Goal: Information Seeking & Learning: Check status

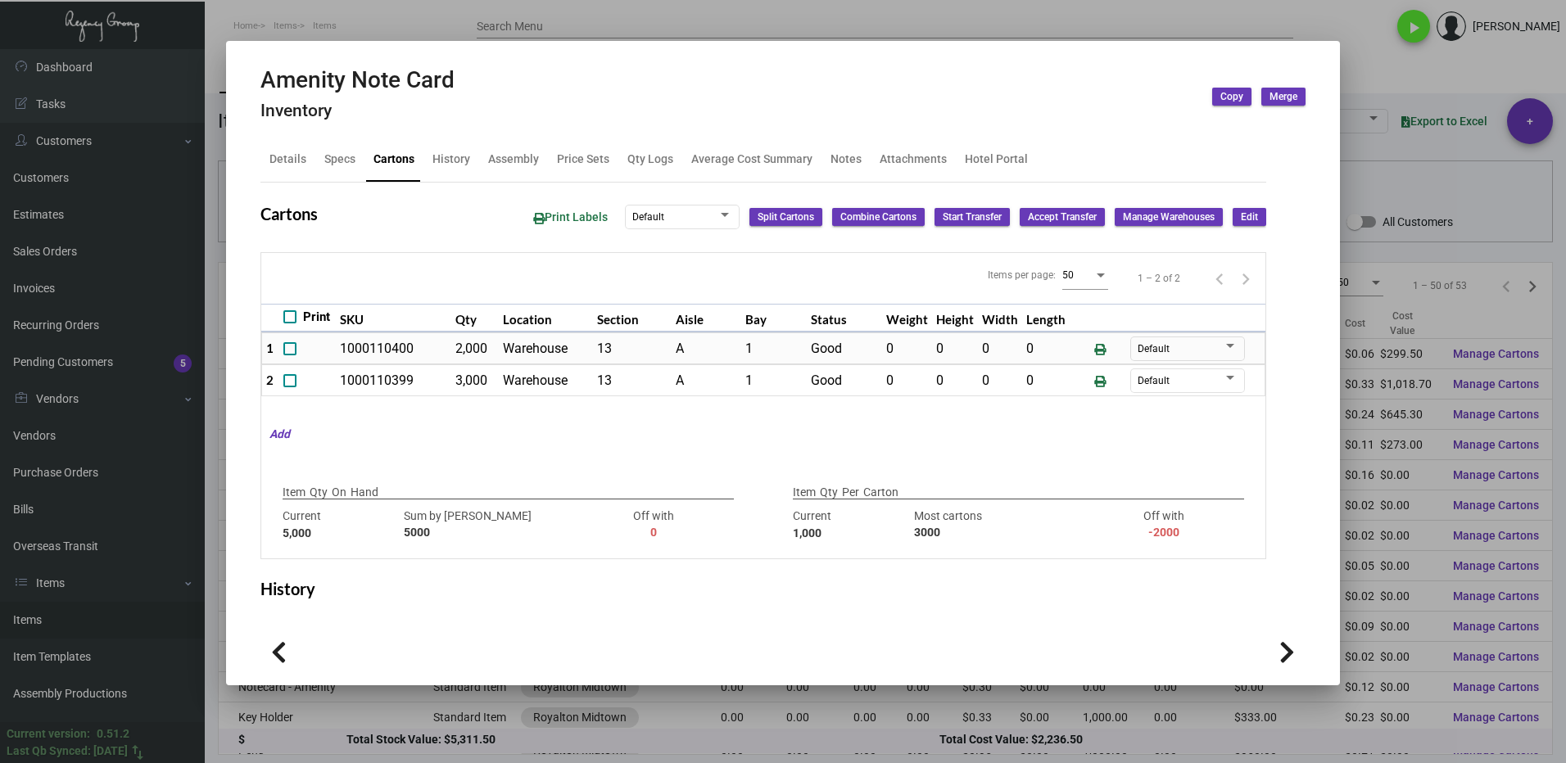
drag, startPoint x: 1402, startPoint y: 56, endPoint x: 1174, endPoint y: 186, distance: 262.2
click at [1401, 57] on div at bounding box center [783, 381] width 1566 height 763
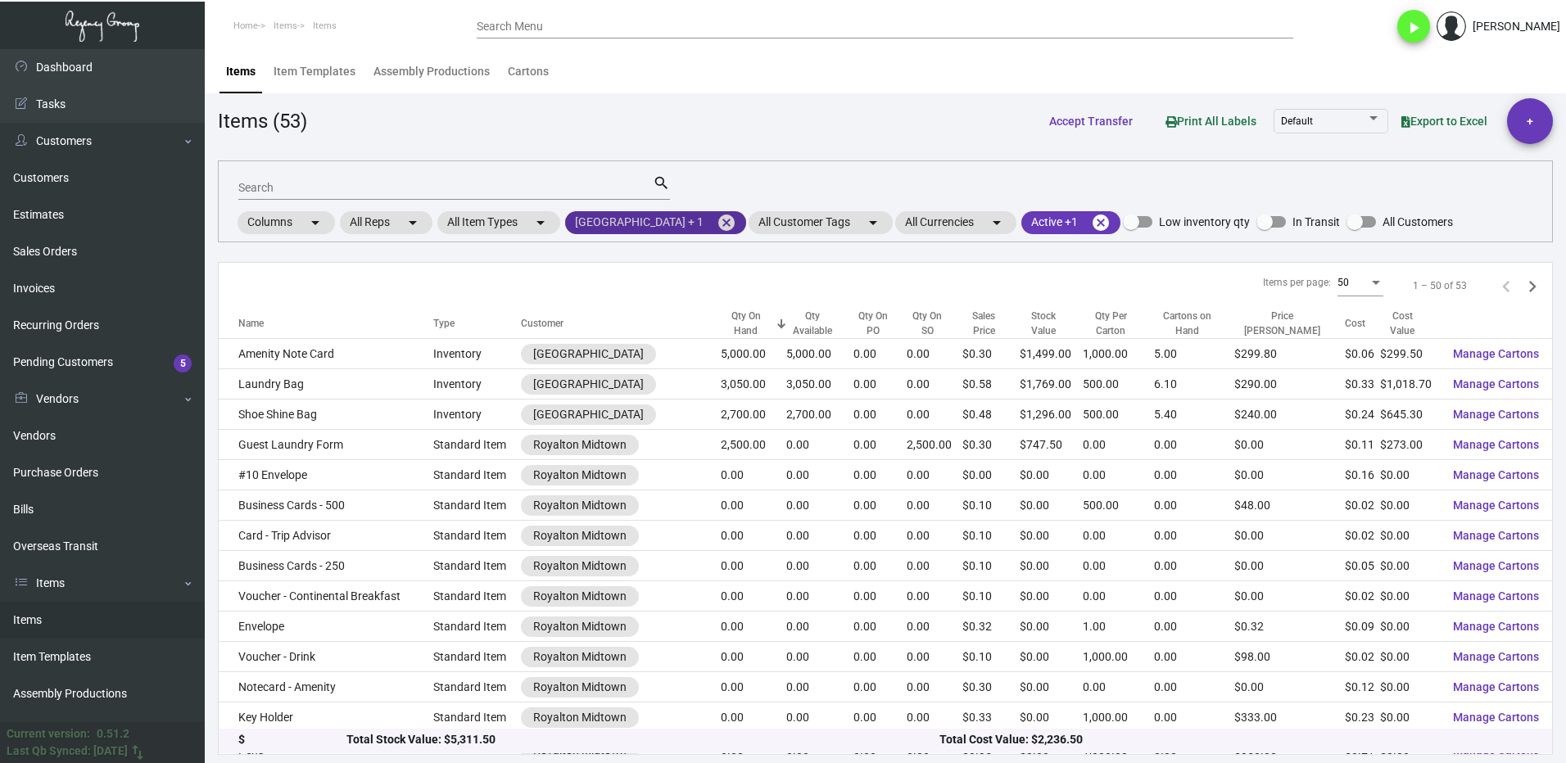
click at [725, 220] on mat-icon "cancel" at bounding box center [726, 223] width 20 height 20
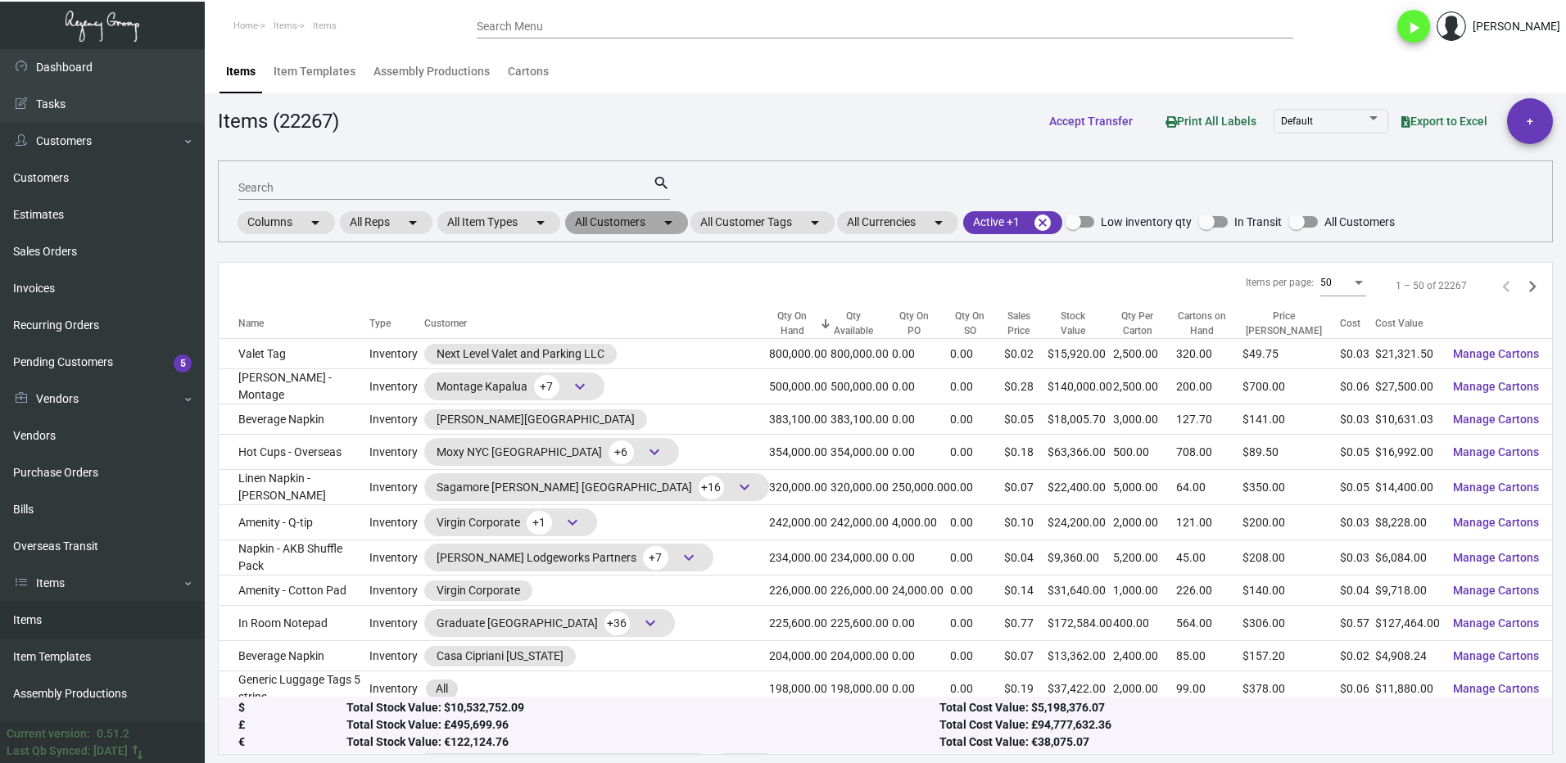
click at [614, 224] on mat-chip "All Customers arrow_drop_down" at bounding box center [626, 222] width 123 height 23
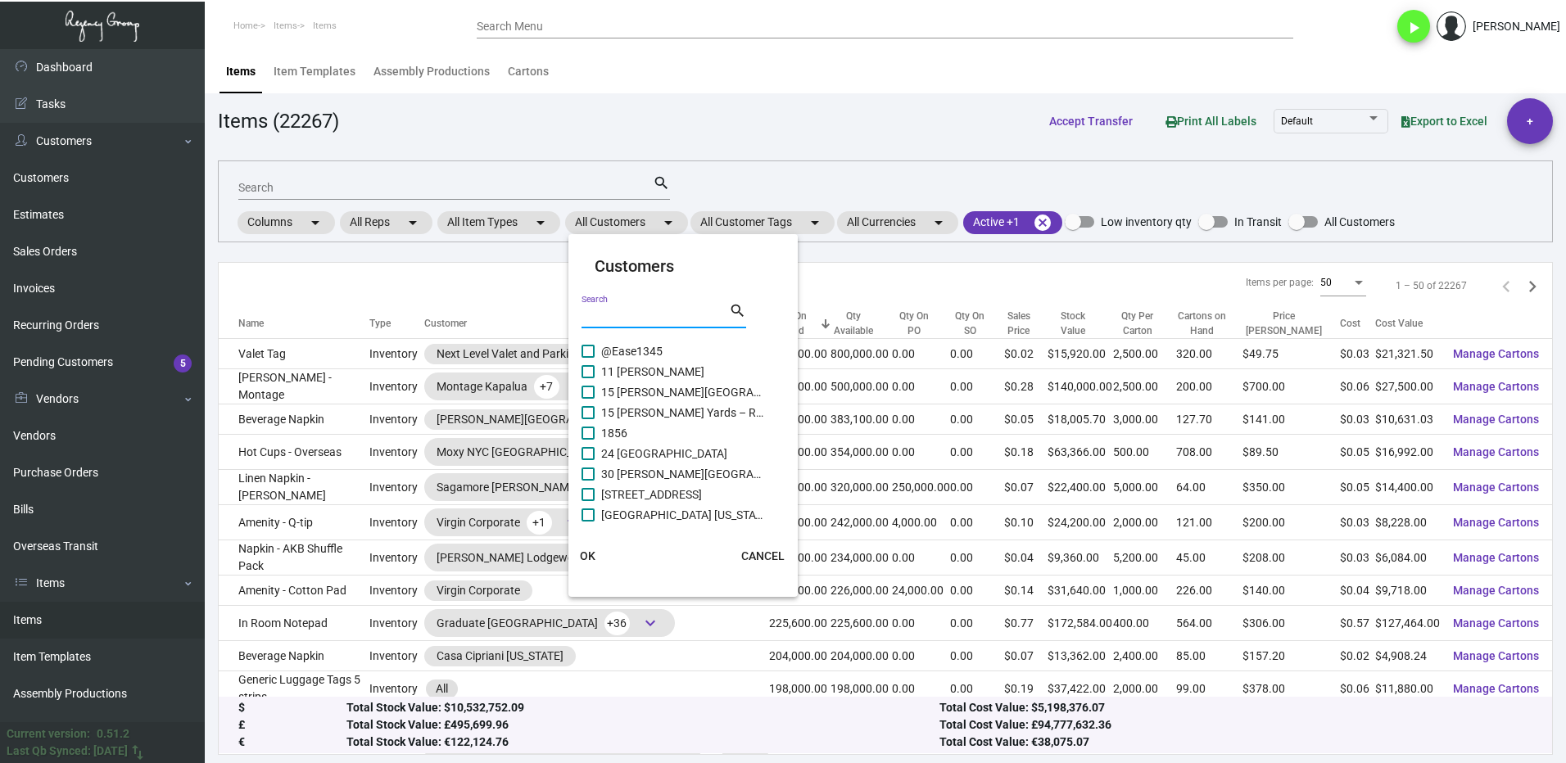
click at [647, 313] on input "Search" at bounding box center [654, 316] width 147 height 13
type input "[PERSON_NAME]"
click at [598, 372] on label "Cape - A [PERSON_NAME][GEOGRAPHIC_DATA]" at bounding box center [672, 372] width 183 height 20
click at [588, 378] on input "Cape - A [PERSON_NAME][GEOGRAPHIC_DATA]" at bounding box center [587, 378] width 1 height 1
checkbox input "true"
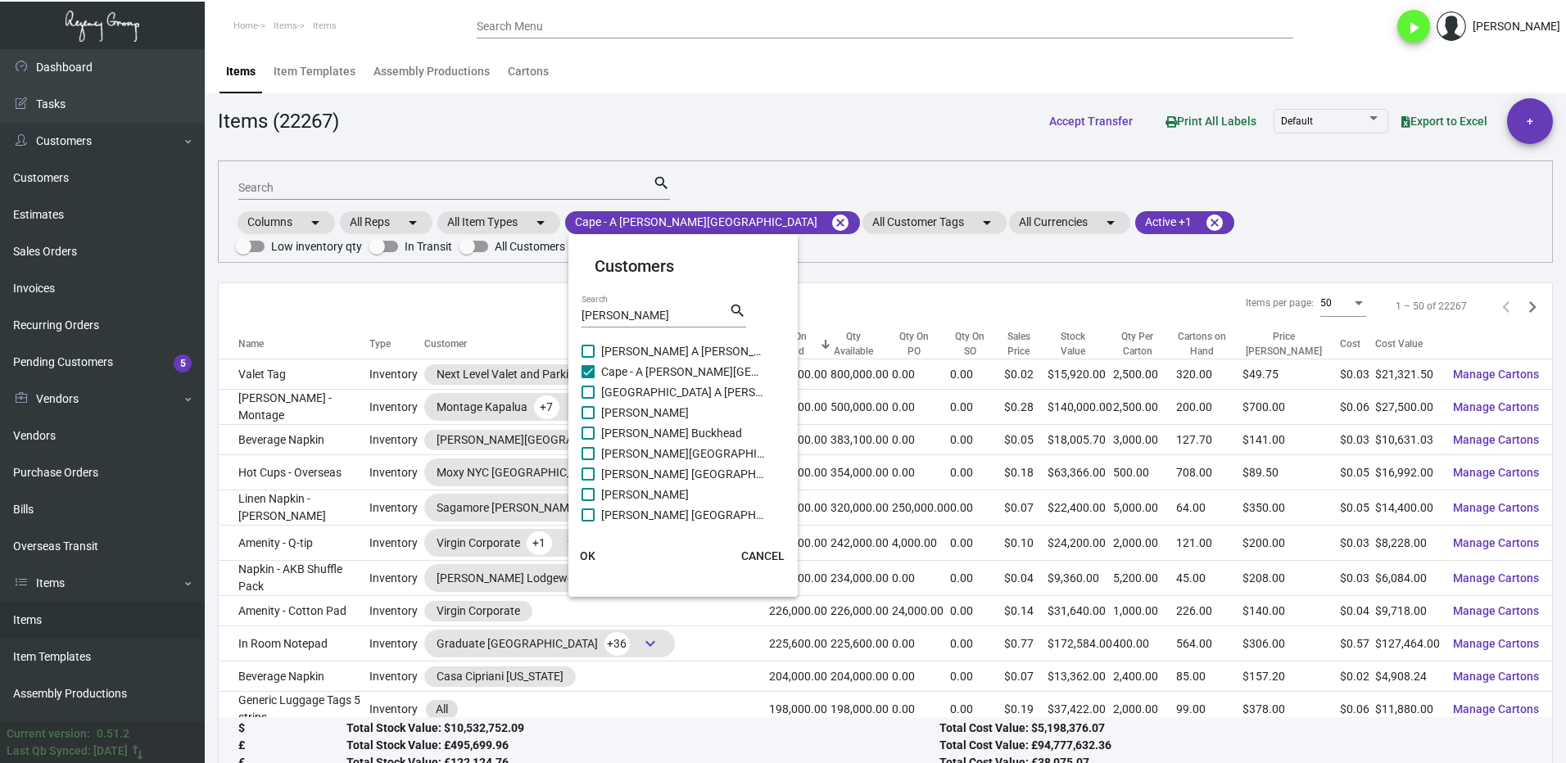
drag, startPoint x: 584, startPoint y: 388, endPoint x: 595, endPoint y: 406, distance: 21.4
click at [584, 389] on span at bounding box center [587, 392] width 13 height 13
click at [587, 399] on input "[GEOGRAPHIC_DATA] A [PERSON_NAME][GEOGRAPHIC_DATA]" at bounding box center [587, 399] width 1 height 1
checkbox input "true"
click at [598, 413] on label "[PERSON_NAME]" at bounding box center [672, 413] width 183 height 20
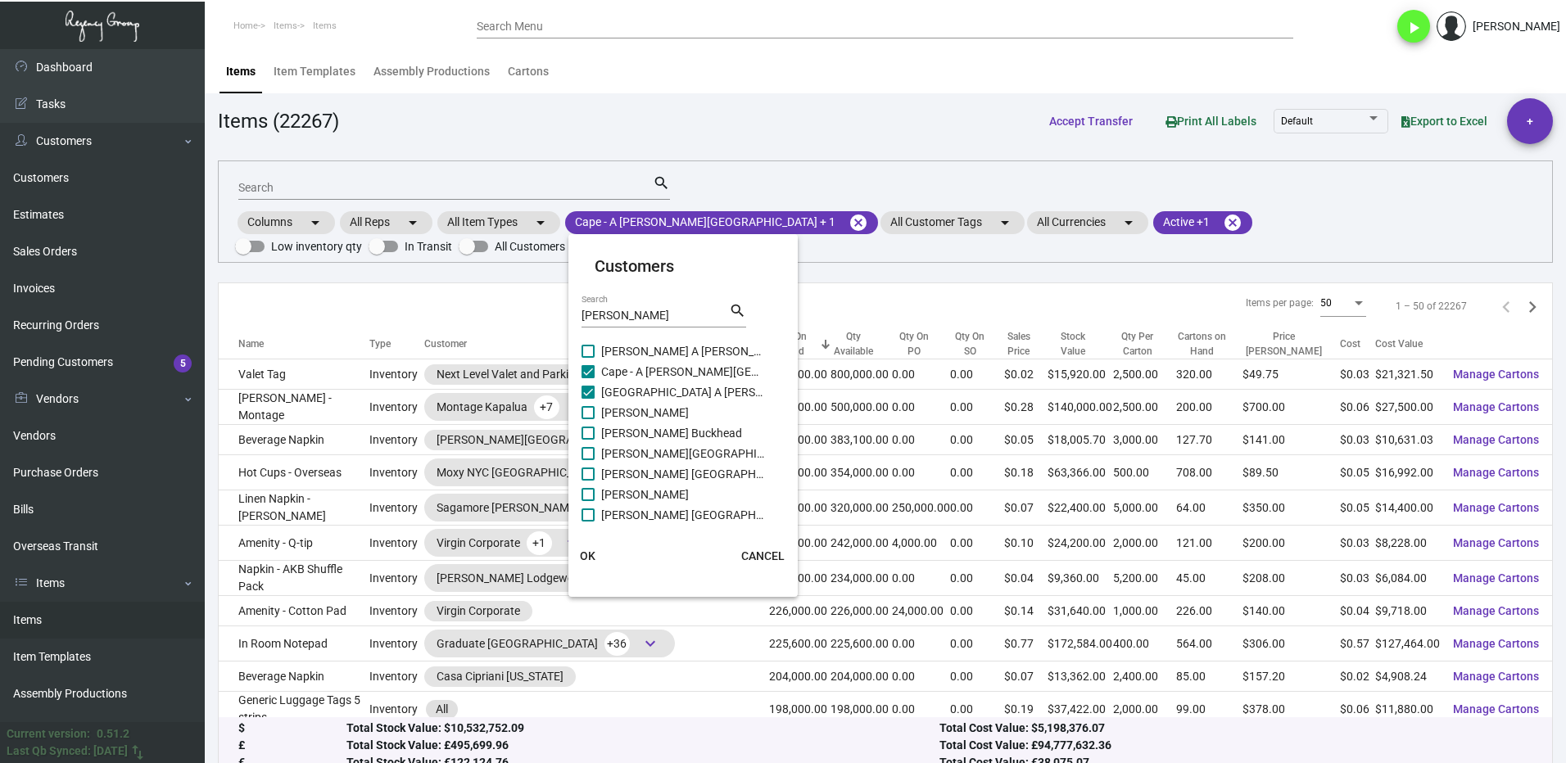
click at [588, 419] on input "[PERSON_NAME]" at bounding box center [587, 419] width 1 height 1
checkbox input "true"
click at [591, 432] on span at bounding box center [587, 433] width 13 height 13
click at [588, 440] on input "[PERSON_NAME] Buckhead" at bounding box center [587, 440] width 1 height 1
checkbox input "true"
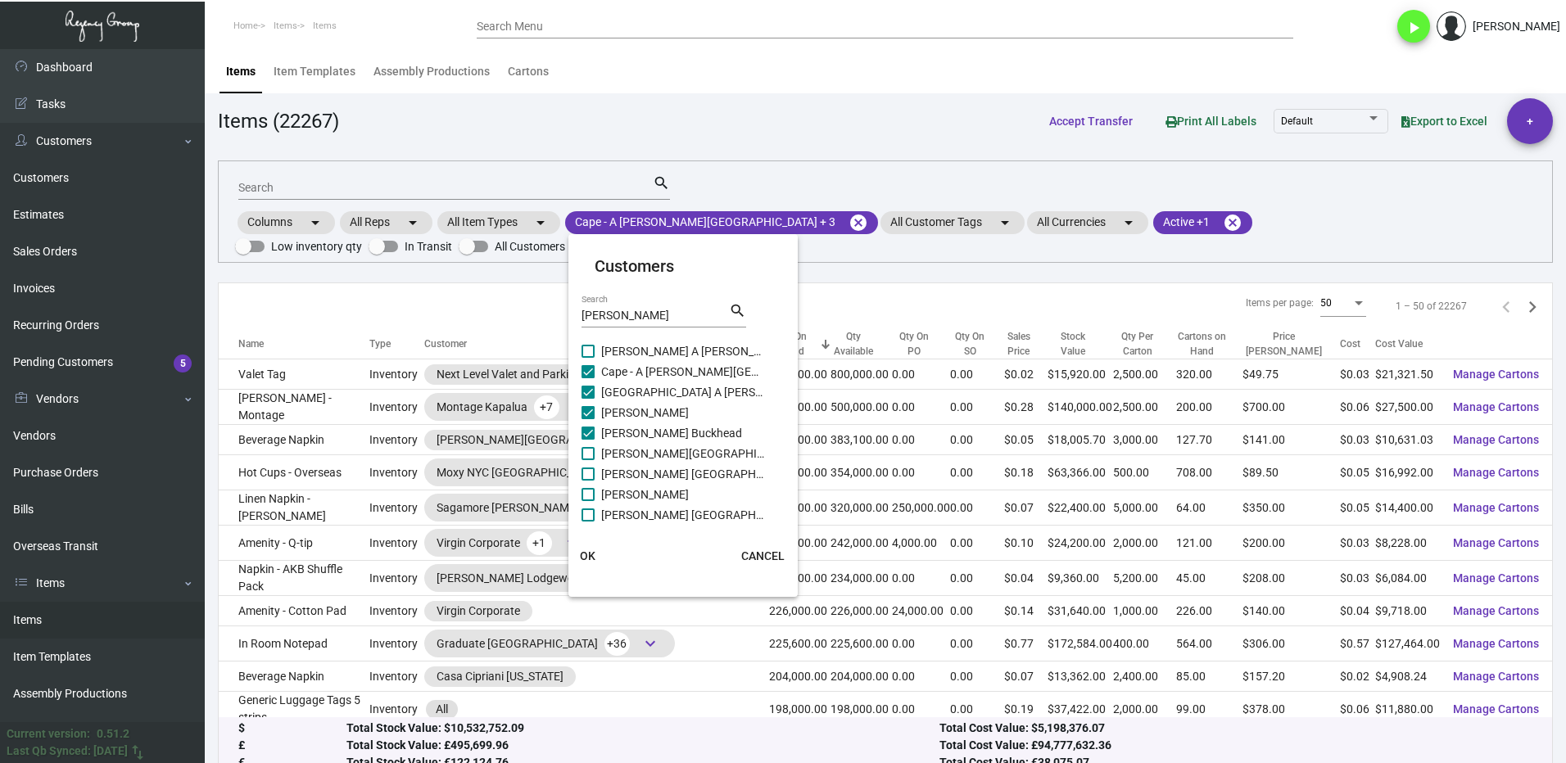
click at [594, 454] on span at bounding box center [587, 453] width 13 height 13
click at [588, 460] on input "[PERSON_NAME][GEOGRAPHIC_DATA]" at bounding box center [587, 460] width 1 height 1
checkbox input "true"
click at [586, 470] on span at bounding box center [587, 474] width 13 height 13
click at [587, 481] on input "[PERSON_NAME] [GEOGRAPHIC_DATA]" at bounding box center [587, 481] width 1 height 1
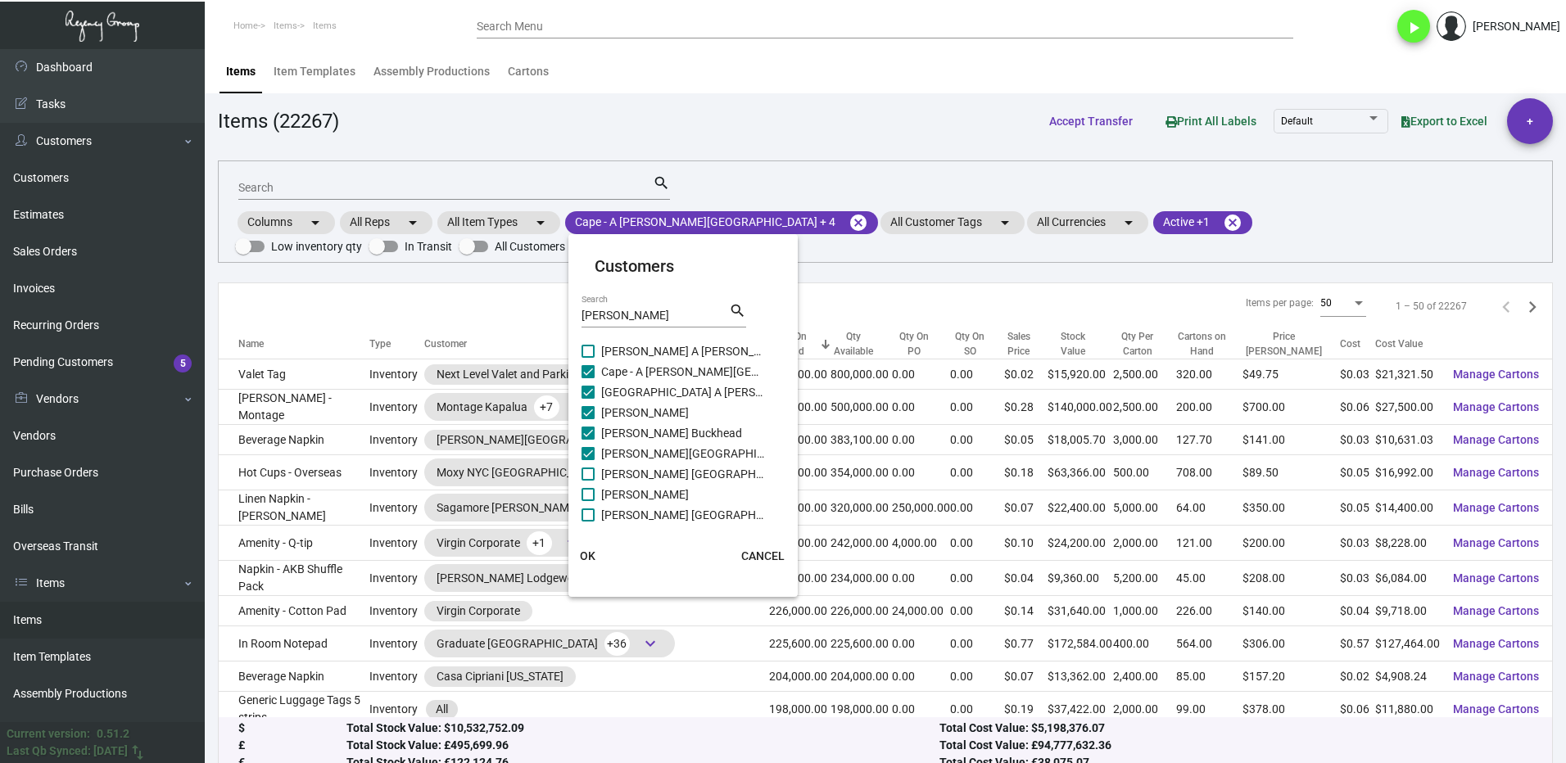
checkbox input "true"
click at [588, 491] on span at bounding box center [587, 494] width 13 height 13
click at [588, 501] on input "[PERSON_NAME]" at bounding box center [587, 501] width 1 height 1
checkbox input "true"
click at [593, 513] on span at bounding box center [587, 515] width 13 height 13
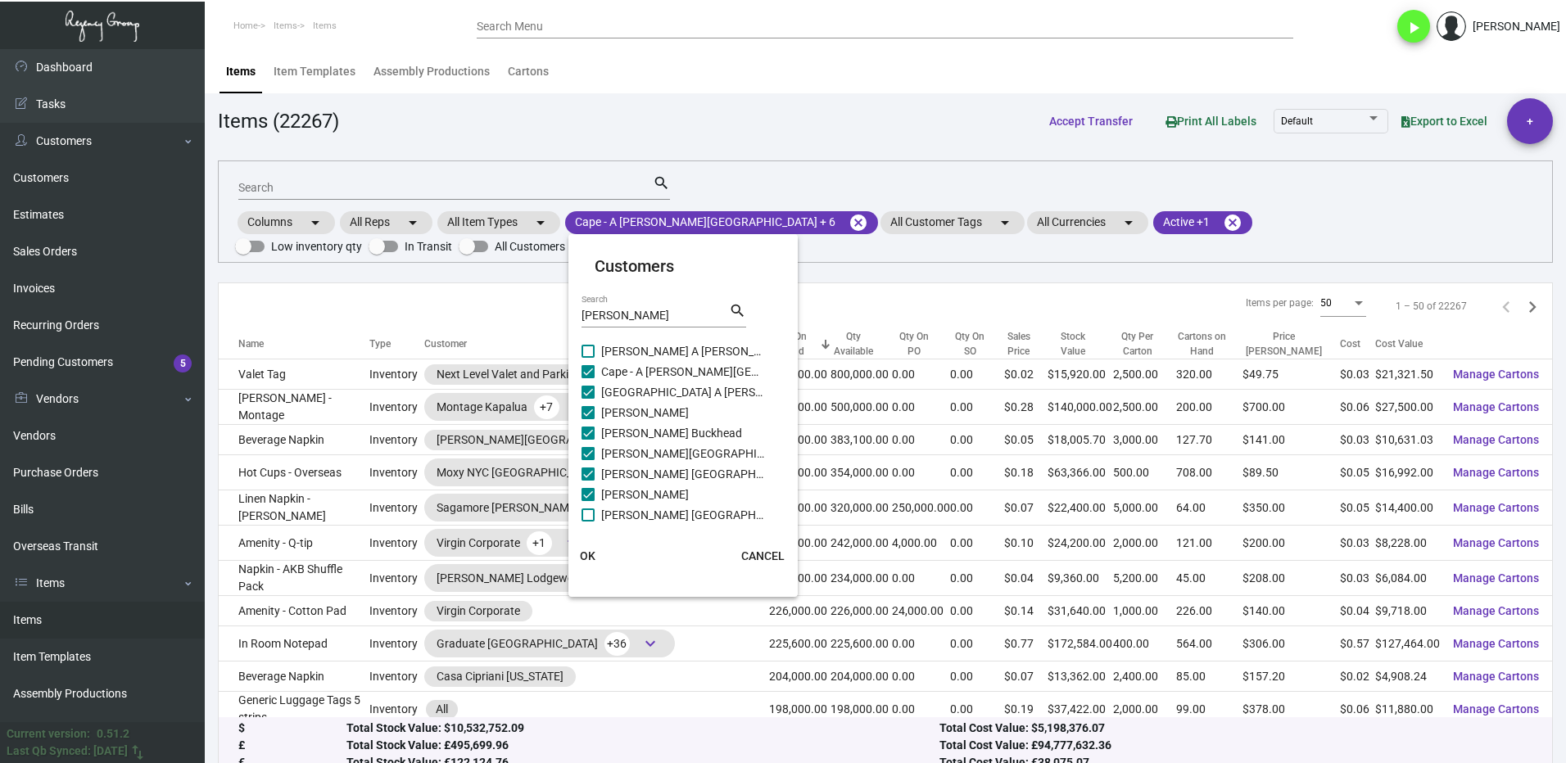
click at [588, 522] on input "[PERSON_NAME] [GEOGRAPHIC_DATA]" at bounding box center [587, 522] width 1 height 1
checkbox input "true"
click at [585, 430] on span at bounding box center [587, 432] width 13 height 13
click at [587, 439] on input "[PERSON_NAME] Hotels" at bounding box center [587, 439] width 1 height 1
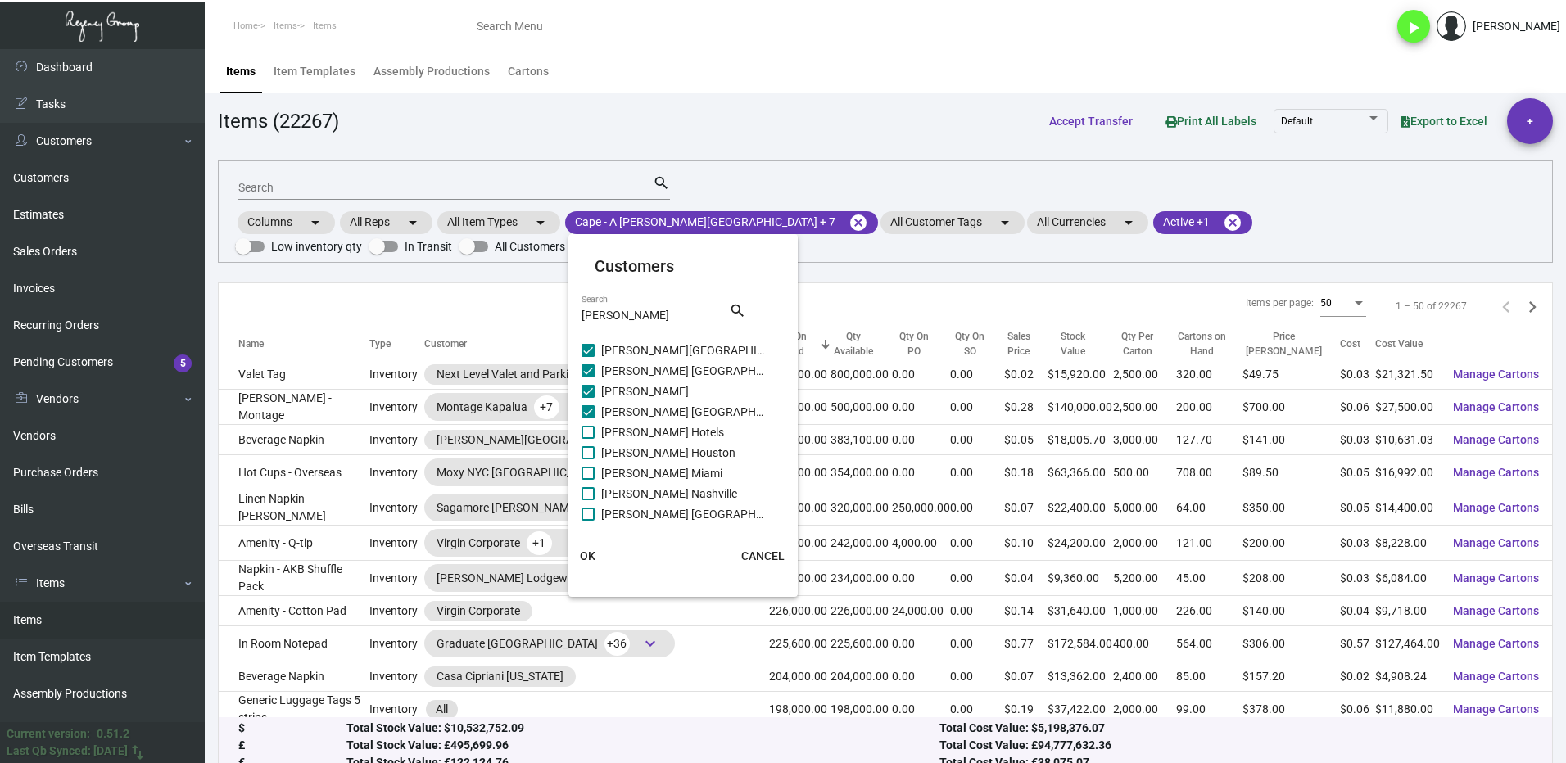
checkbox input "true"
click at [589, 455] on span at bounding box center [587, 452] width 13 height 13
click at [588, 459] on input "[PERSON_NAME] Houston" at bounding box center [587, 459] width 1 height 1
checkbox input "true"
click at [589, 472] on span at bounding box center [587, 473] width 13 height 13
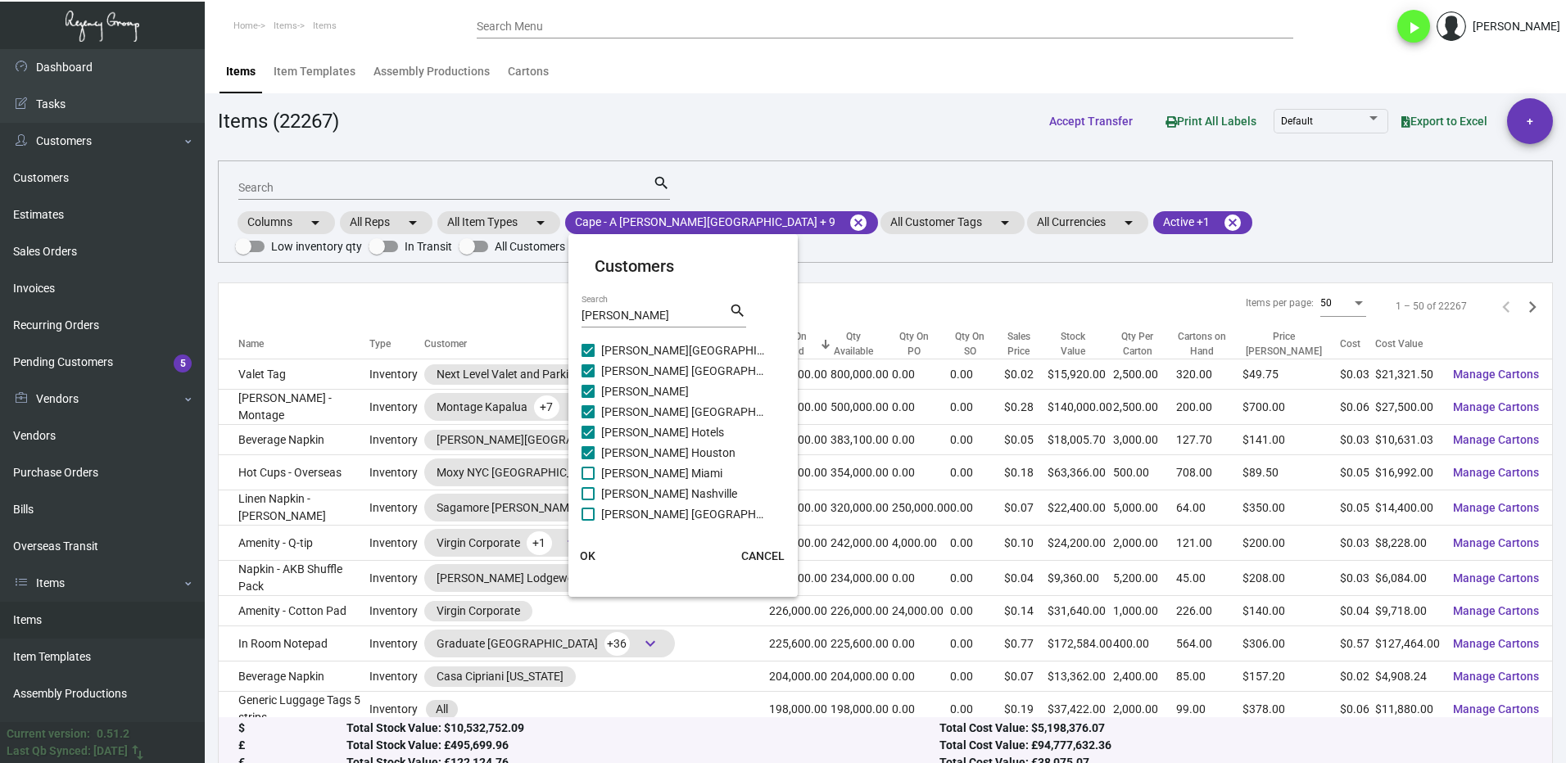
click at [588, 480] on input "[PERSON_NAME] Miami" at bounding box center [587, 480] width 1 height 1
checkbox input "true"
click at [593, 493] on span at bounding box center [587, 493] width 13 height 13
click at [588, 500] on input "[PERSON_NAME] Nashville" at bounding box center [587, 500] width 1 height 1
checkbox input "true"
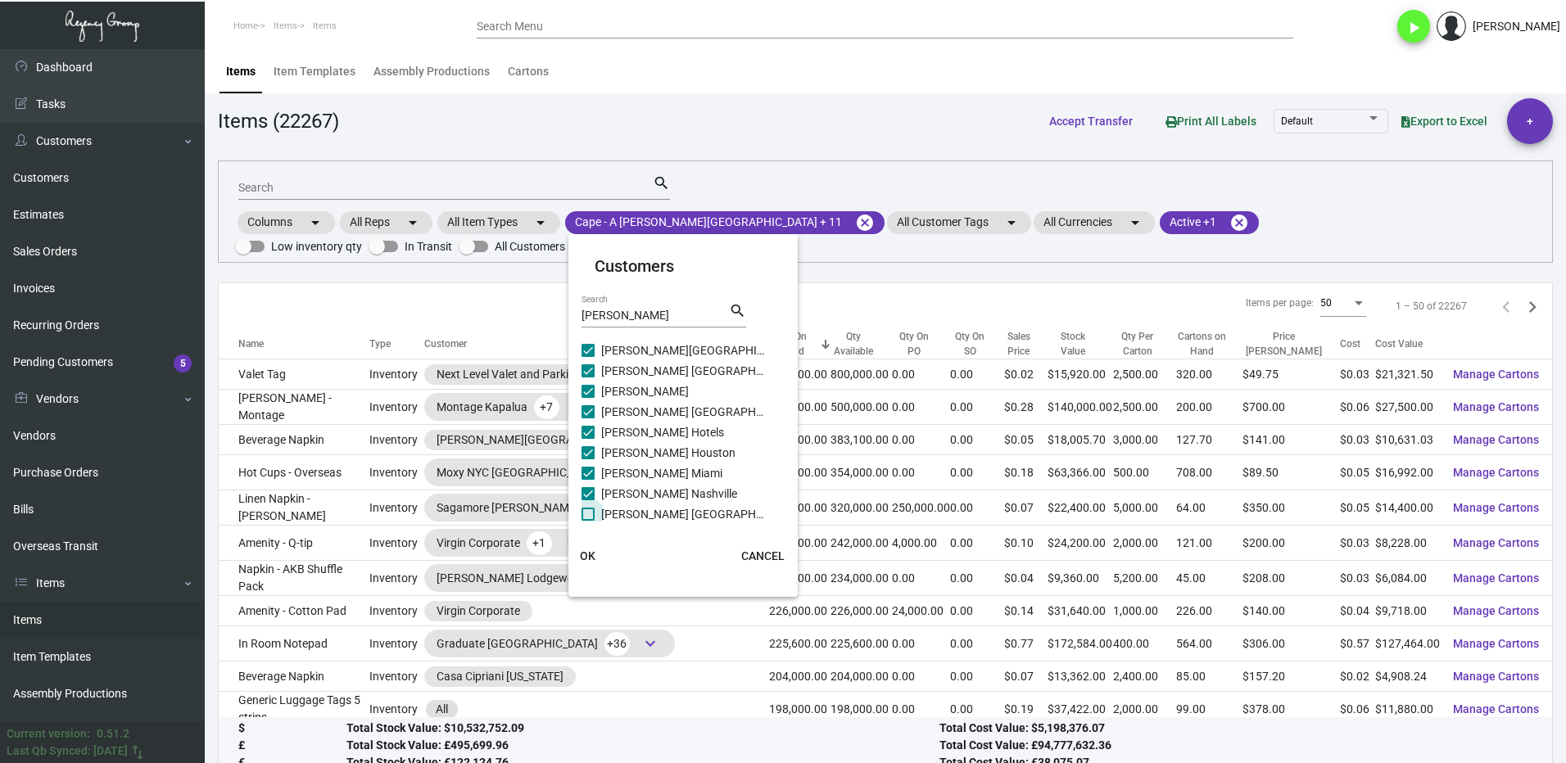
click at [589, 518] on span at bounding box center [587, 514] width 13 height 13
click at [588, 521] on input "[PERSON_NAME] [GEOGRAPHIC_DATA]" at bounding box center [587, 521] width 1 height 1
checkbox input "true"
click at [585, 369] on span at bounding box center [587, 370] width 13 height 13
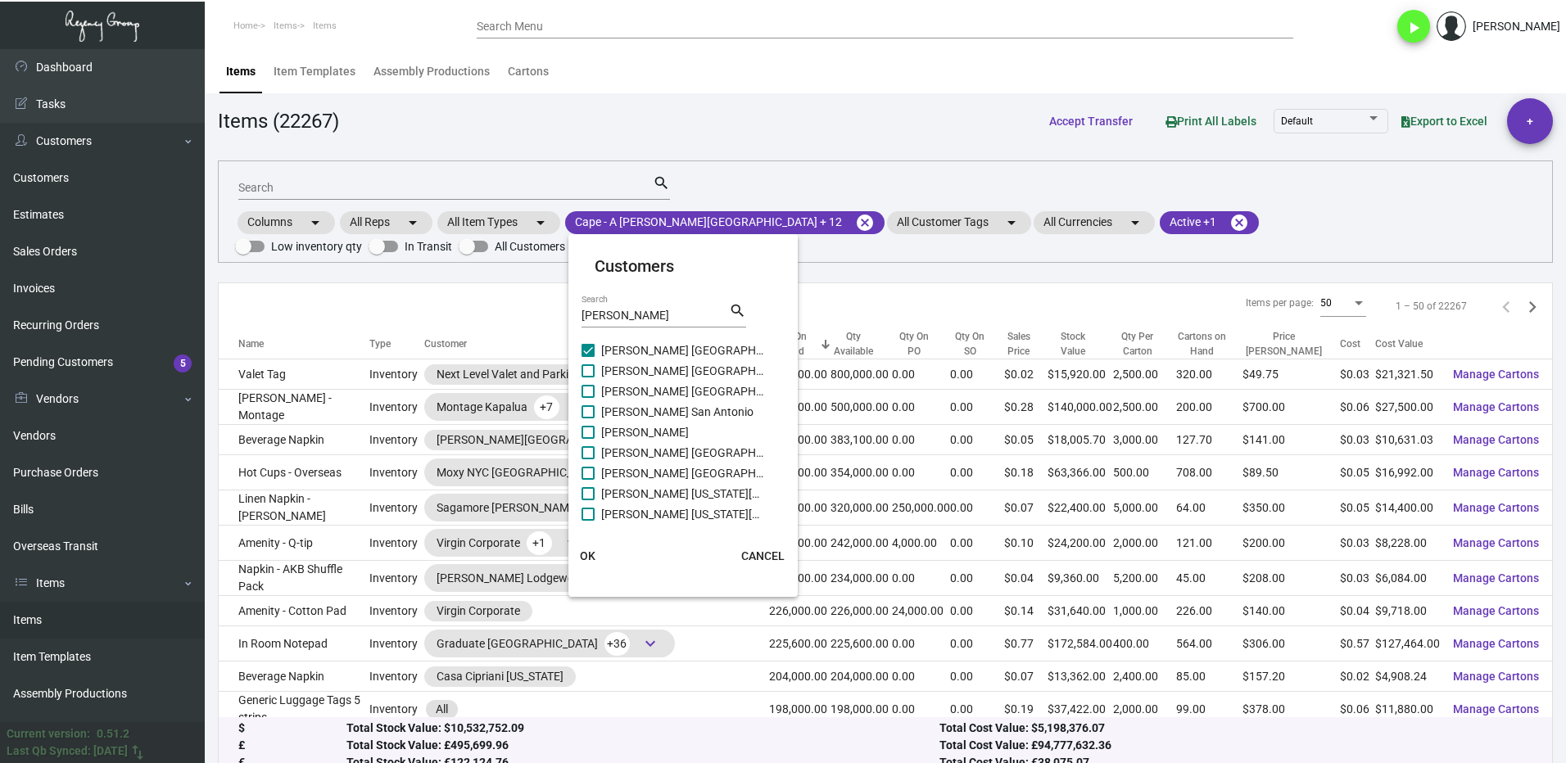
click at [587, 377] on input "[PERSON_NAME] [GEOGRAPHIC_DATA][PERSON_NAME]" at bounding box center [587, 377] width 1 height 1
checkbox input "true"
drag, startPoint x: 585, startPoint y: 392, endPoint x: 587, endPoint y: 407, distance: 14.8
click at [585, 393] on span at bounding box center [587, 391] width 13 height 13
click at [587, 398] on input "[PERSON_NAME] [GEOGRAPHIC_DATA]" at bounding box center [587, 398] width 1 height 1
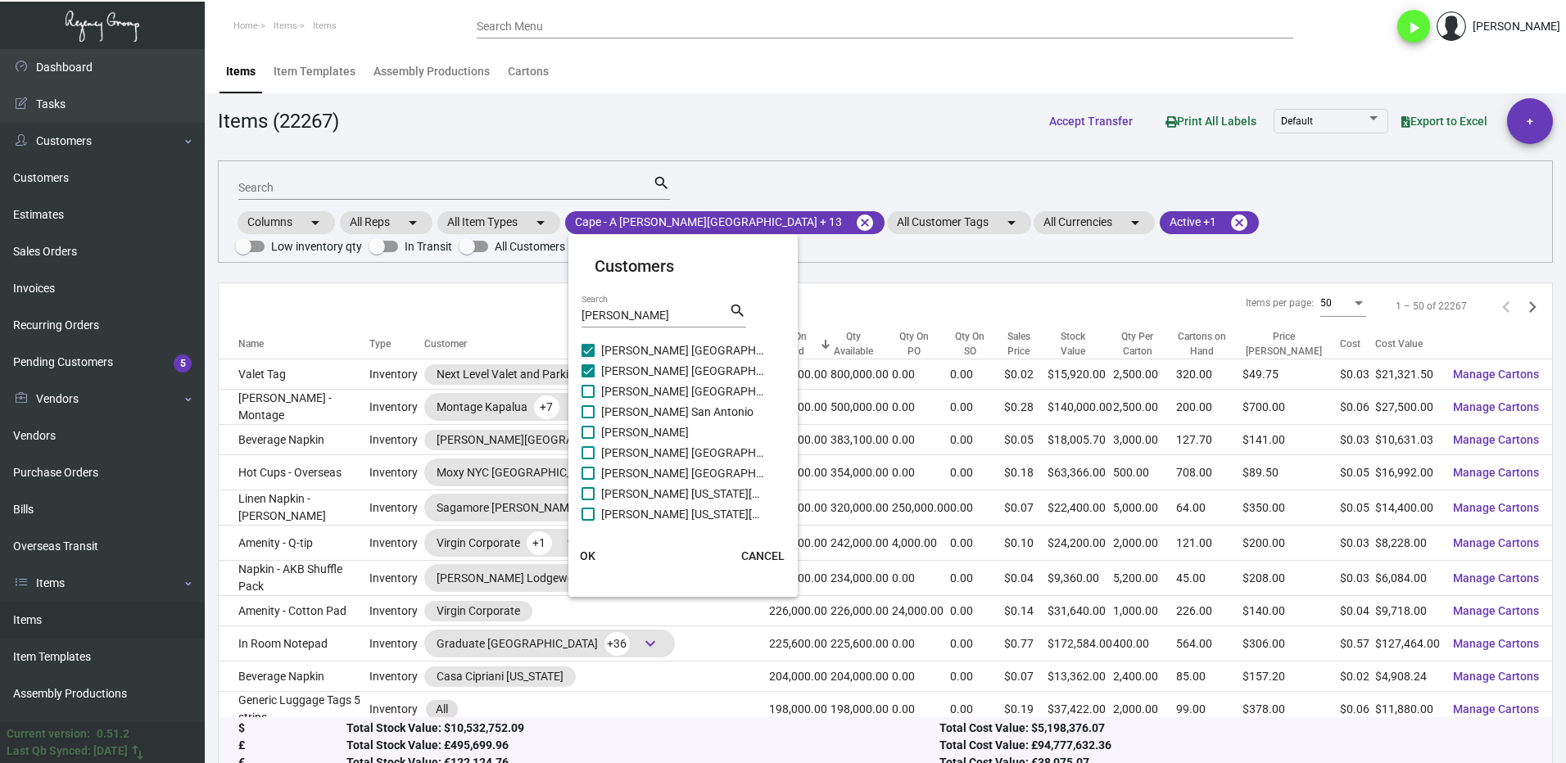
checkbox input "true"
click at [590, 417] on span at bounding box center [587, 411] width 13 height 13
click at [588, 418] on input "[PERSON_NAME] San Antonio" at bounding box center [587, 418] width 1 height 1
checkbox input "true"
click at [593, 432] on span at bounding box center [587, 432] width 13 height 13
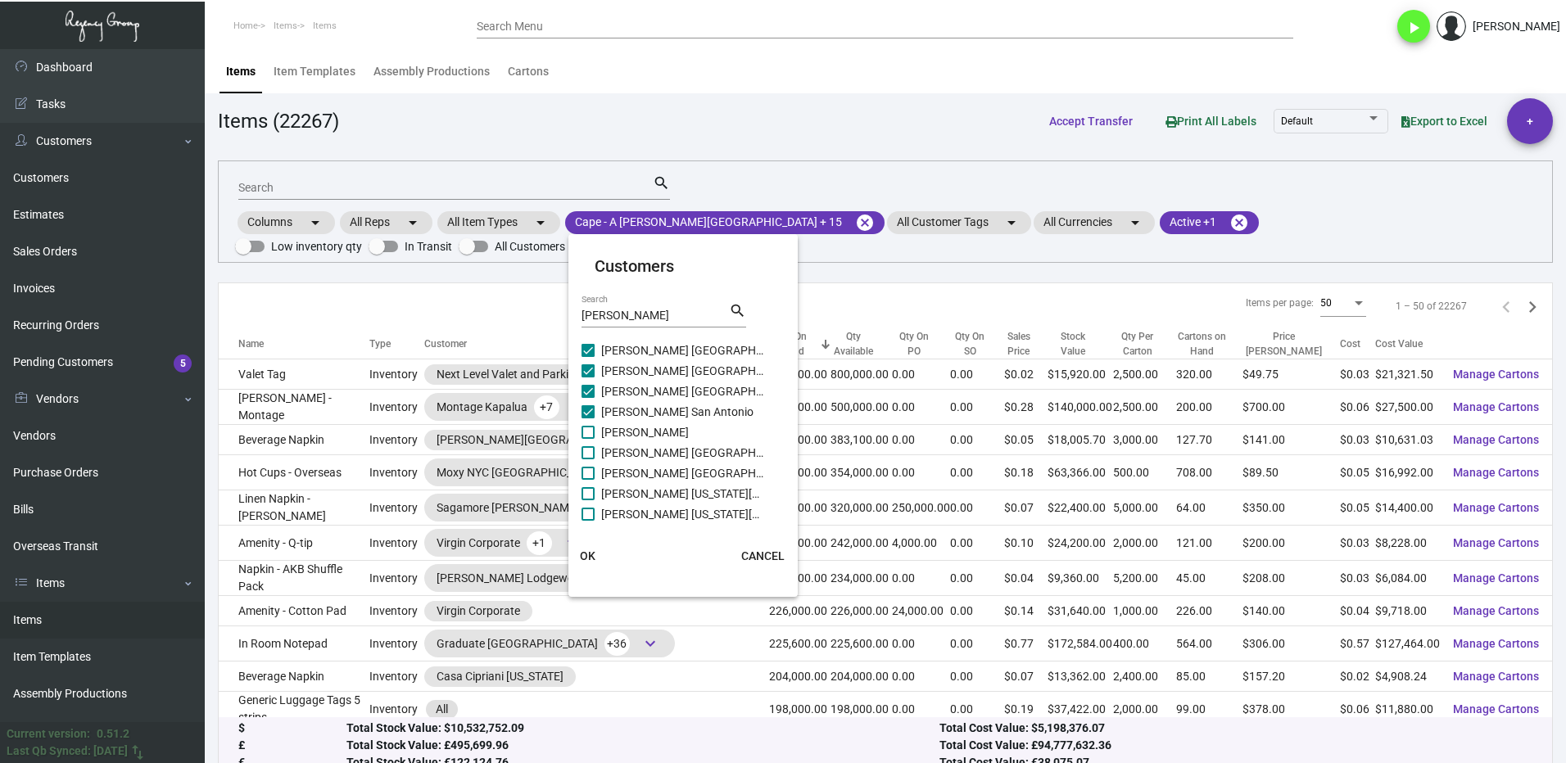
click at [588, 439] on input "[PERSON_NAME]" at bounding box center [587, 439] width 1 height 1
checkbox input "true"
click at [593, 447] on span at bounding box center [587, 452] width 13 height 13
click at [588, 459] on input "[PERSON_NAME] [GEOGRAPHIC_DATA]" at bounding box center [587, 459] width 1 height 1
checkbox input "true"
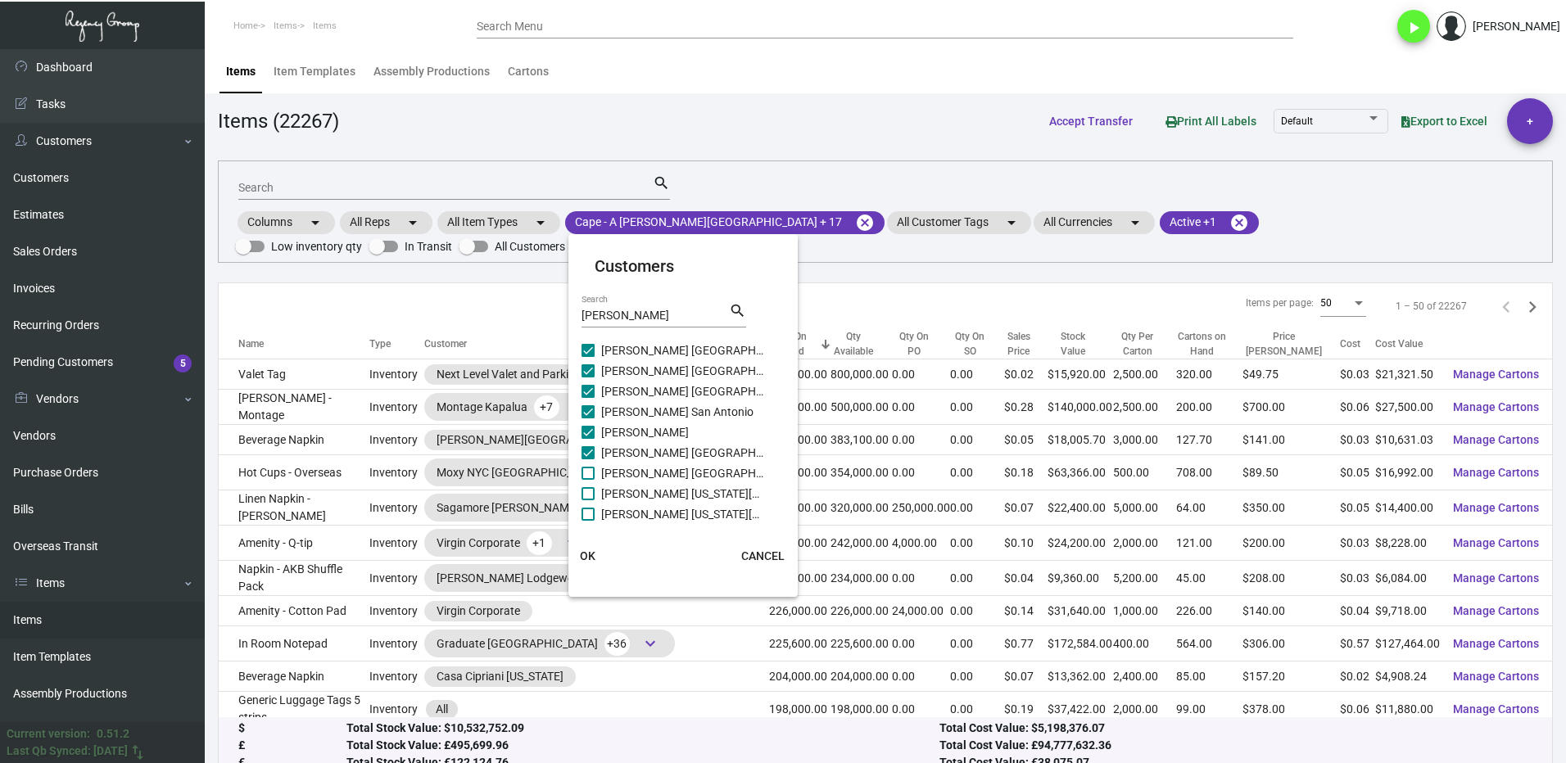
click at [588, 473] on span at bounding box center [587, 473] width 13 height 13
click at [588, 480] on input "[PERSON_NAME] [GEOGRAPHIC_DATA]" at bounding box center [587, 480] width 1 height 1
checkbox input "true"
click at [593, 486] on label "[PERSON_NAME] [US_STATE][GEOGRAPHIC_DATA]" at bounding box center [672, 494] width 183 height 20
click at [588, 500] on input "[PERSON_NAME] [US_STATE][GEOGRAPHIC_DATA]" at bounding box center [587, 500] width 1 height 1
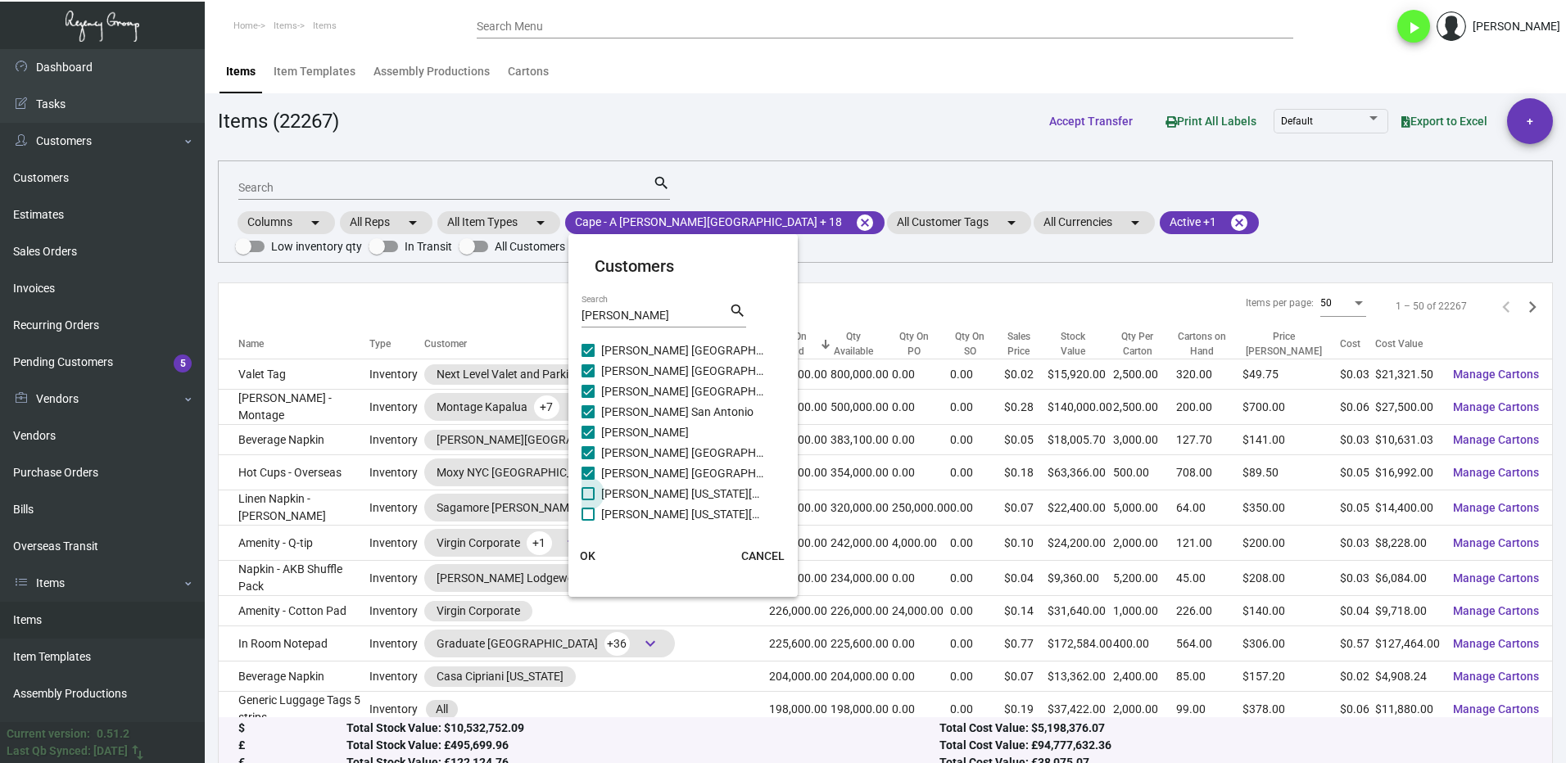
checkbox input "true"
click at [591, 475] on span at bounding box center [587, 469] width 13 height 13
click at [588, 477] on input "[PERSON_NAME] [US_STATE][GEOGRAPHIC_DATA] Restaurant" at bounding box center [587, 477] width 1 height 1
checkbox input "true"
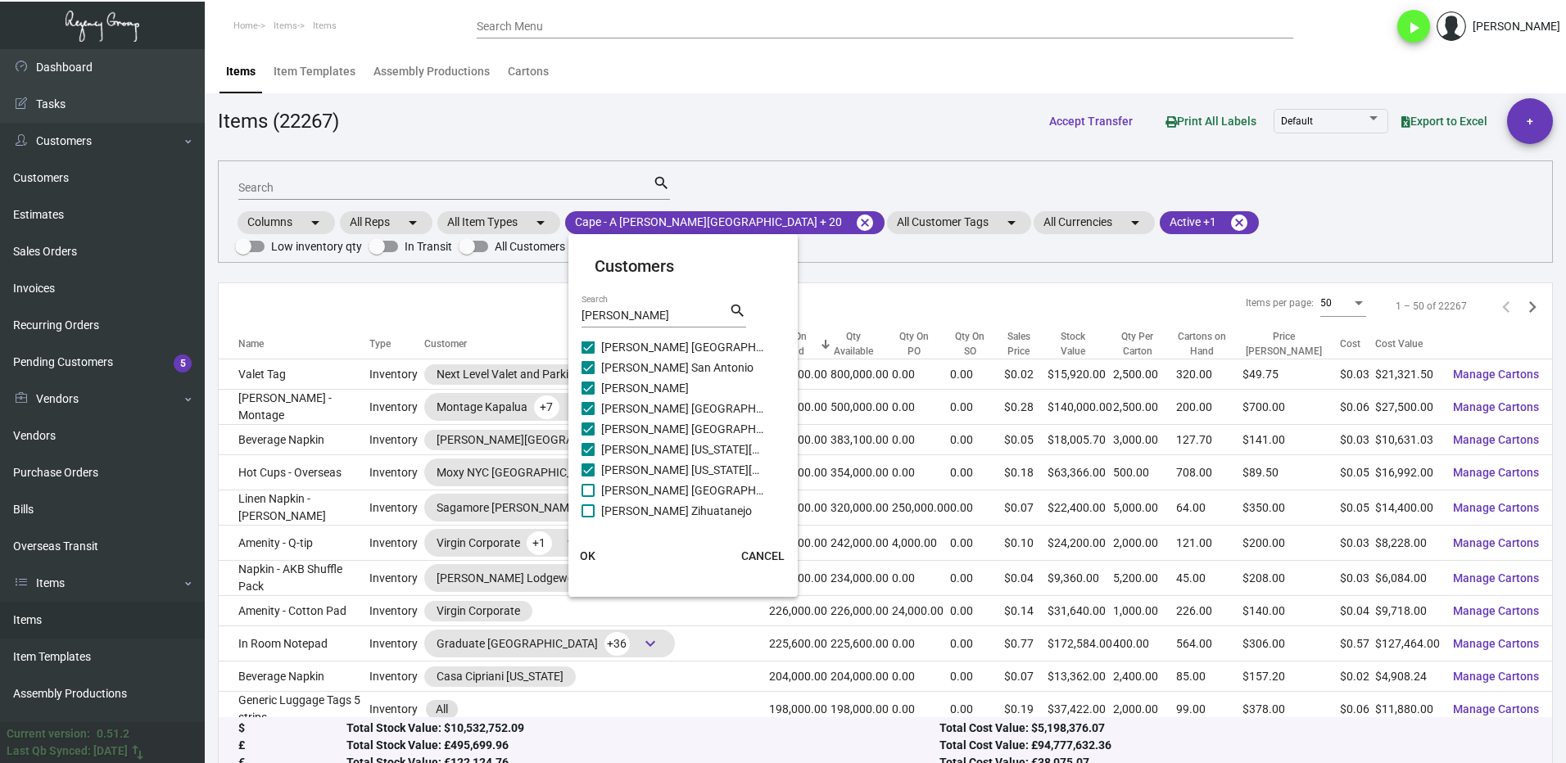
click at [591, 484] on span at bounding box center [587, 490] width 13 height 13
click at [588, 497] on input "[PERSON_NAME] [GEOGRAPHIC_DATA]" at bounding box center [587, 497] width 1 height 1
checkbox input "true"
click at [588, 505] on span at bounding box center [587, 510] width 13 height 13
click at [588, 518] on input "[PERSON_NAME] Zihuatanejo" at bounding box center [587, 518] width 1 height 1
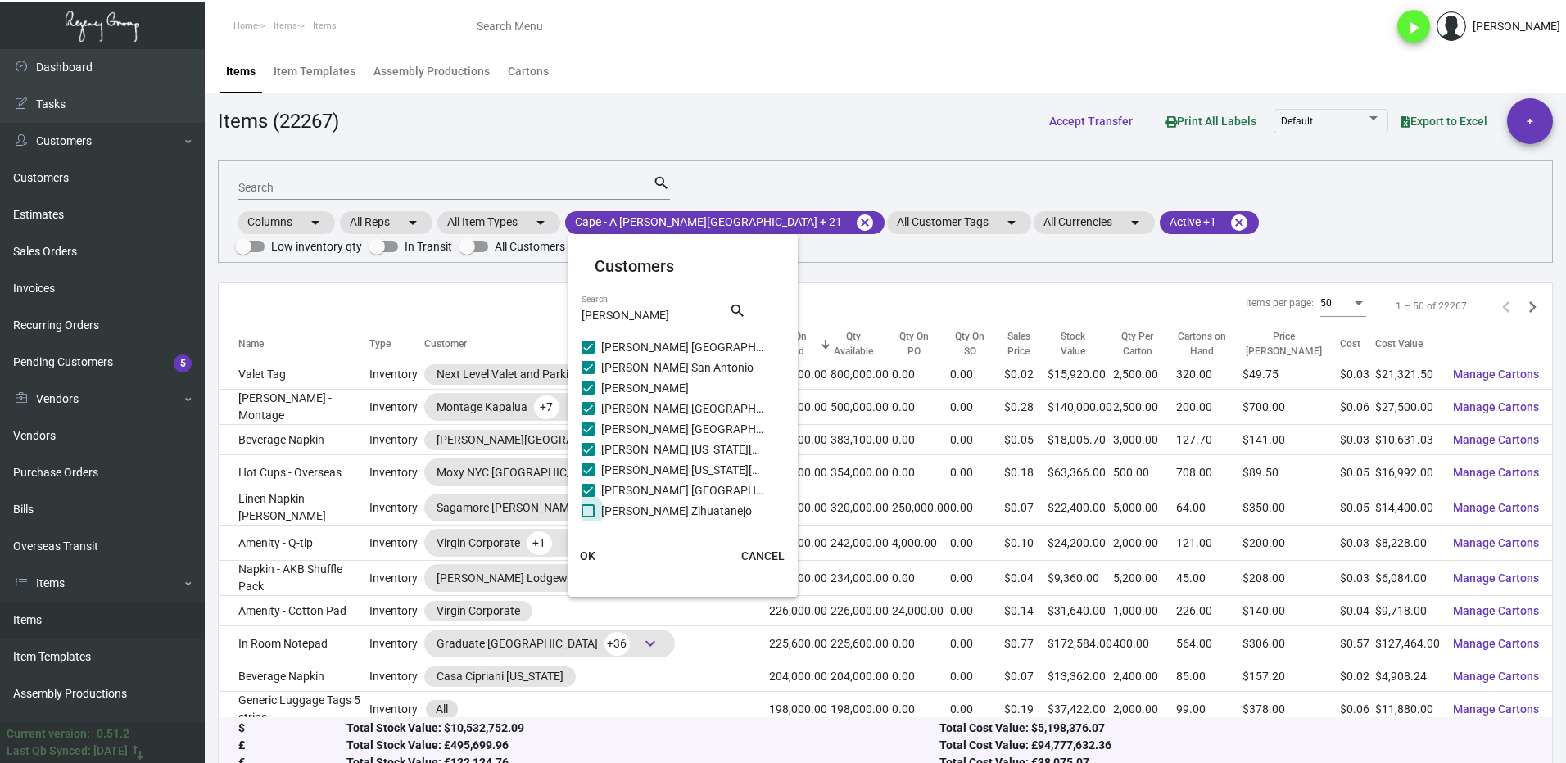
checkbox input "true"
click at [602, 556] on button "OK" at bounding box center [588, 555] width 52 height 29
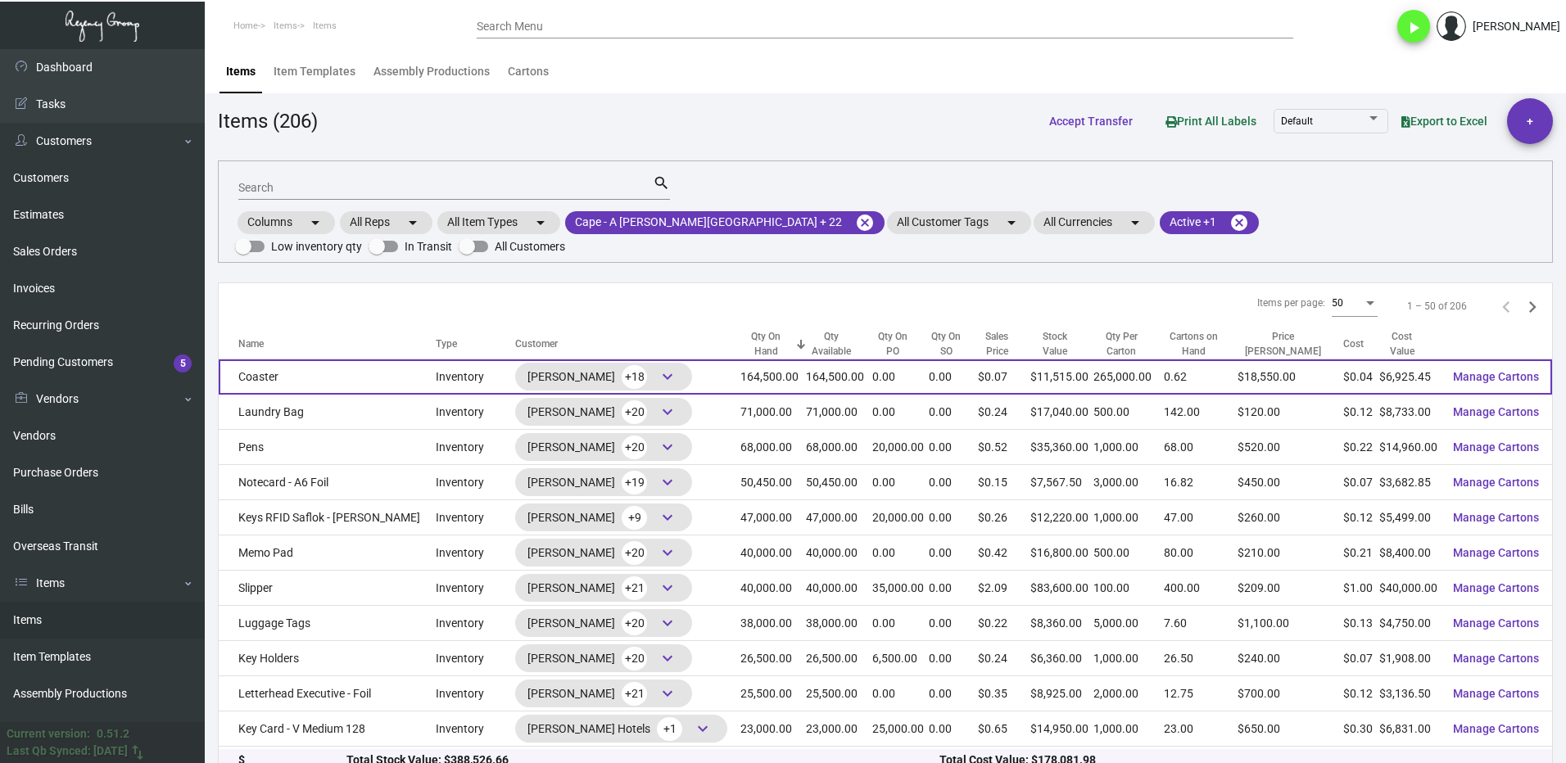
click at [357, 363] on td "Coaster" at bounding box center [327, 376] width 217 height 35
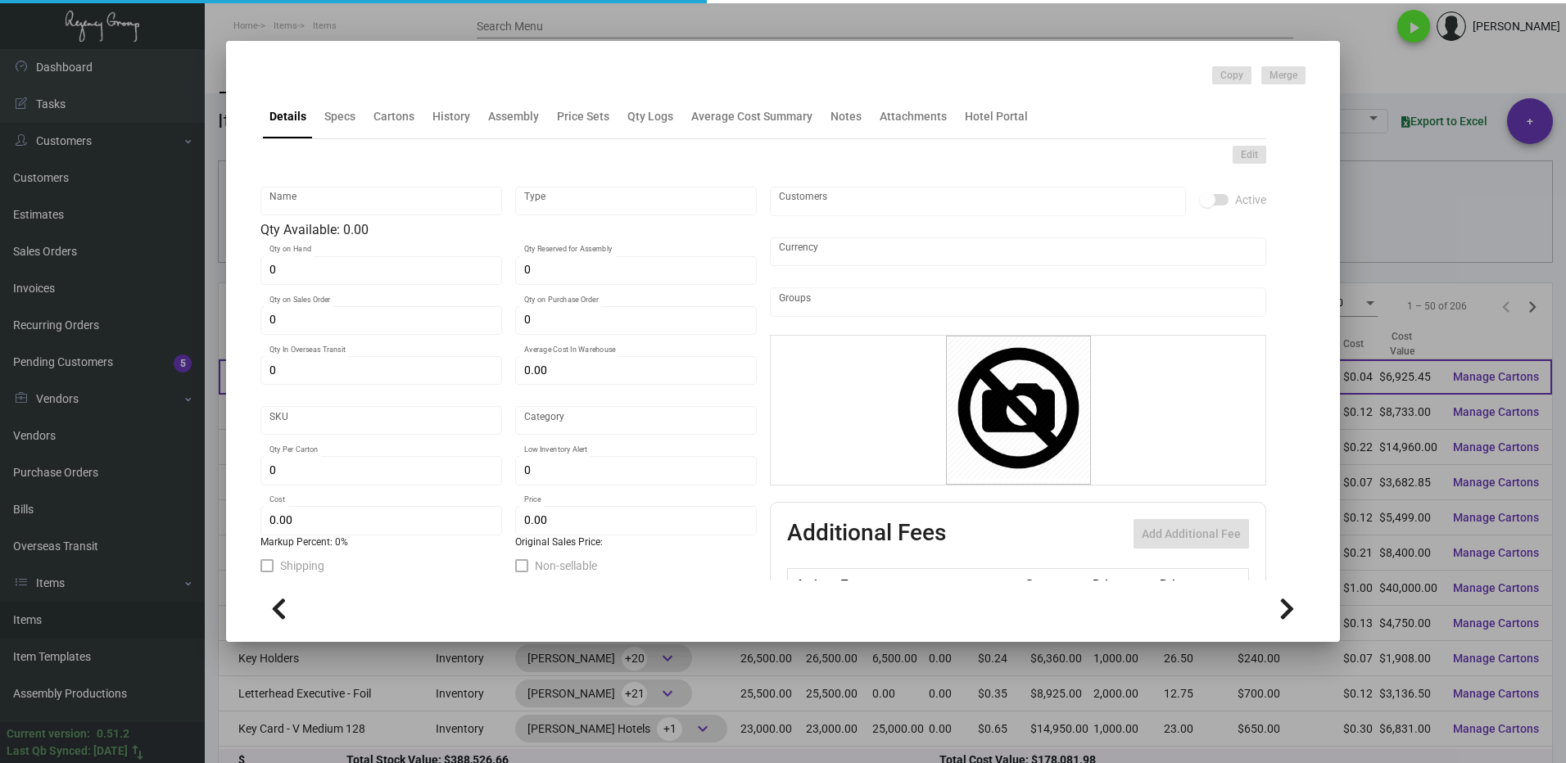
type input "Coaster"
type input "Inventory"
type input "164,500"
type input "$ 1.28335"
type input "3113"
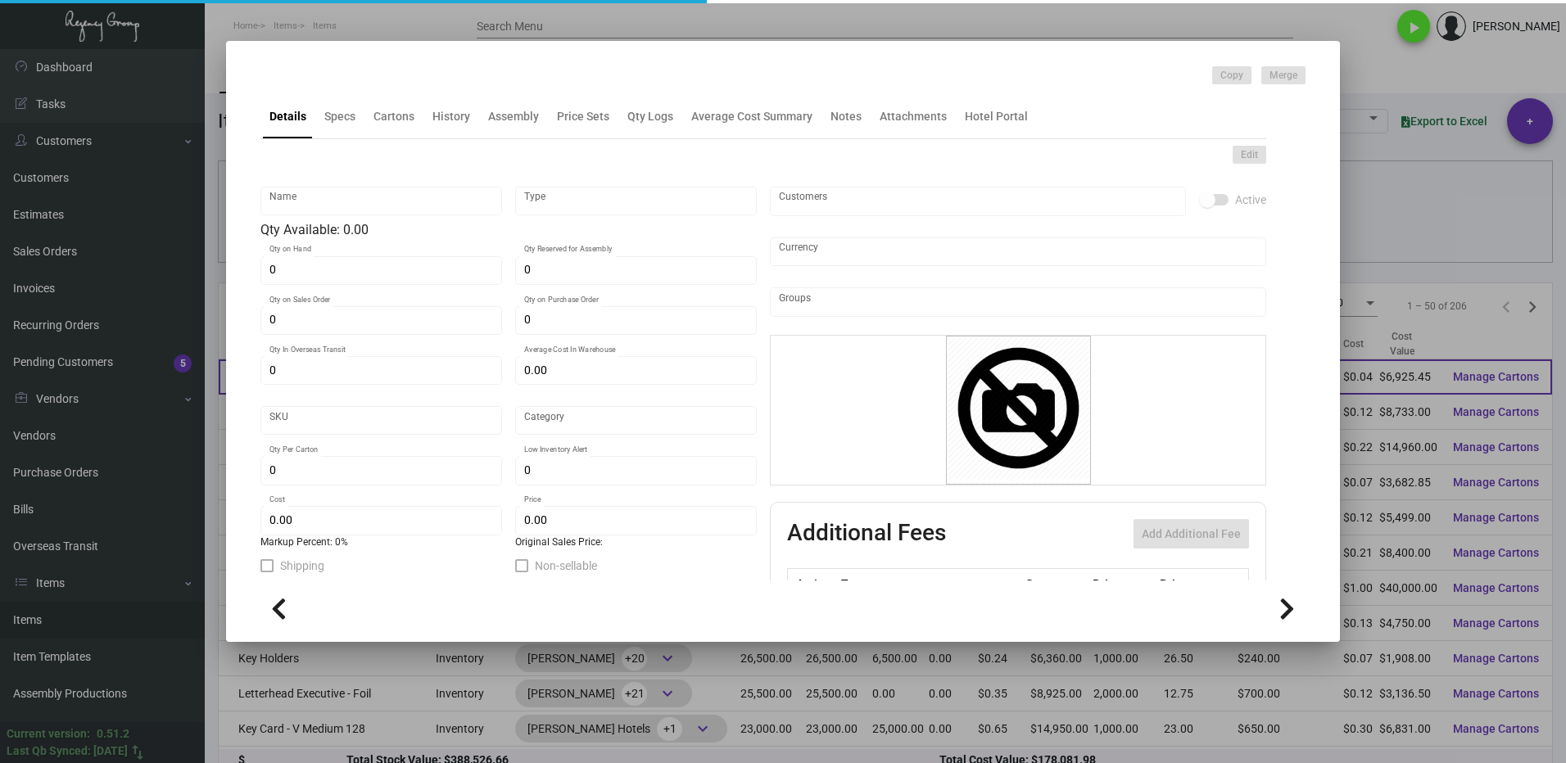
type input "Standard"
type input "265,000"
type input "30,000"
type input "$ 0.0421"
type input "$ 0.07"
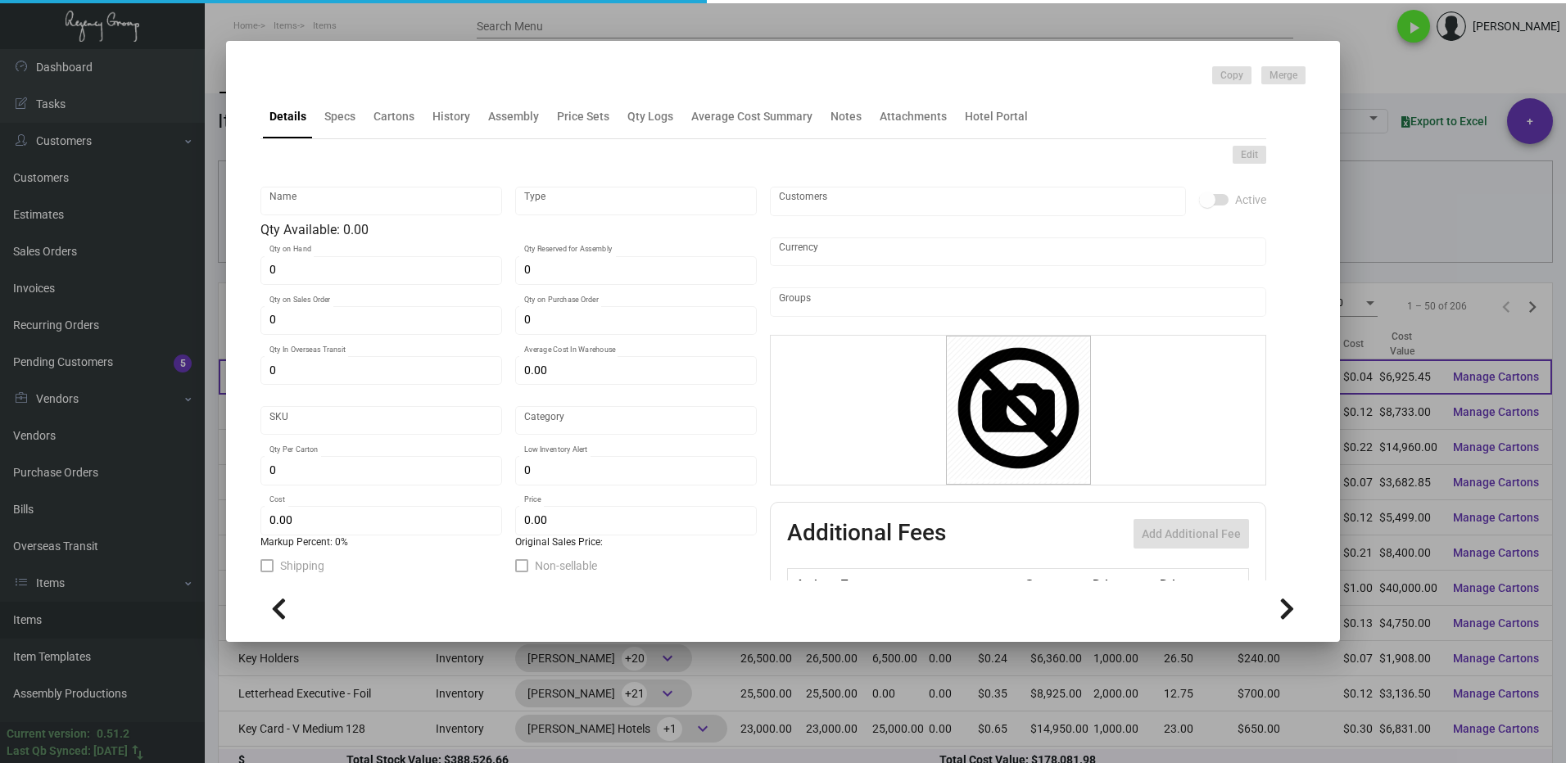
type textarea "Coasters: Size 4x4, Stock: #40 Pulp Board Printing Black ink, Round corners"
checkbox input "true"
type input "United States Dollar $"
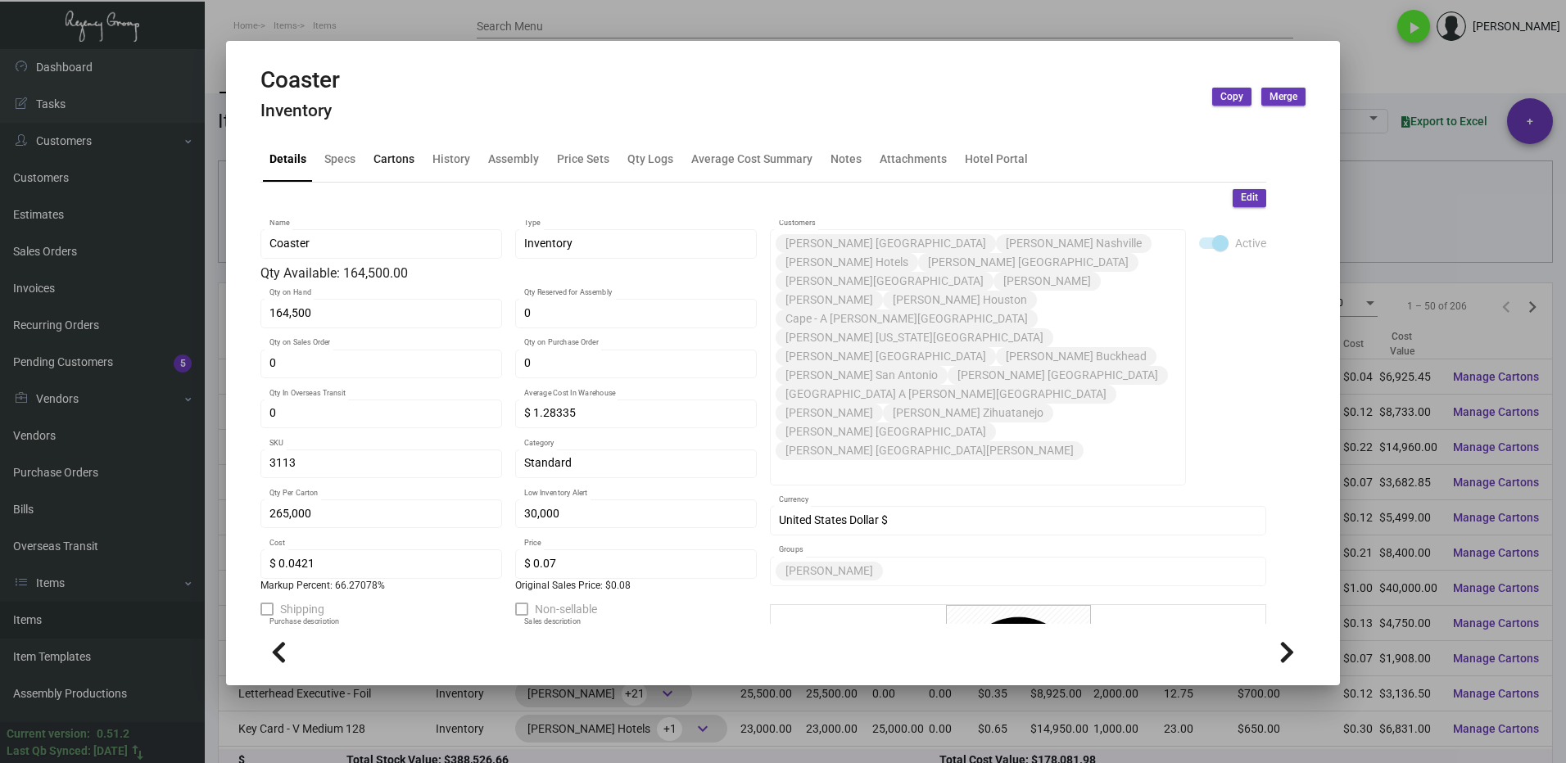
click at [385, 161] on div "Cartons" at bounding box center [393, 159] width 41 height 17
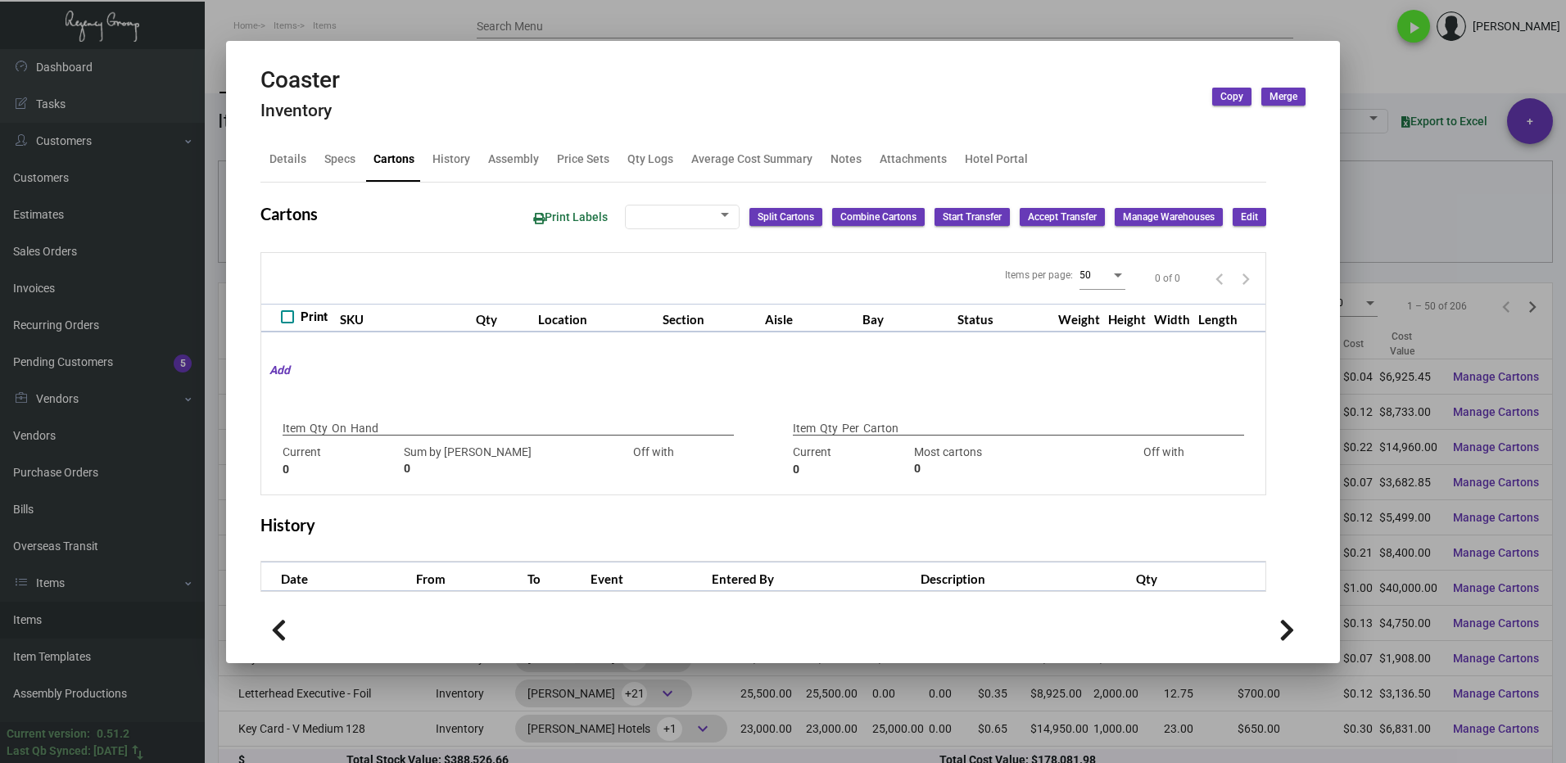
type input "164,500"
type input "227500"
type input "-63000"
type input "265,000"
type input "168000"
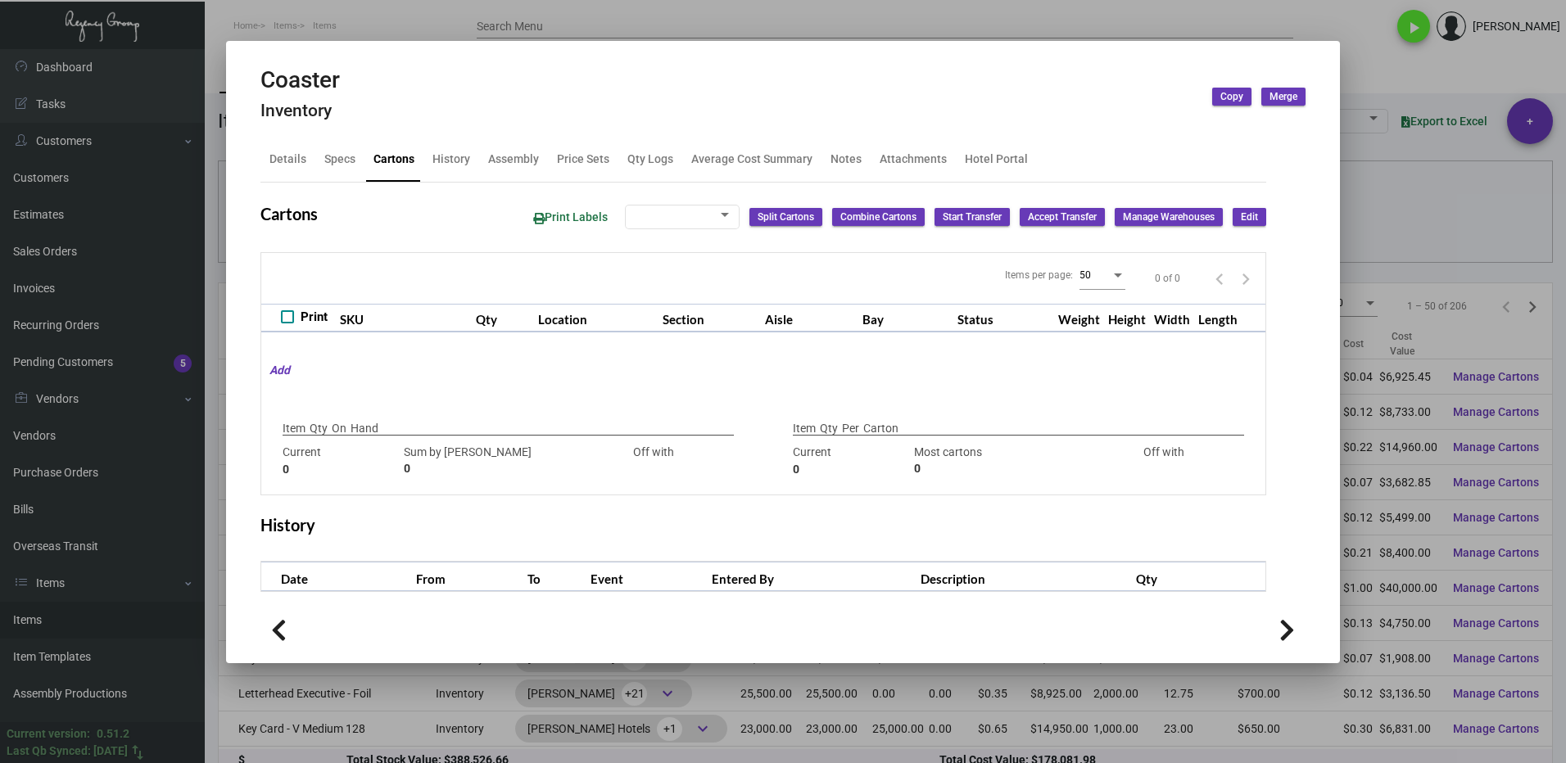
type input "+97000"
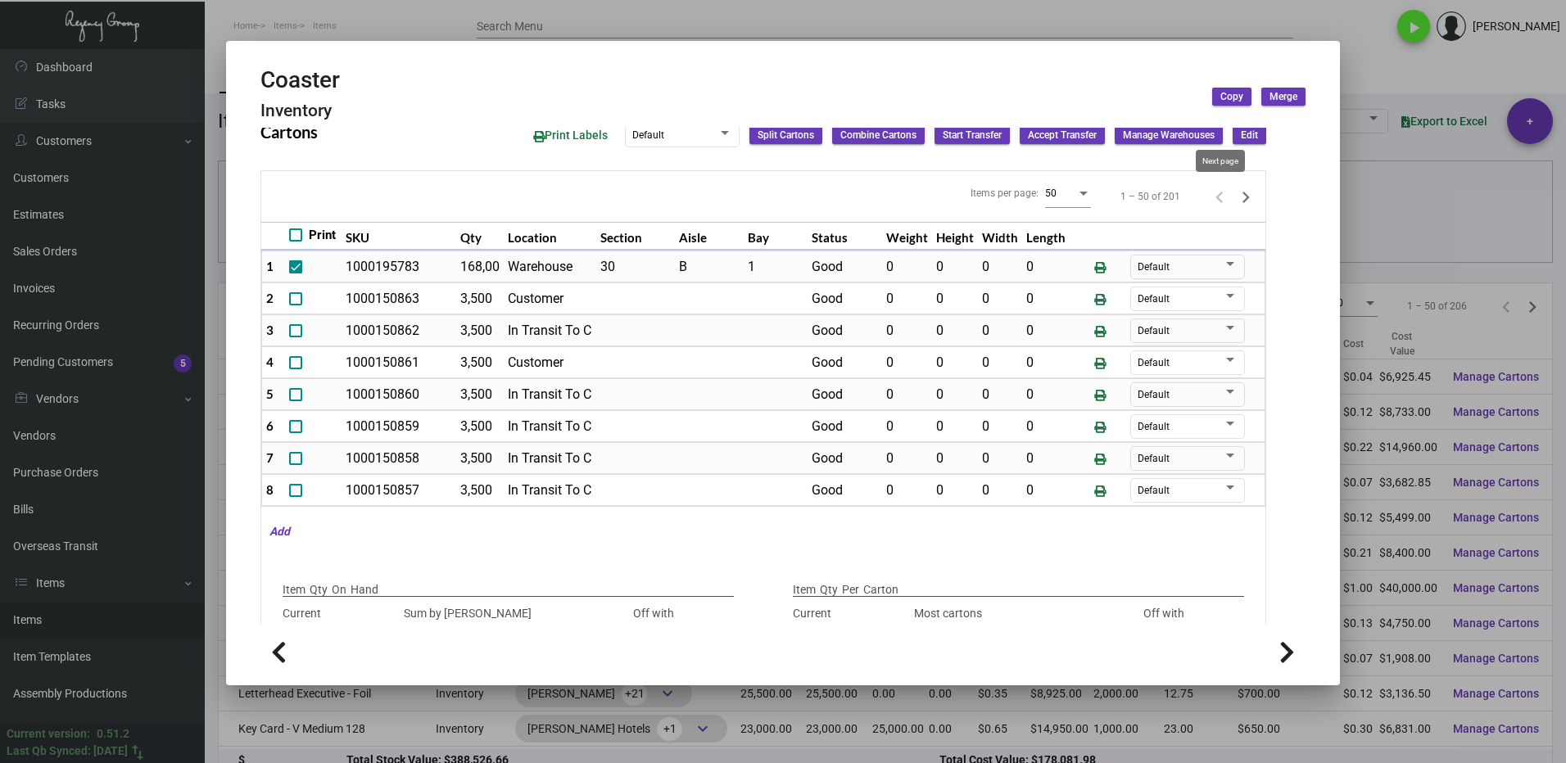
click at [1234, 192] on icon "Next page" at bounding box center [1245, 197] width 23 height 23
checkbox input "false"
type input "0"
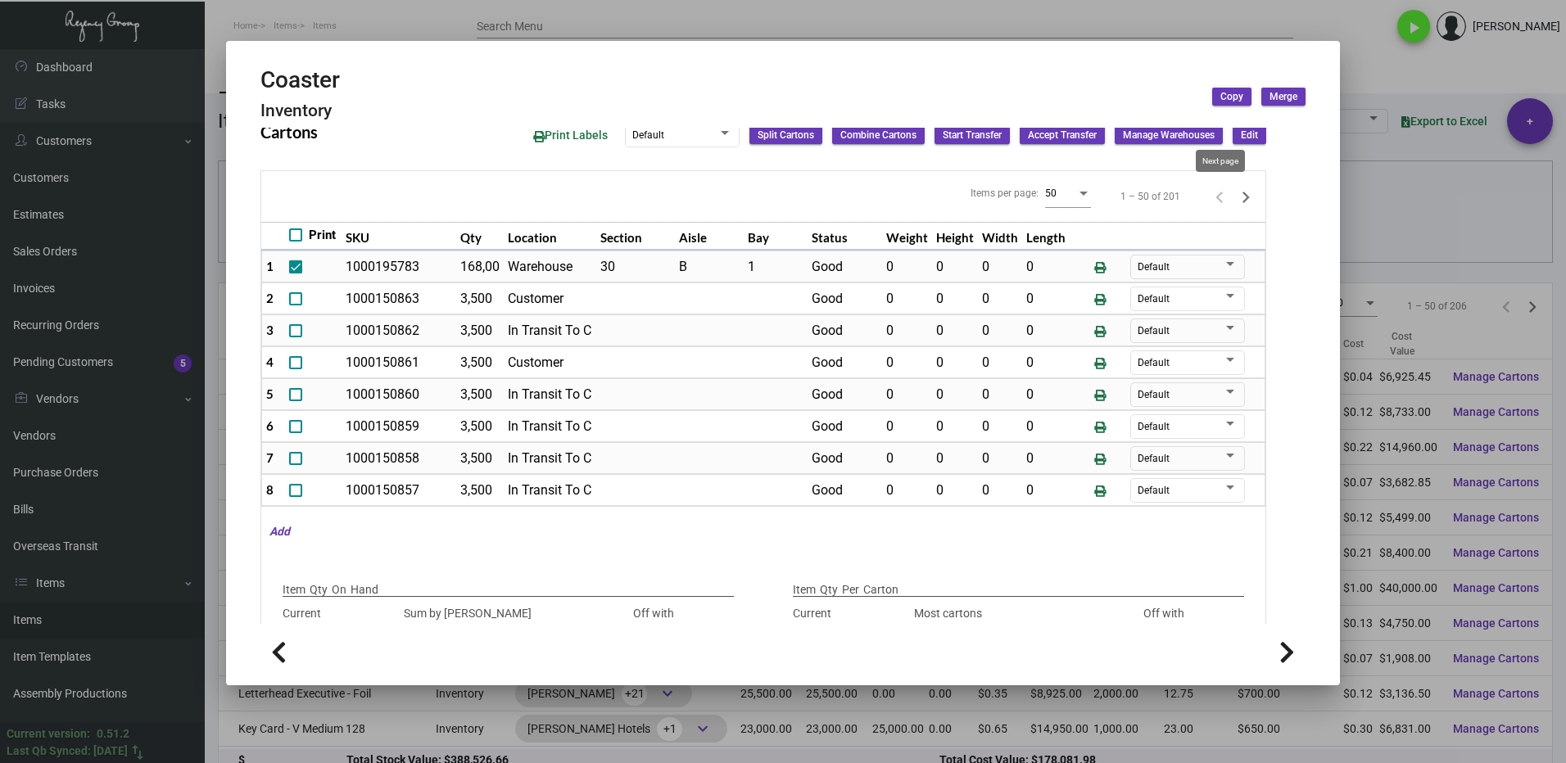
type input "0"
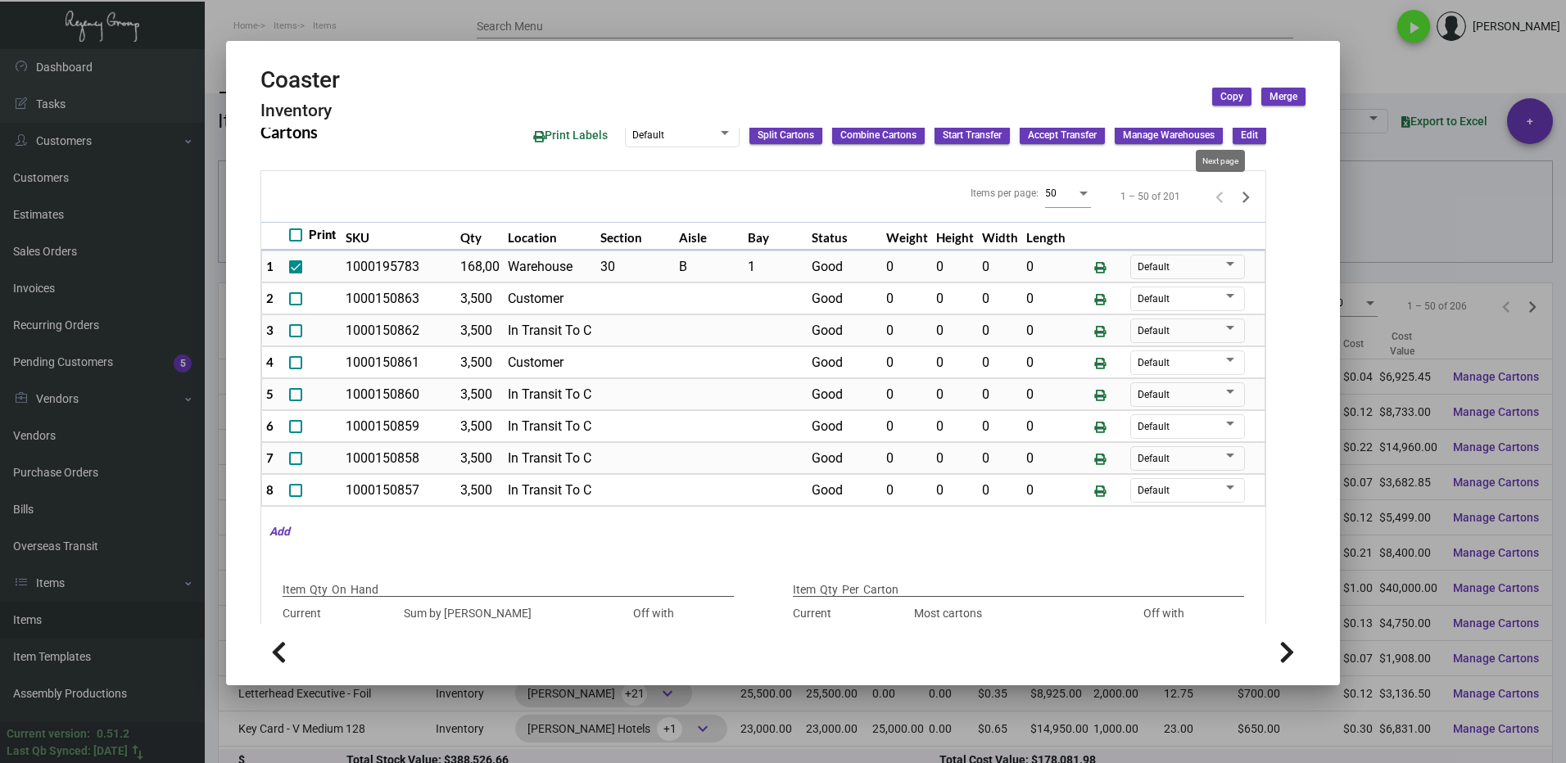
type input "0"
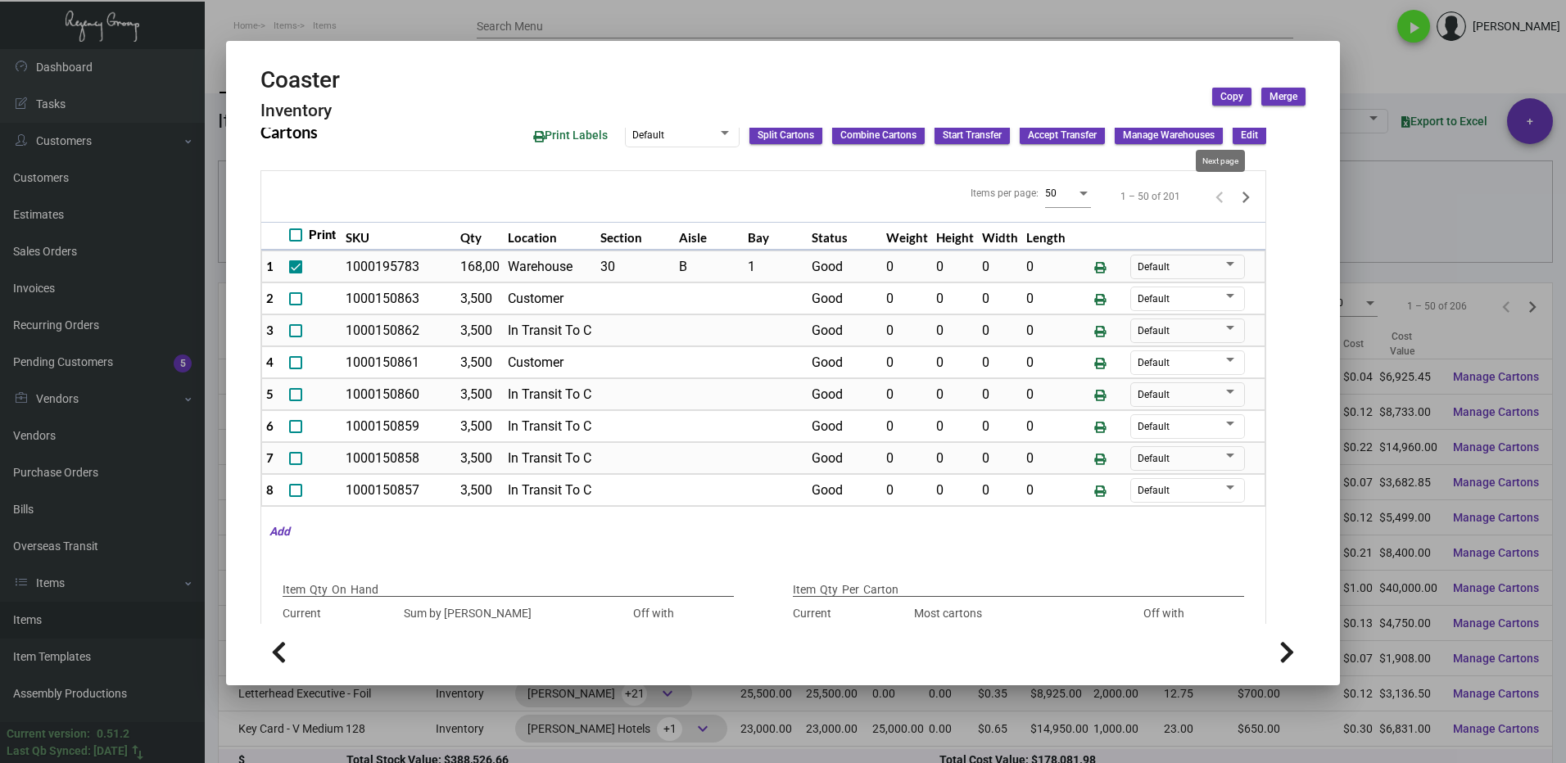
type input "0"
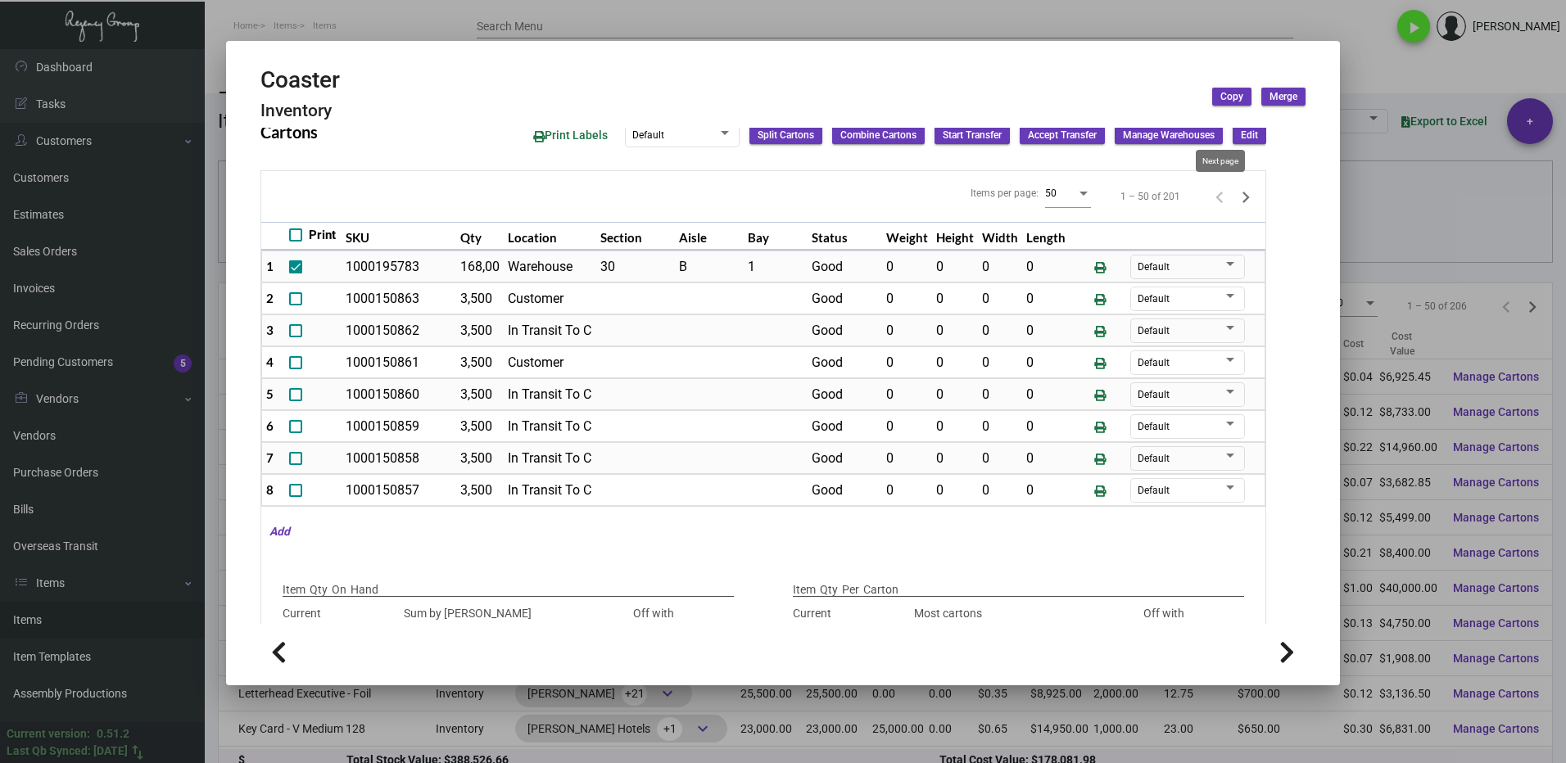
type input "0"
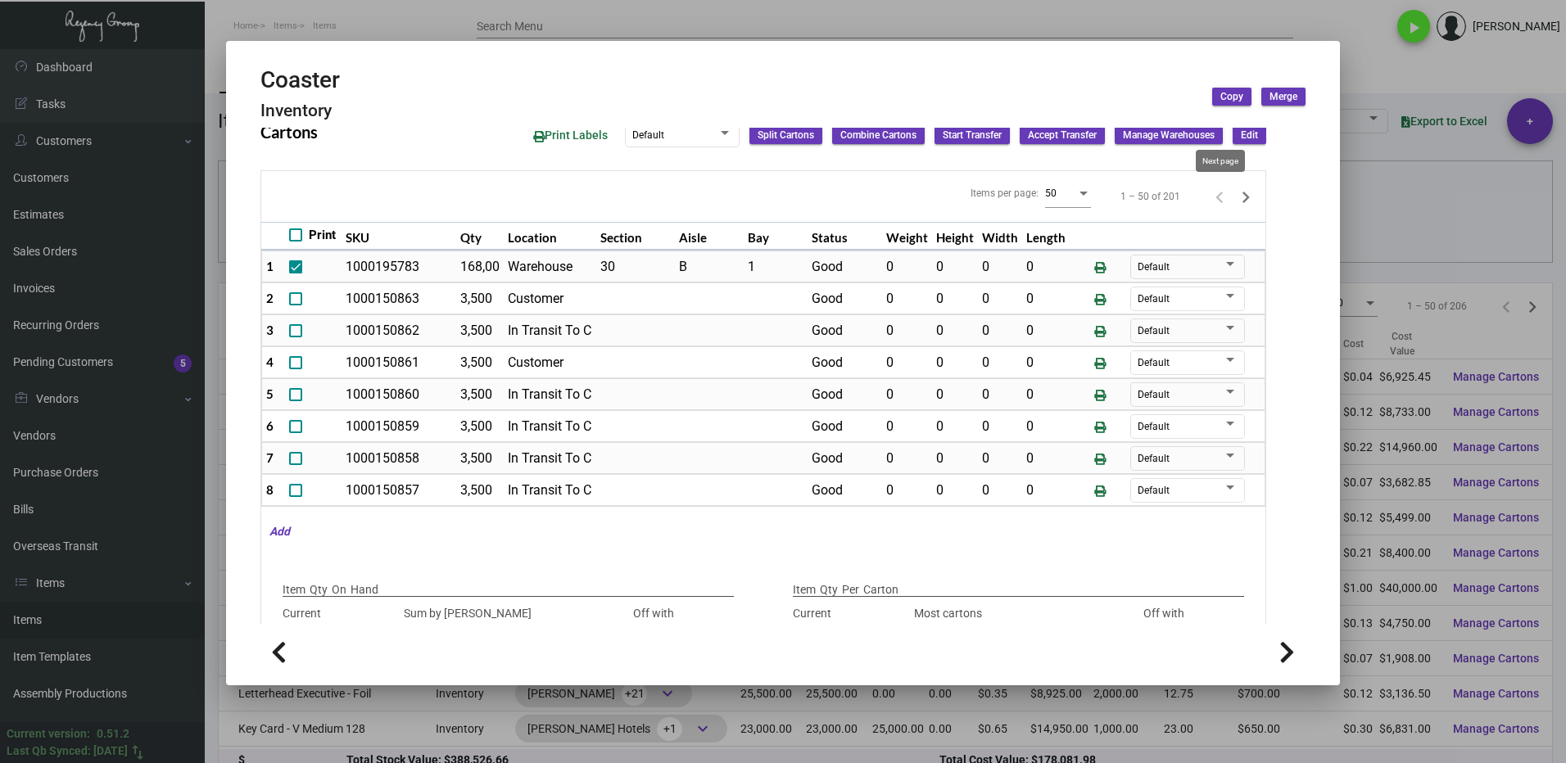
type input "0"
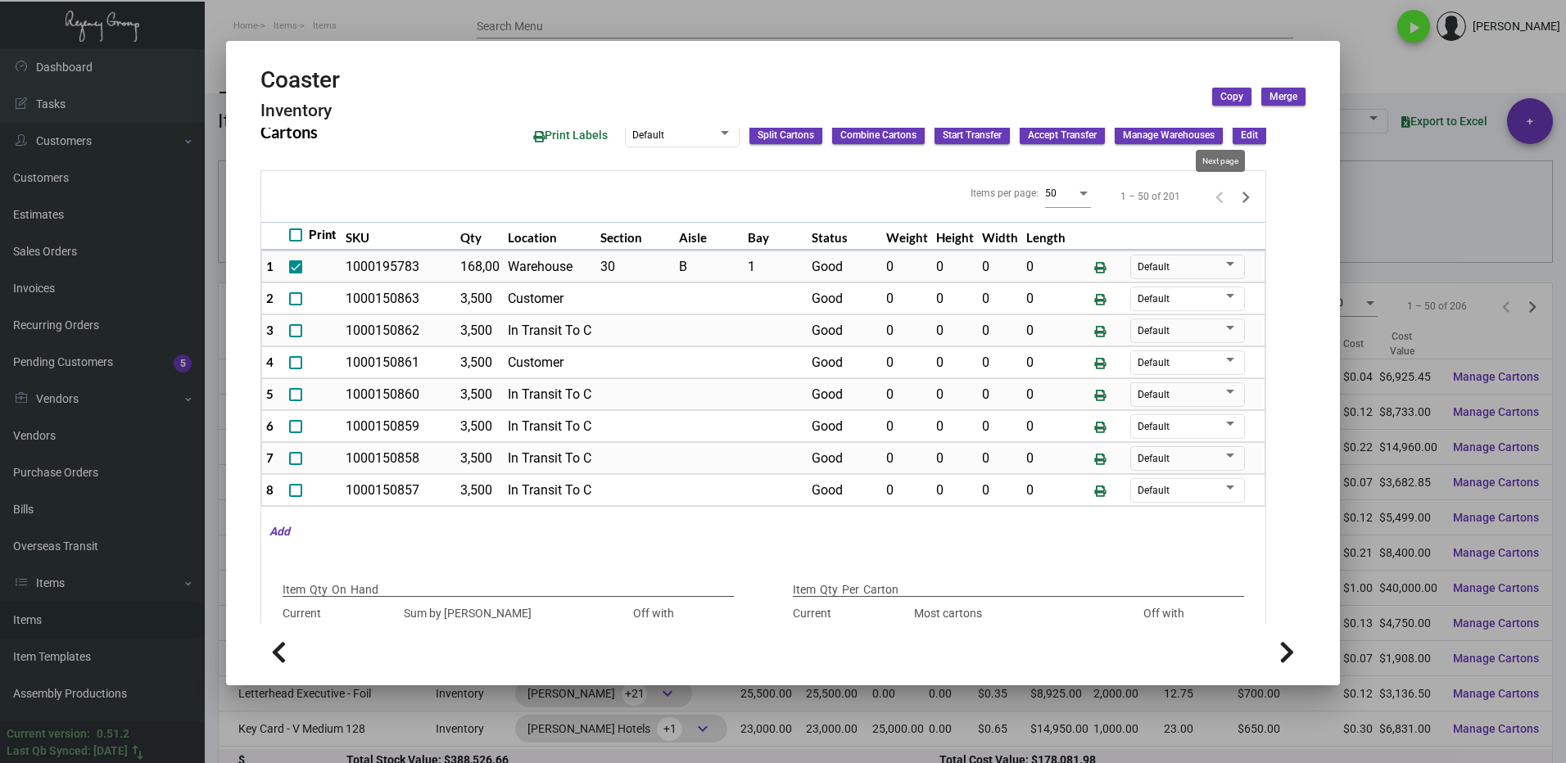
type input "0"
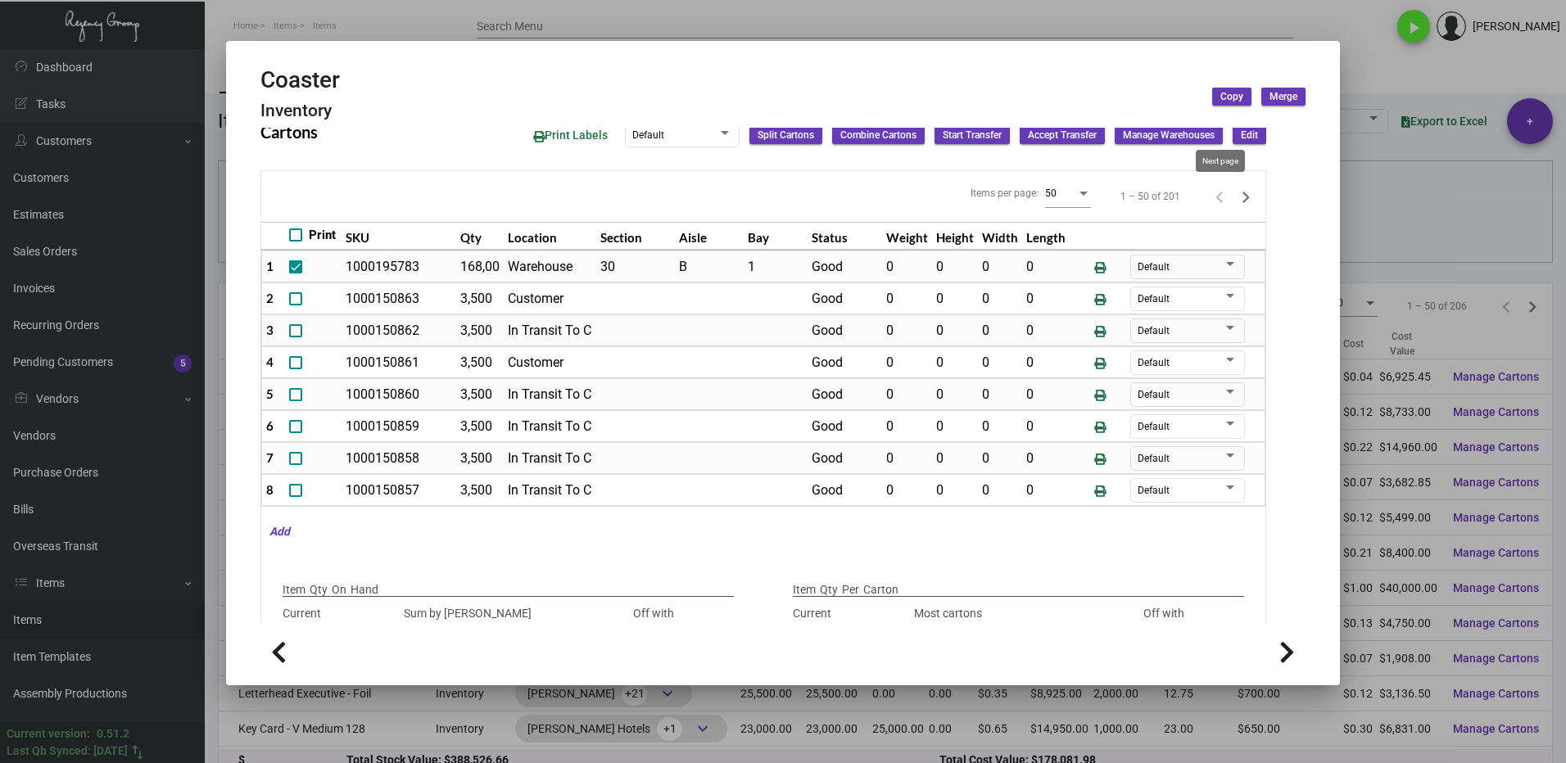
type input "0"
click at [1234, 198] on icon "Next page" at bounding box center [1245, 197] width 23 height 23
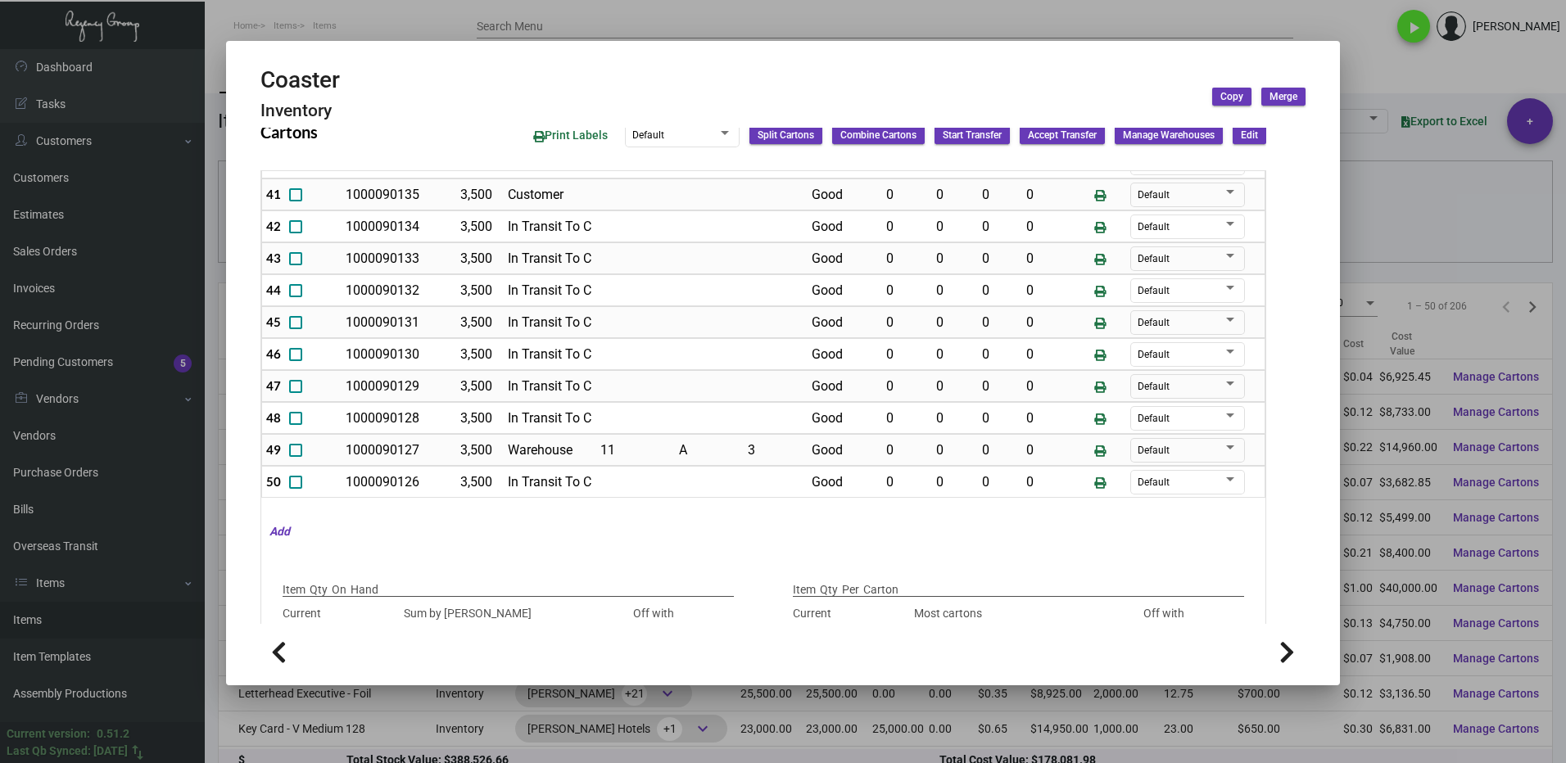
scroll to position [1354, 0]
click at [1377, 62] on div at bounding box center [783, 381] width 1566 height 763
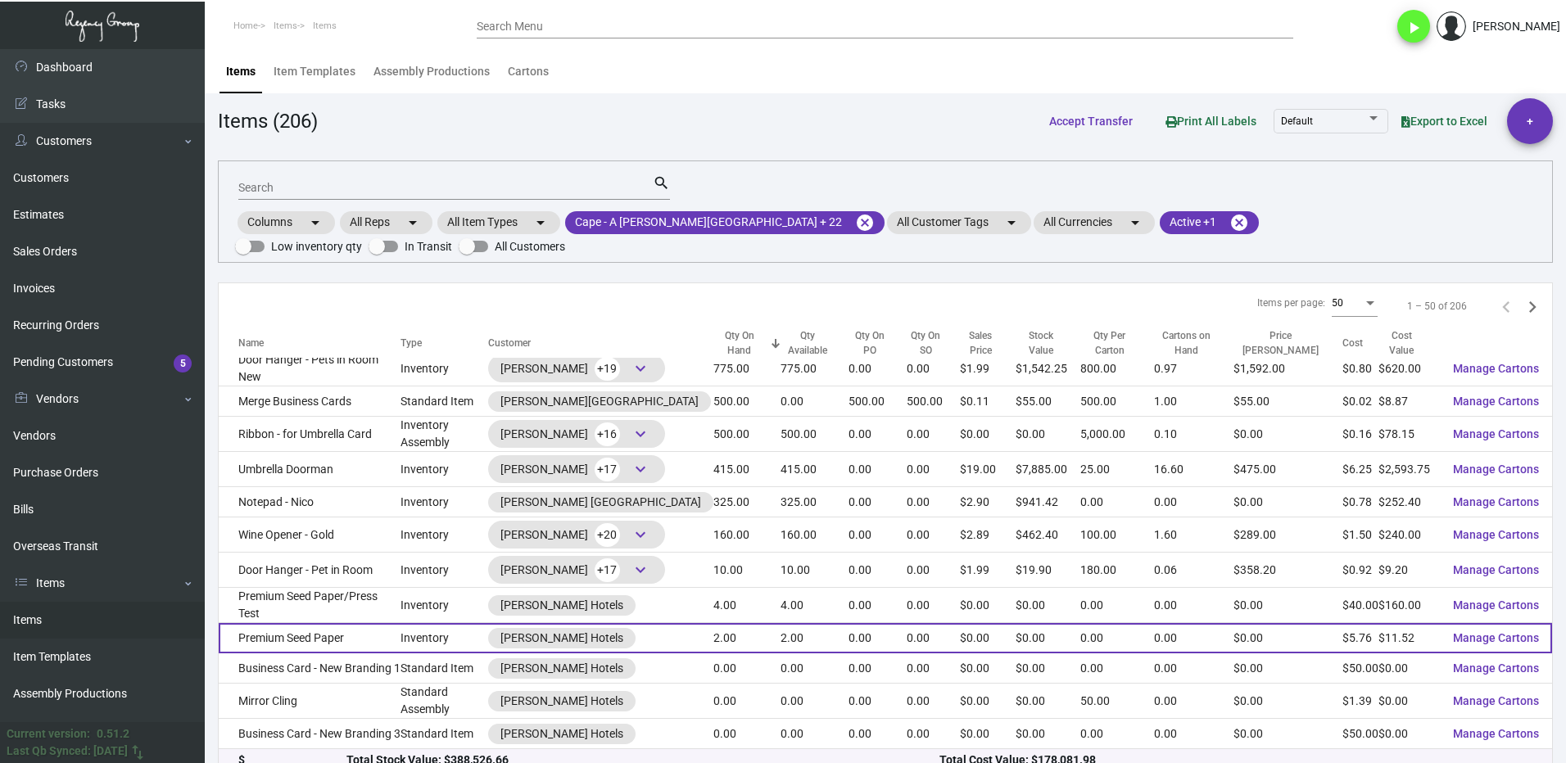
scroll to position [1249, 0]
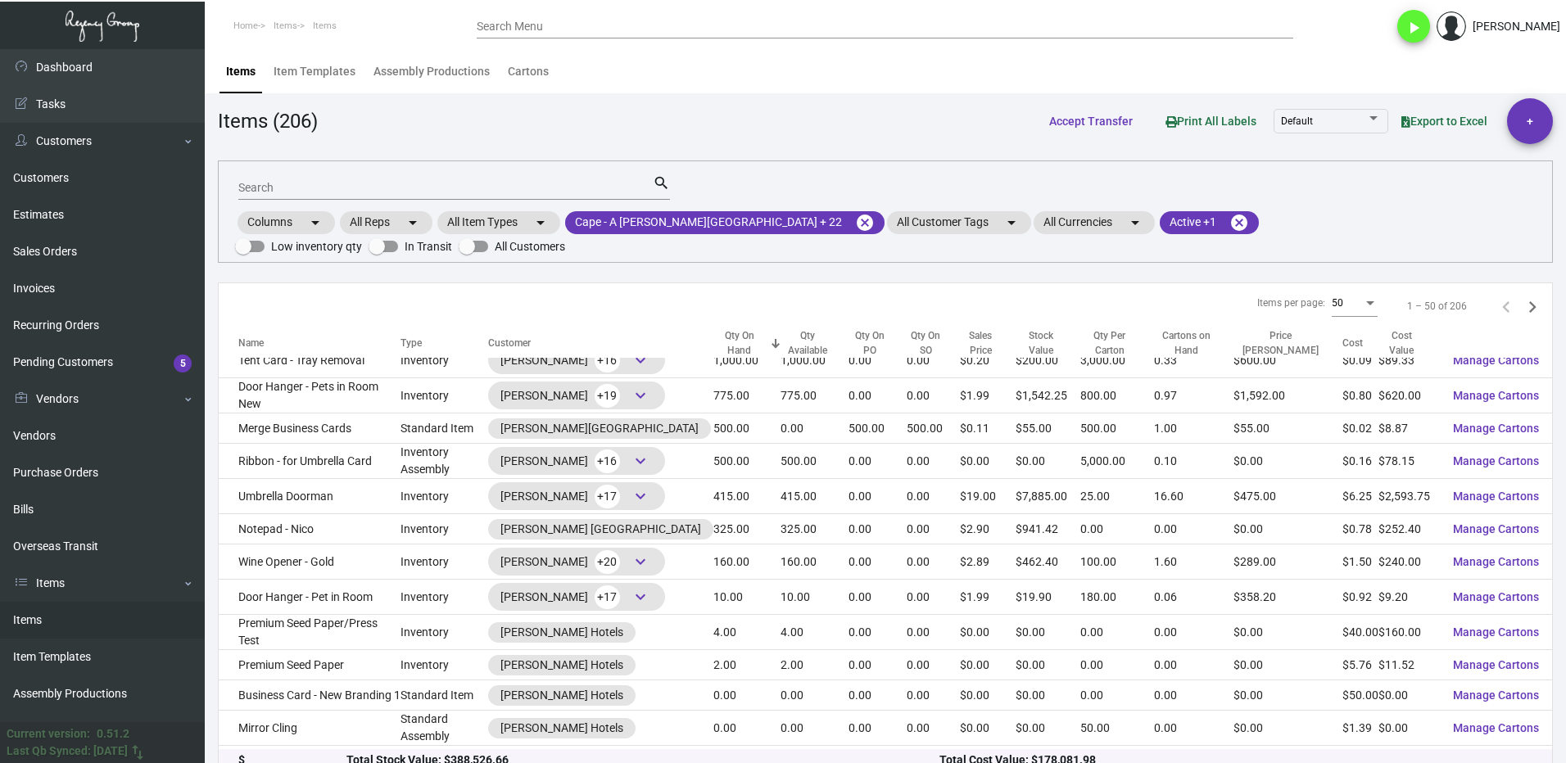
click at [367, 201] on mat-form-field "Search search" at bounding box center [454, 186] width 432 height 51
click at [291, 188] on input "Search" at bounding box center [445, 188] width 414 height 13
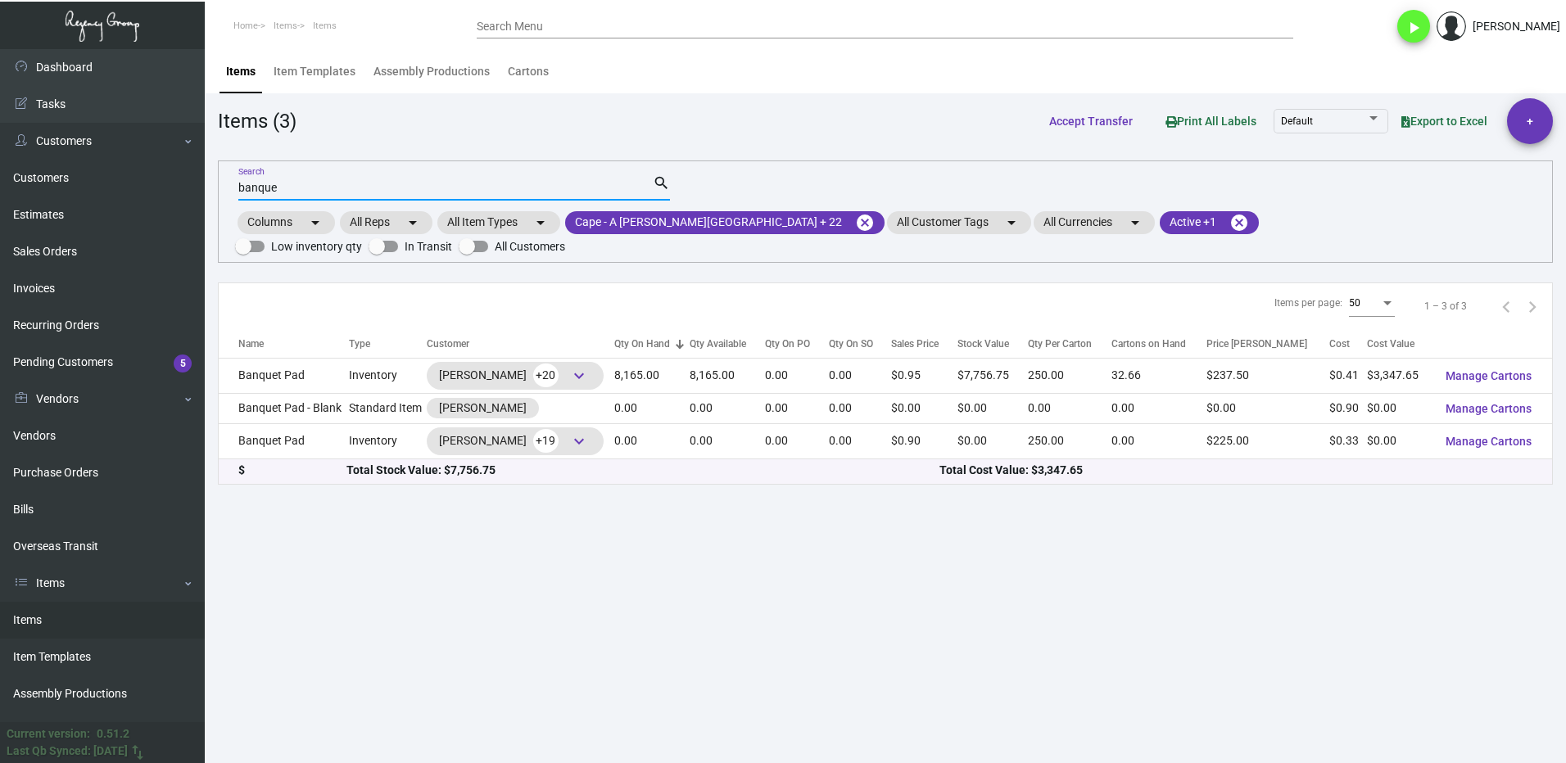
scroll to position [0, 0]
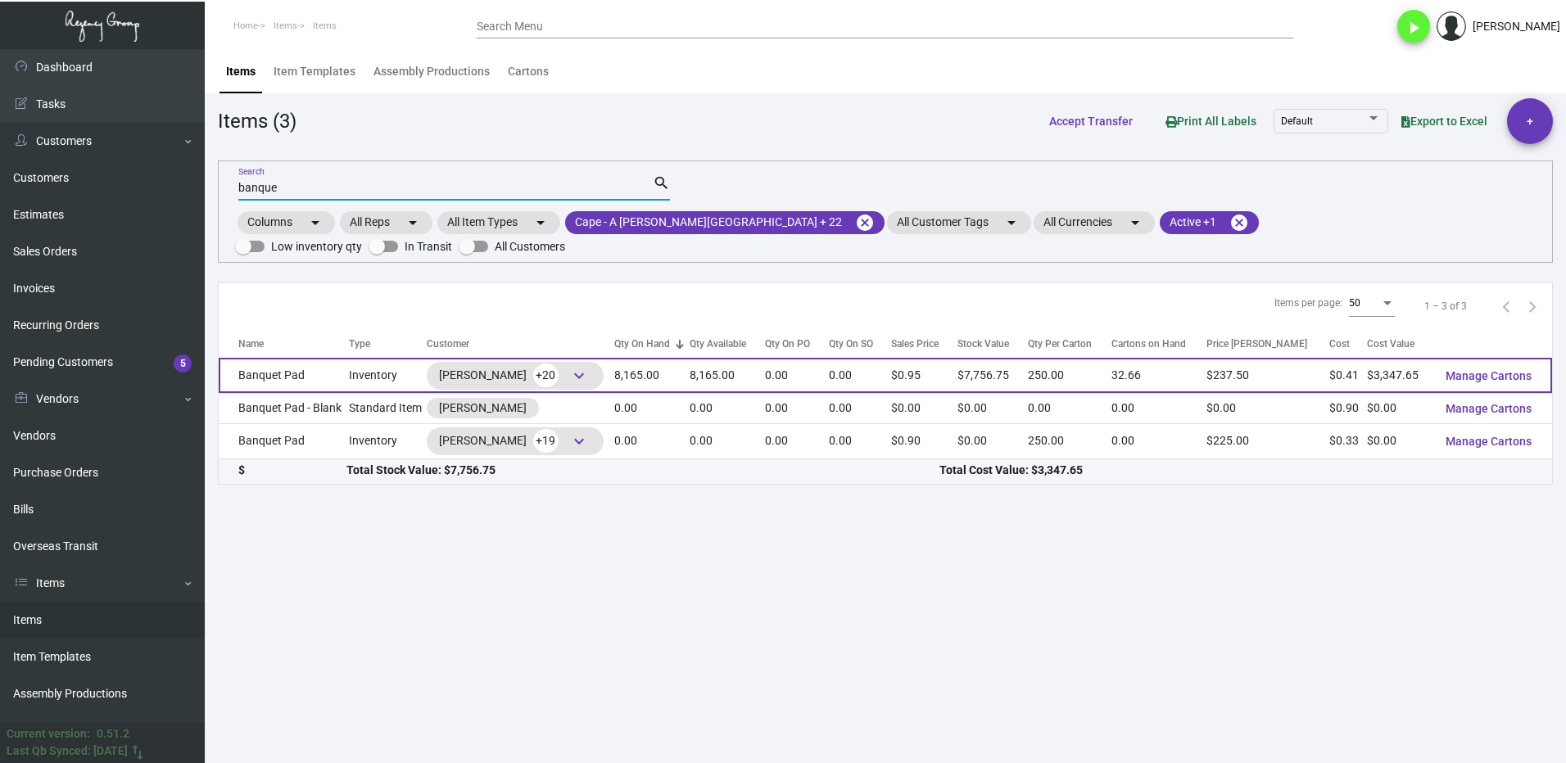
click at [305, 362] on td "Banquet Pad" at bounding box center [284, 375] width 130 height 35
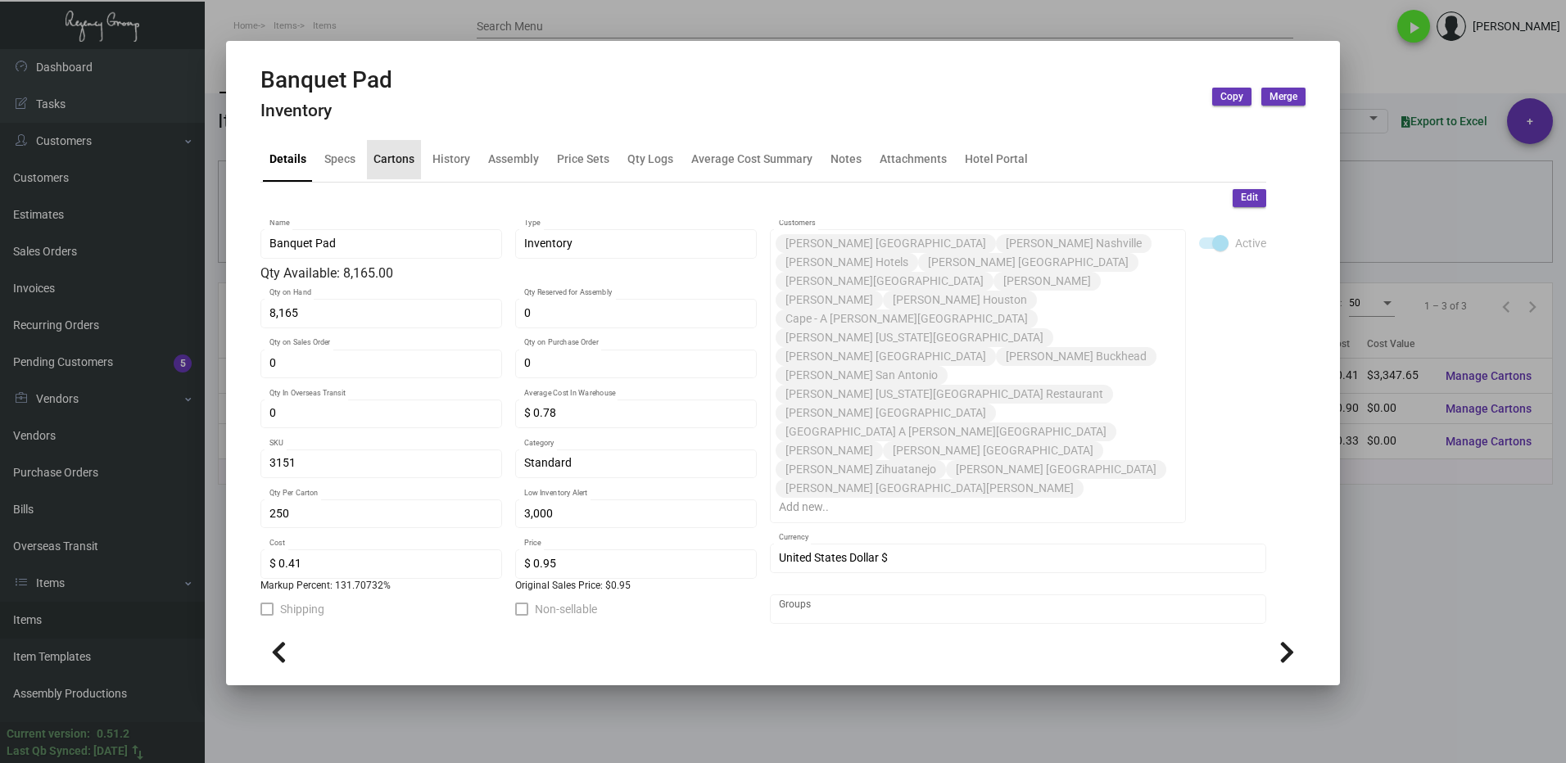
click at [396, 145] on div "Cartons" at bounding box center [394, 159] width 54 height 39
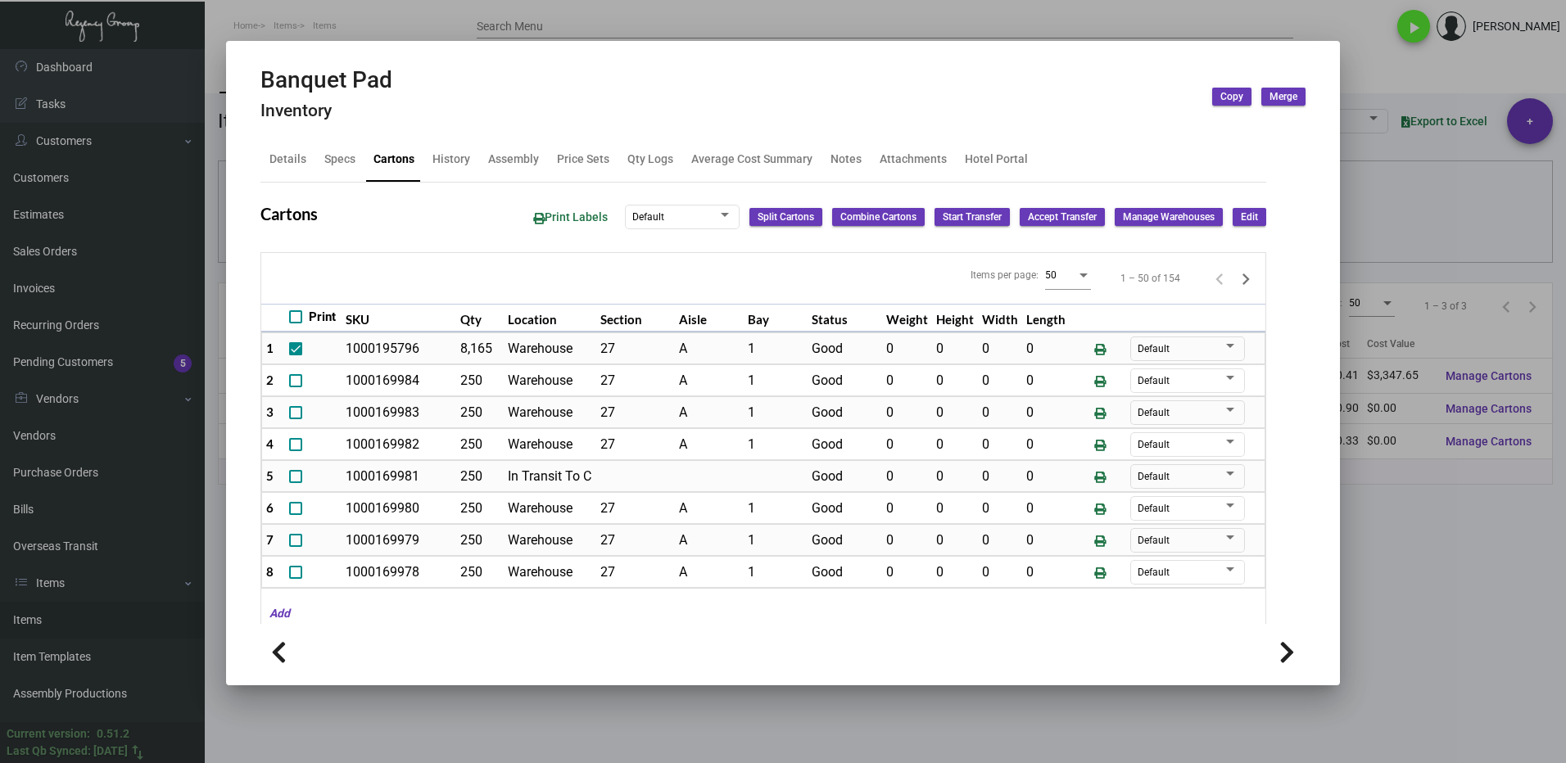
scroll to position [1183, 0]
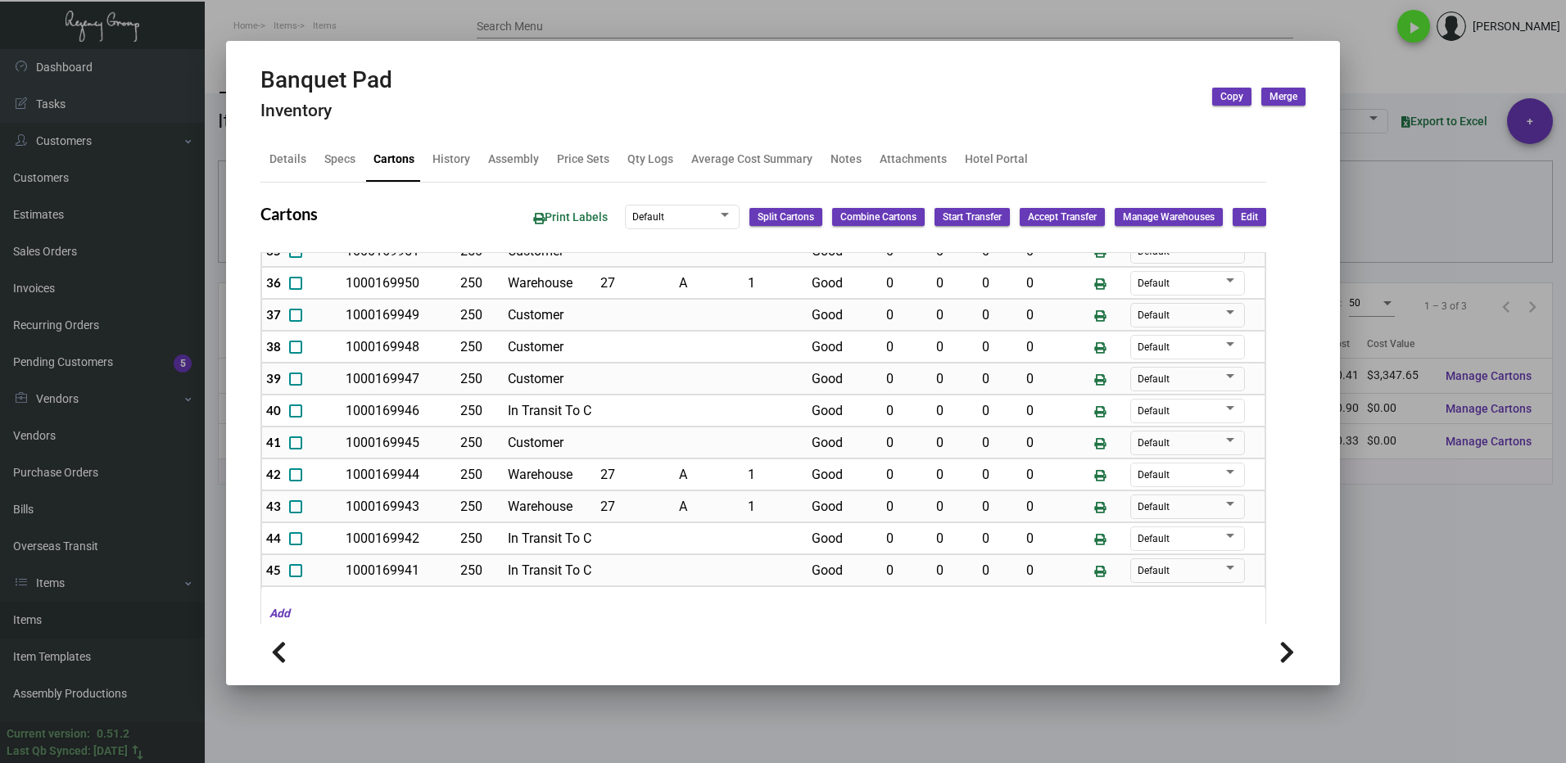
click at [1386, 565] on div at bounding box center [783, 381] width 1566 height 763
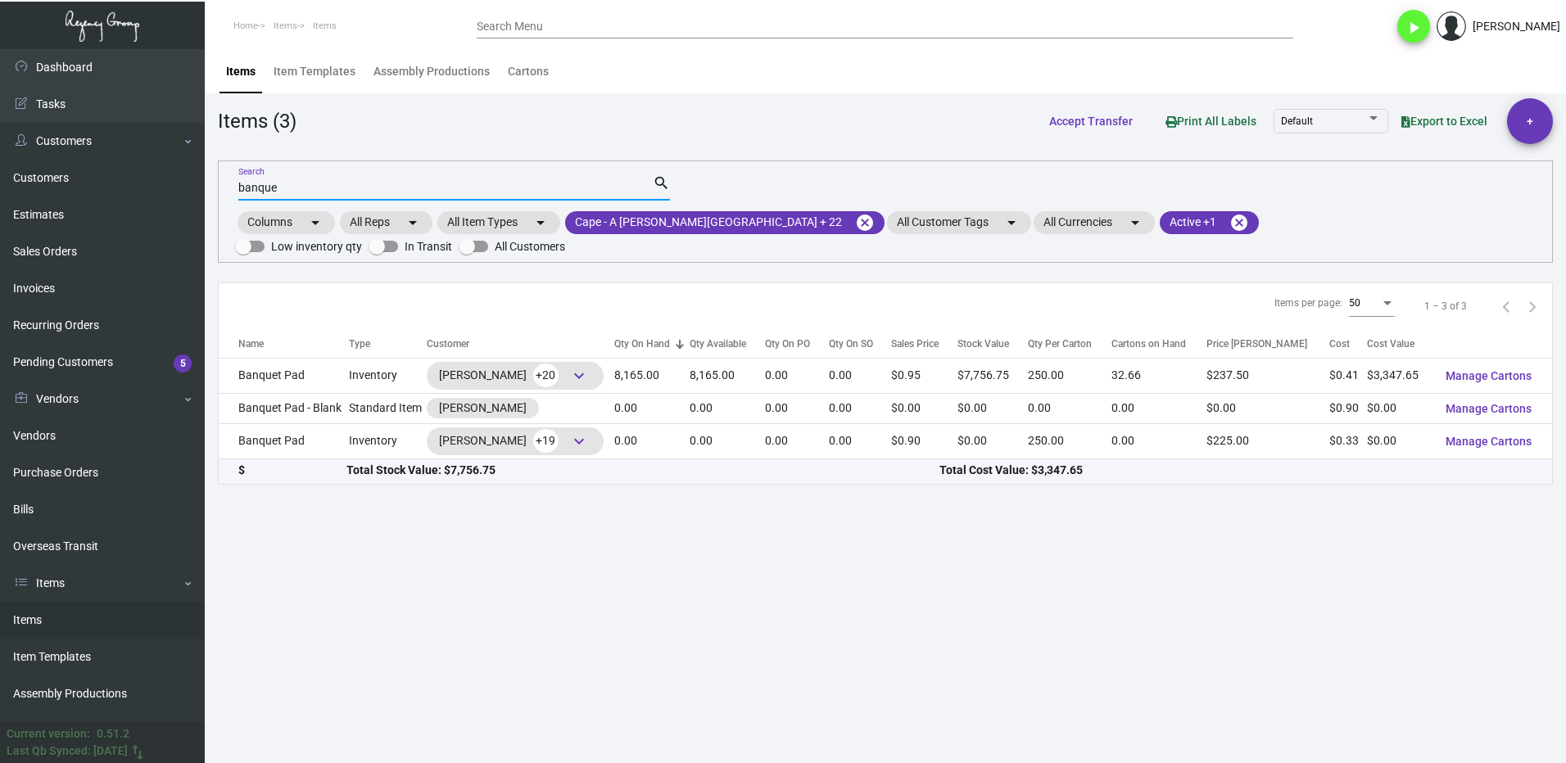
click at [303, 190] on input "banque" at bounding box center [445, 188] width 414 height 13
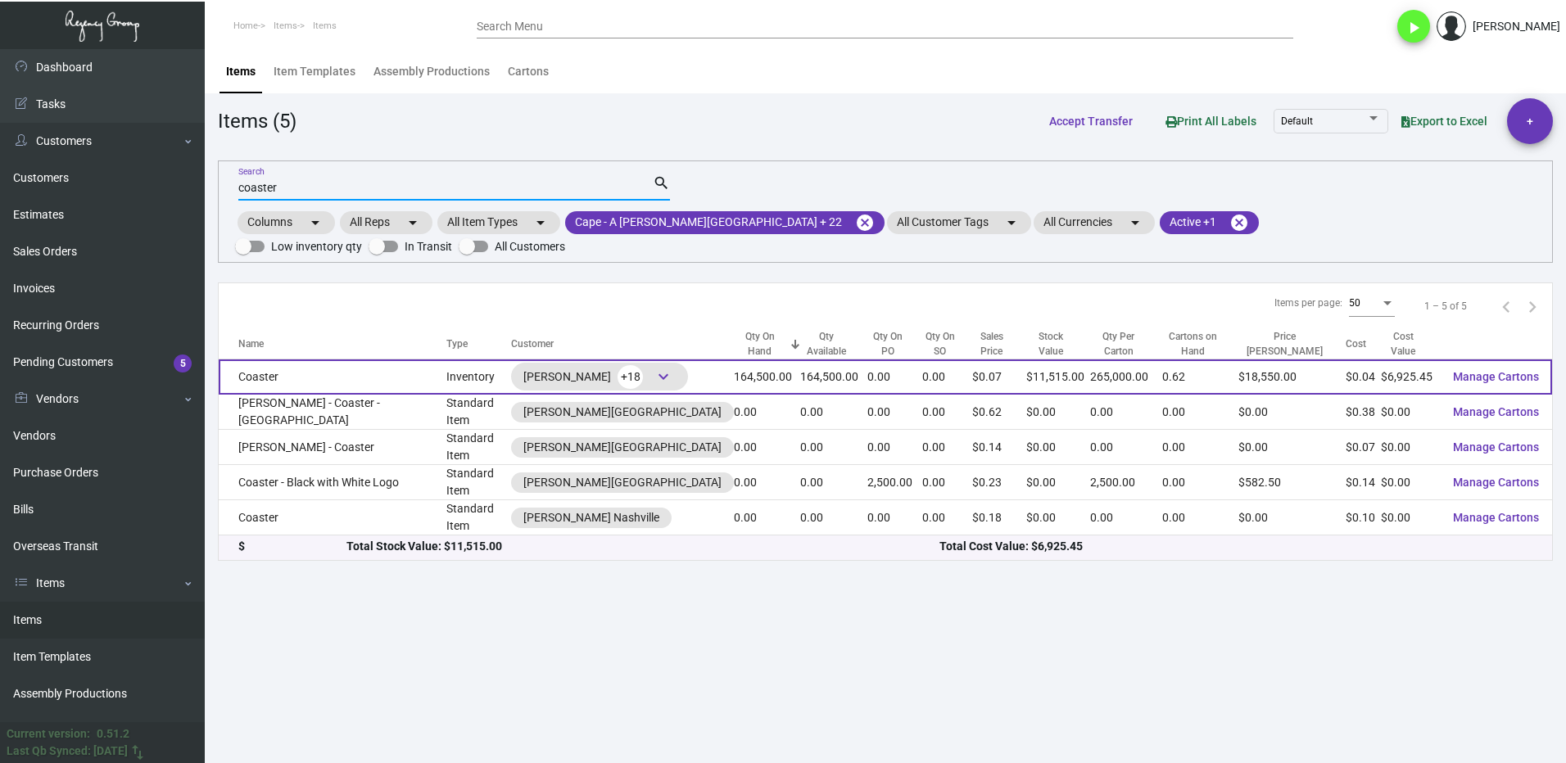
click at [299, 364] on td "Coaster" at bounding box center [333, 376] width 228 height 35
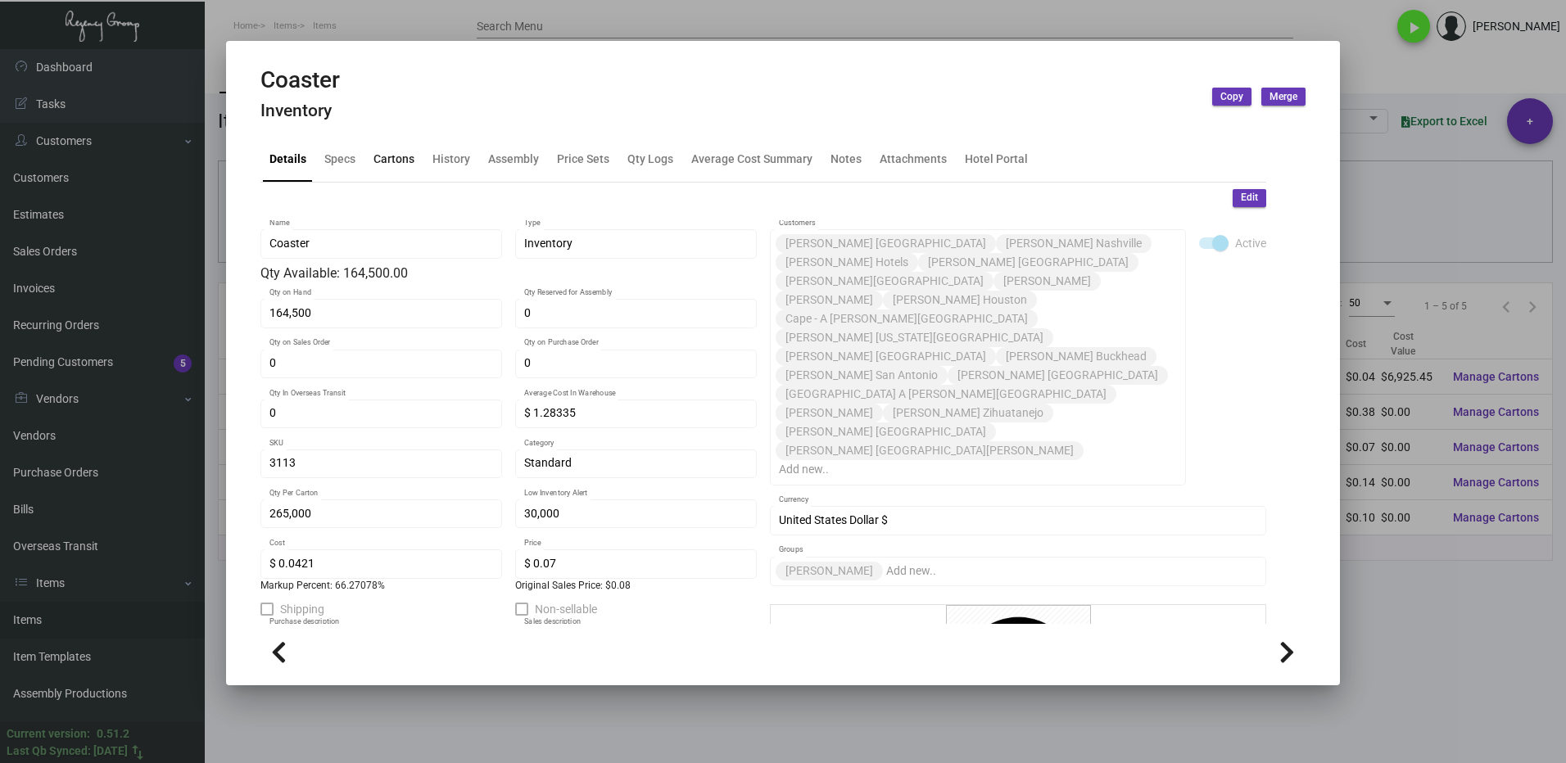
click at [371, 151] on div "Cartons" at bounding box center [394, 159] width 54 height 39
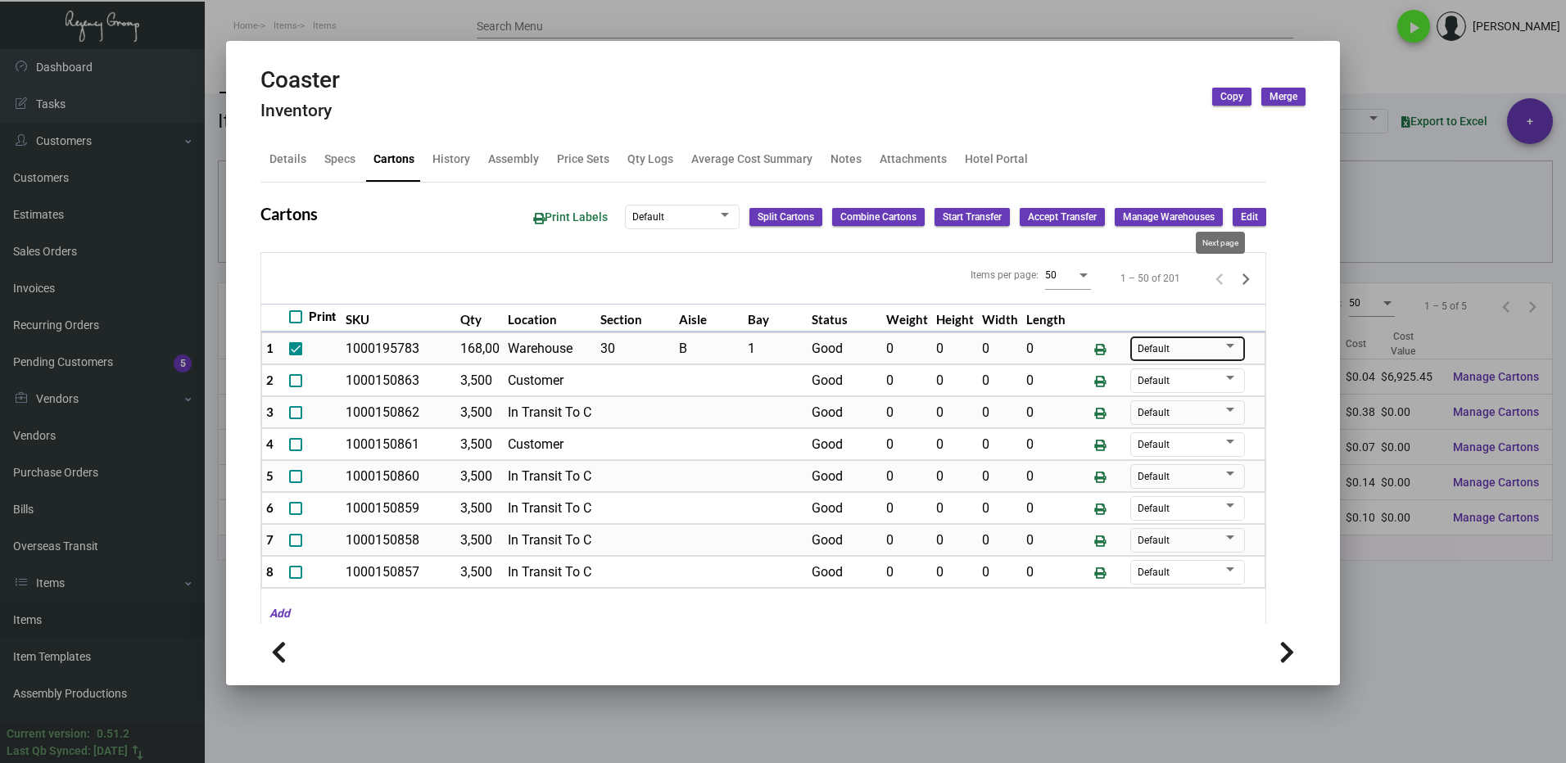
click at [1242, 273] on icon "Next page" at bounding box center [1245, 278] width 7 height 11
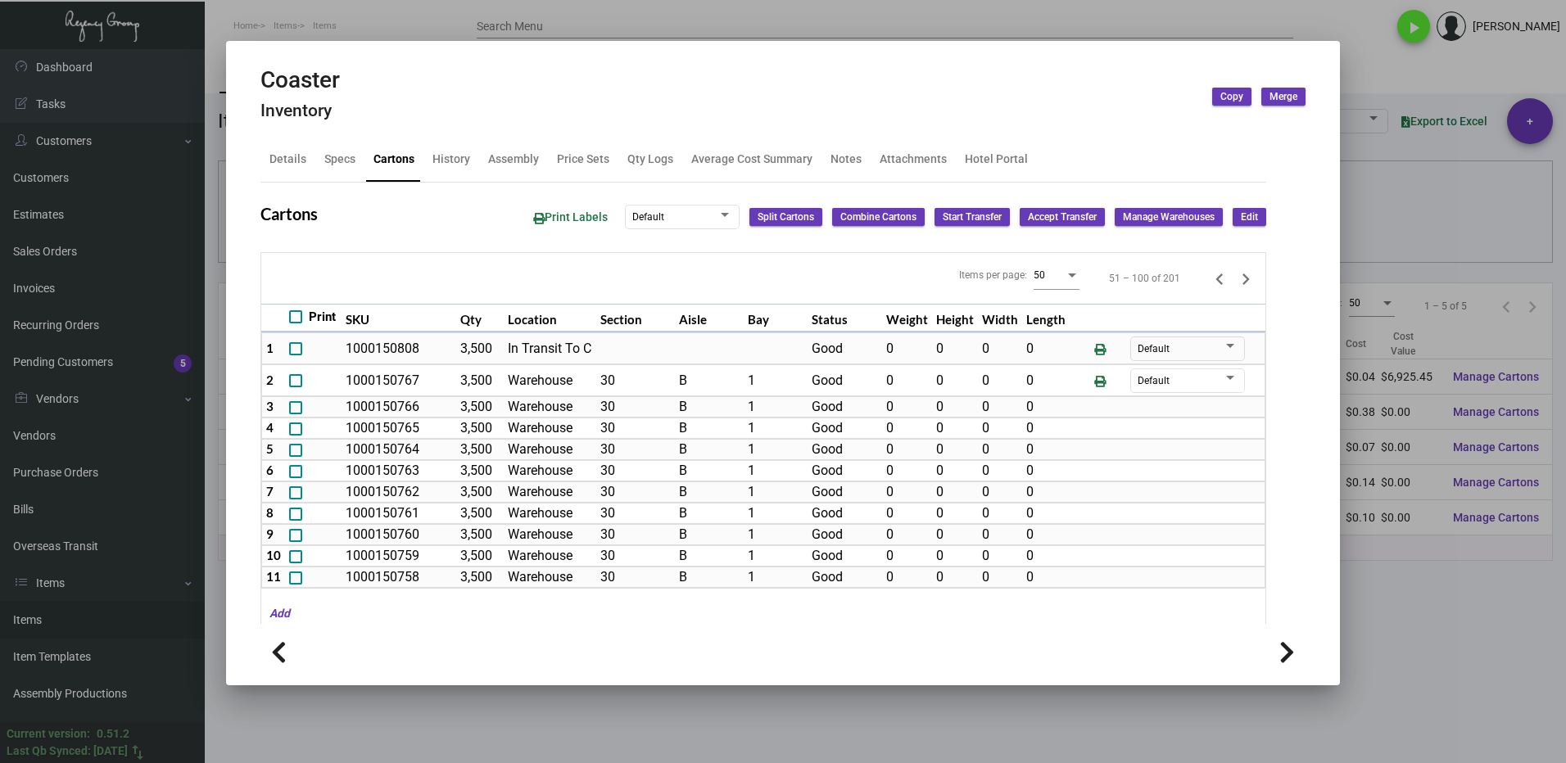
click at [1234, 278] on icon "Next page" at bounding box center [1245, 279] width 23 height 23
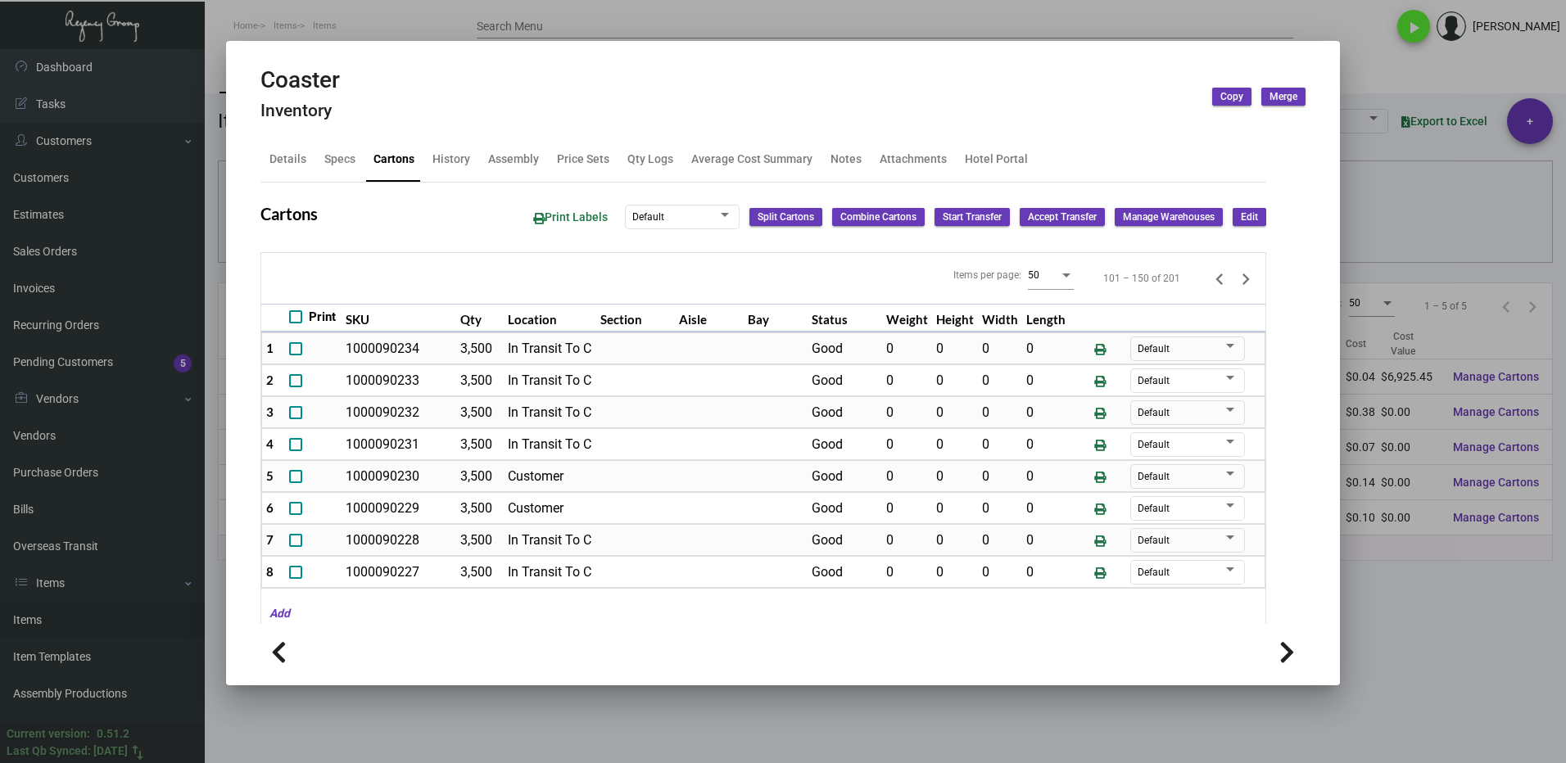
drag, startPoint x: 1443, startPoint y: 586, endPoint x: 1241, endPoint y: 521, distance: 212.6
click at [1443, 586] on div at bounding box center [783, 381] width 1566 height 763
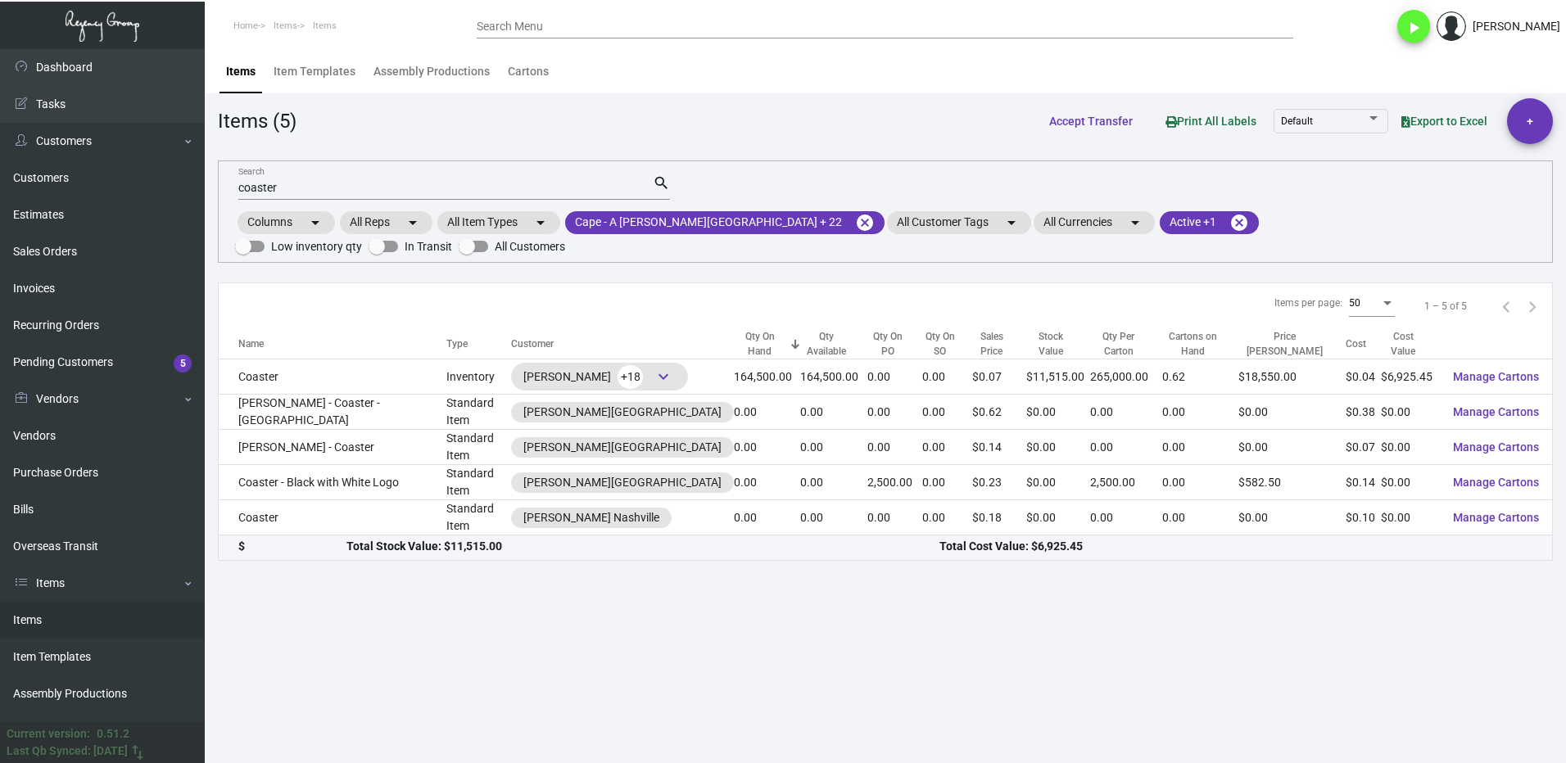
click at [298, 184] on input "coaster" at bounding box center [445, 188] width 414 height 13
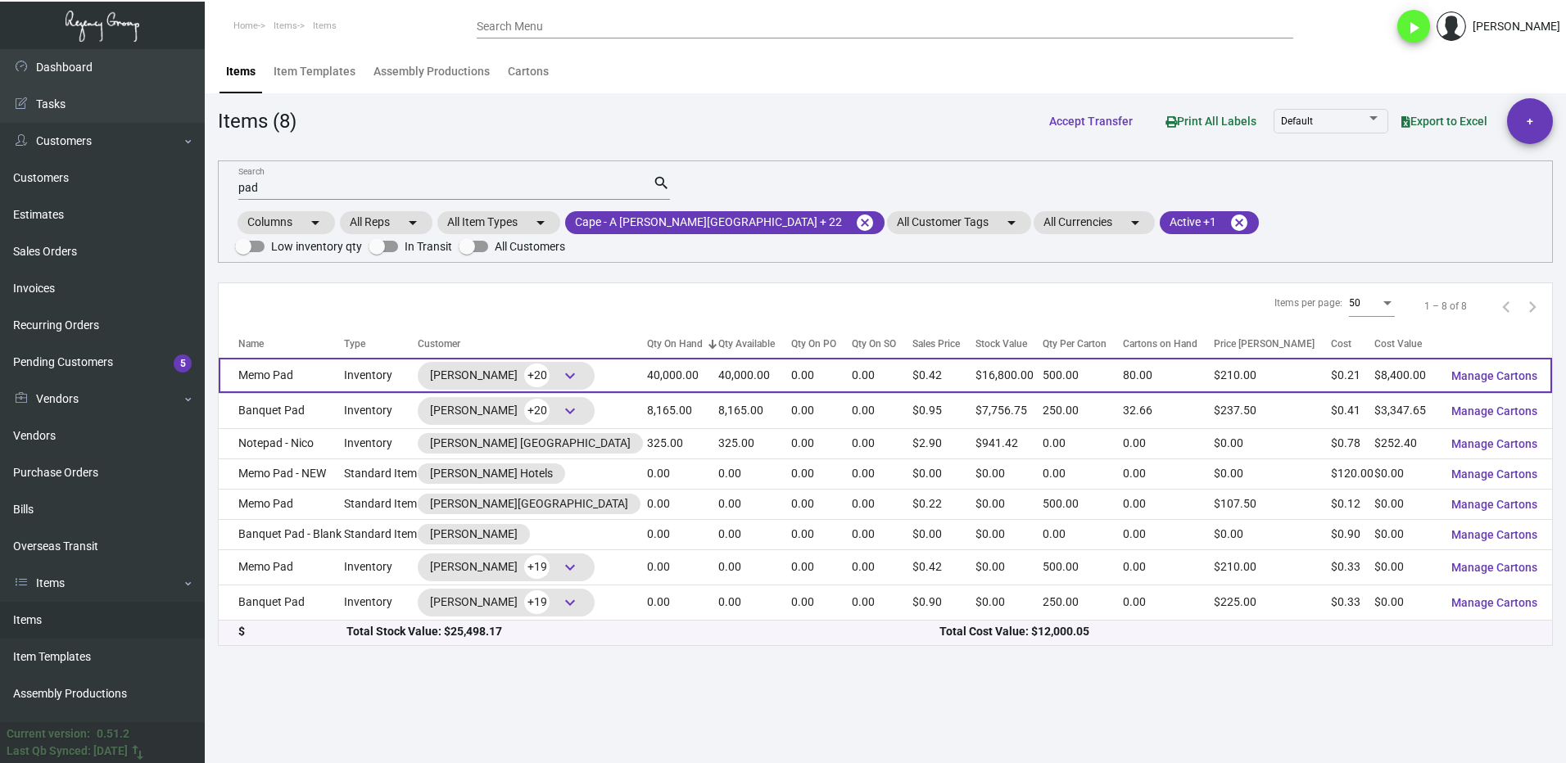
click at [328, 362] on td "Memo Pad" at bounding box center [281, 375] width 125 height 35
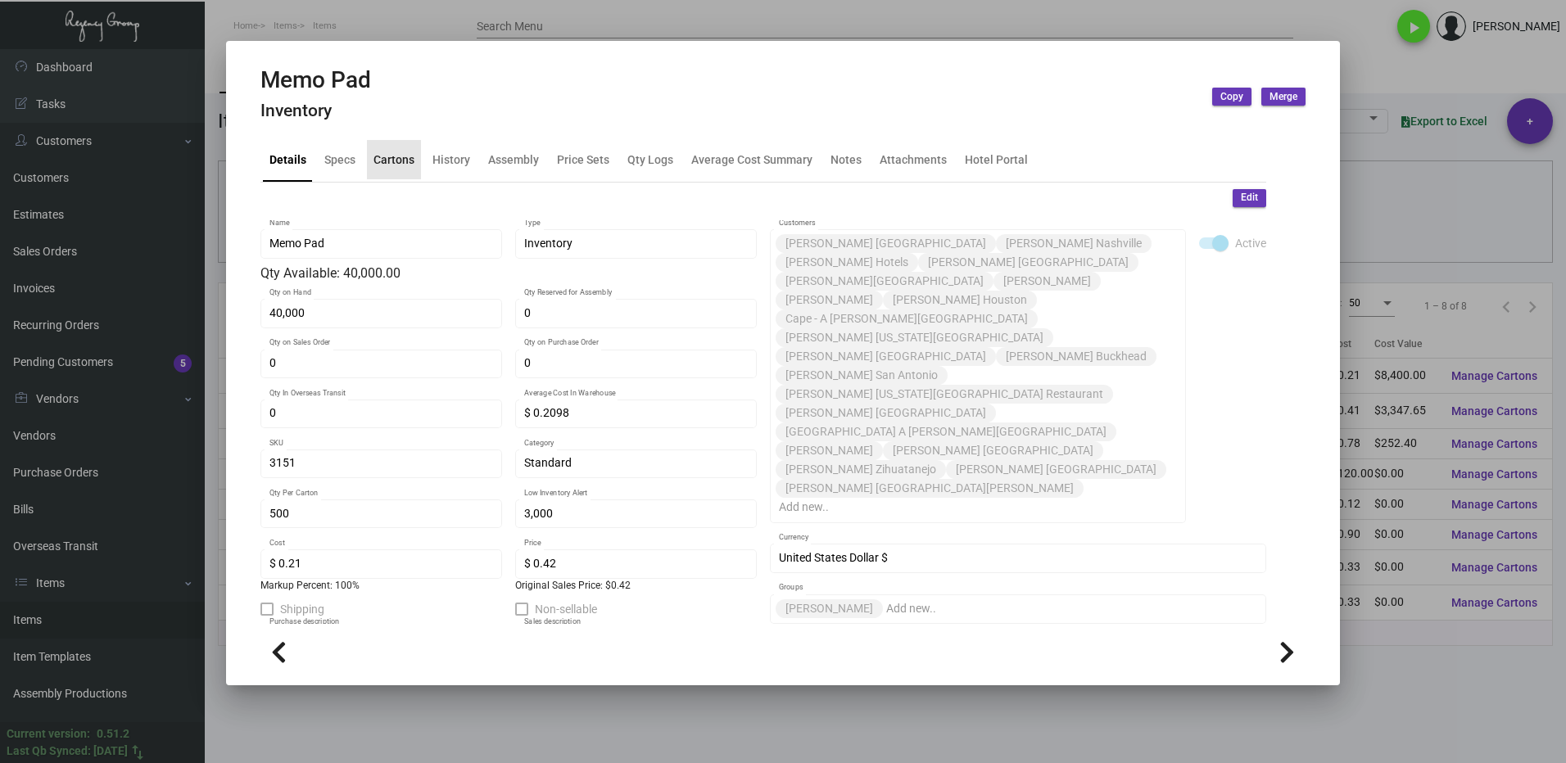
click at [400, 147] on div "Cartons" at bounding box center [394, 159] width 54 height 39
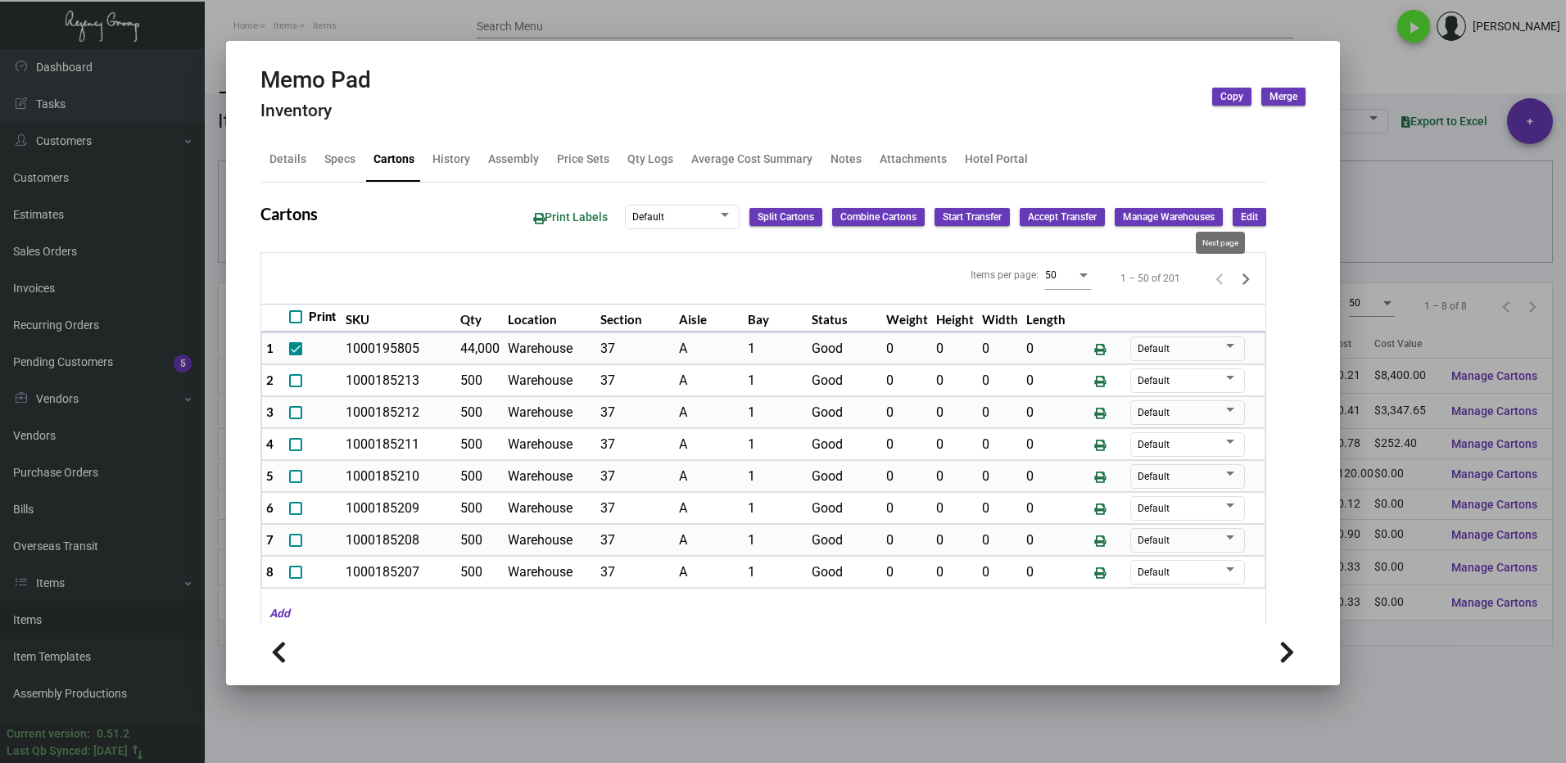
drag, startPoint x: 1223, startPoint y: 277, endPoint x: 806, endPoint y: 410, distance: 437.6
click at [1242, 277] on icon "Next page" at bounding box center [1245, 278] width 7 height 11
click at [1234, 274] on icon "Next page" at bounding box center [1245, 279] width 23 height 23
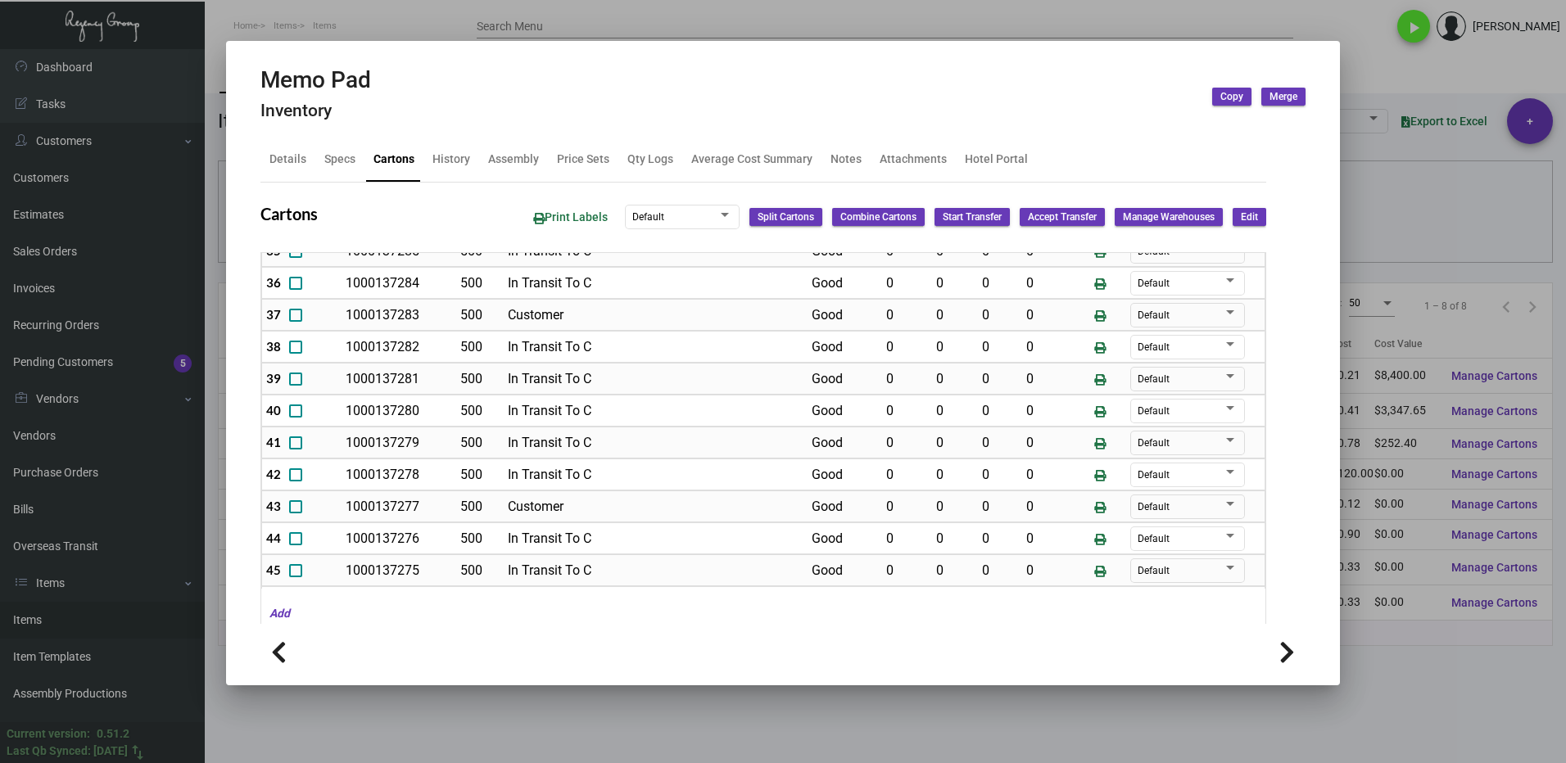
click at [1376, 649] on div at bounding box center [783, 381] width 1566 height 763
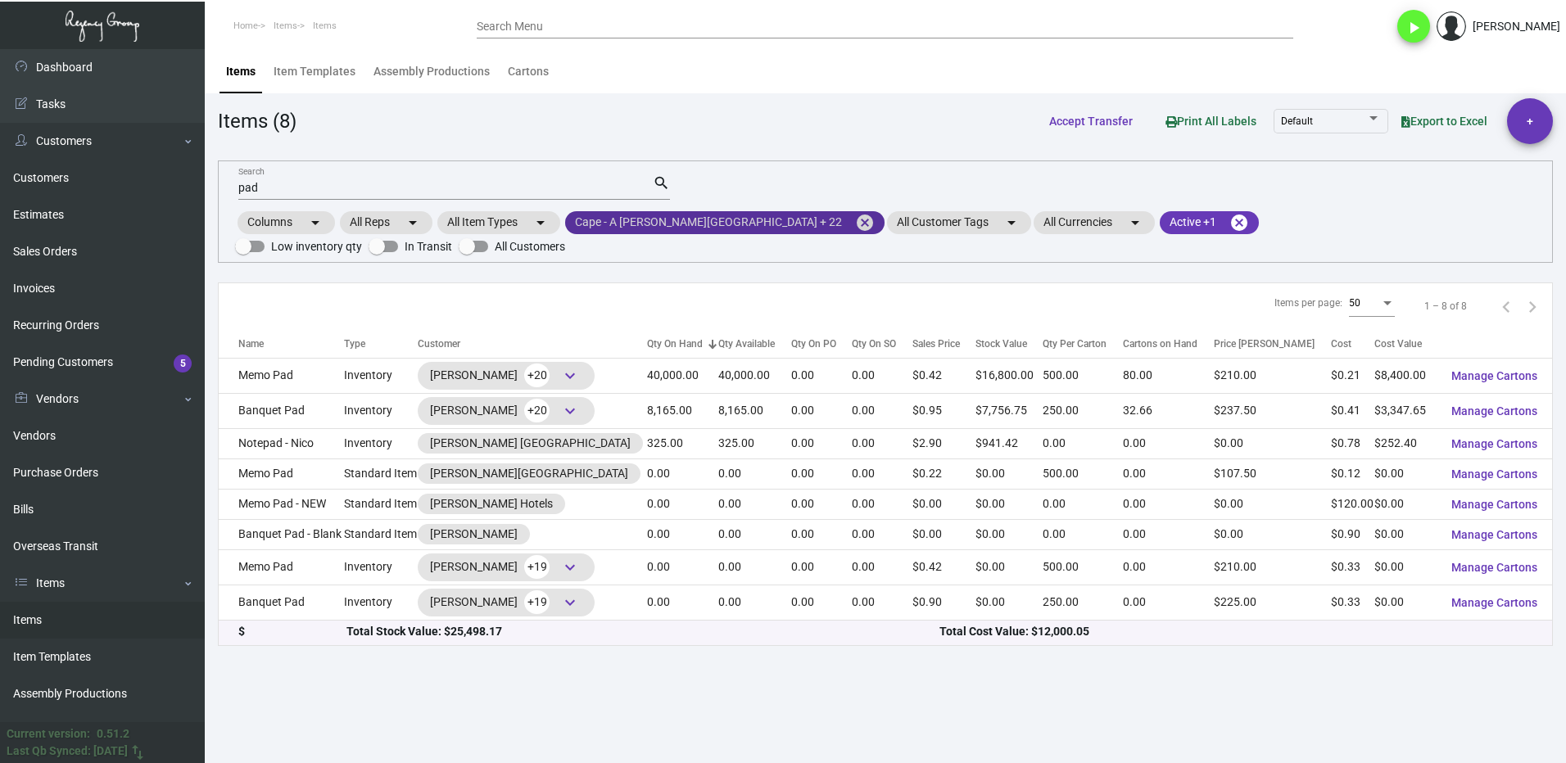
click at [855, 228] on mat-icon "cancel" at bounding box center [865, 223] width 20 height 20
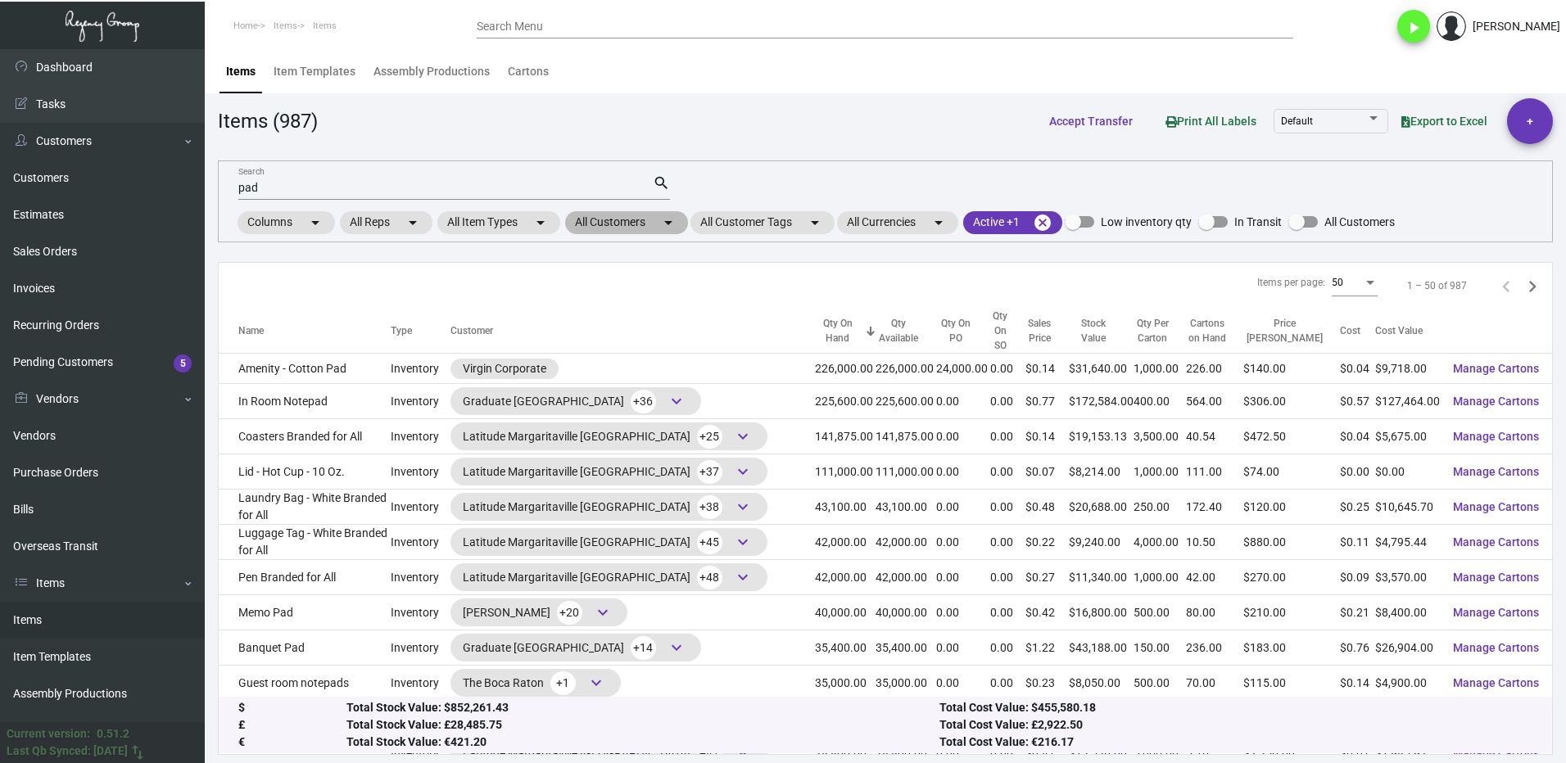
click at [608, 225] on mat-chip "All Customers arrow_drop_down" at bounding box center [626, 222] width 123 height 23
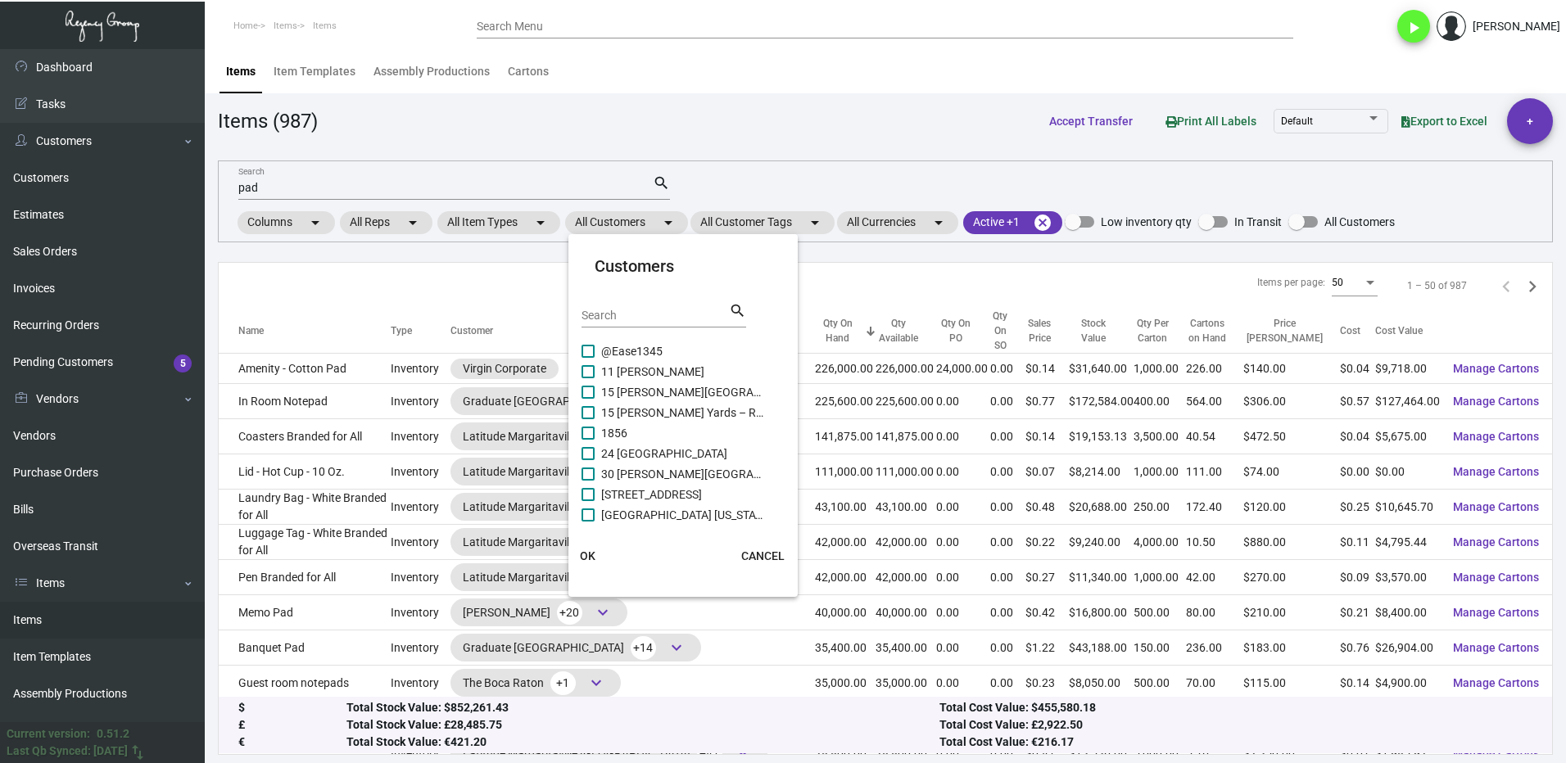
click at [621, 311] on input "Search" at bounding box center [654, 316] width 147 height 13
click at [590, 496] on span at bounding box center [587, 494] width 13 height 13
click at [588, 501] on input "Graduate [GEOGRAPHIC_DATA]" at bounding box center [587, 501] width 1 height 1
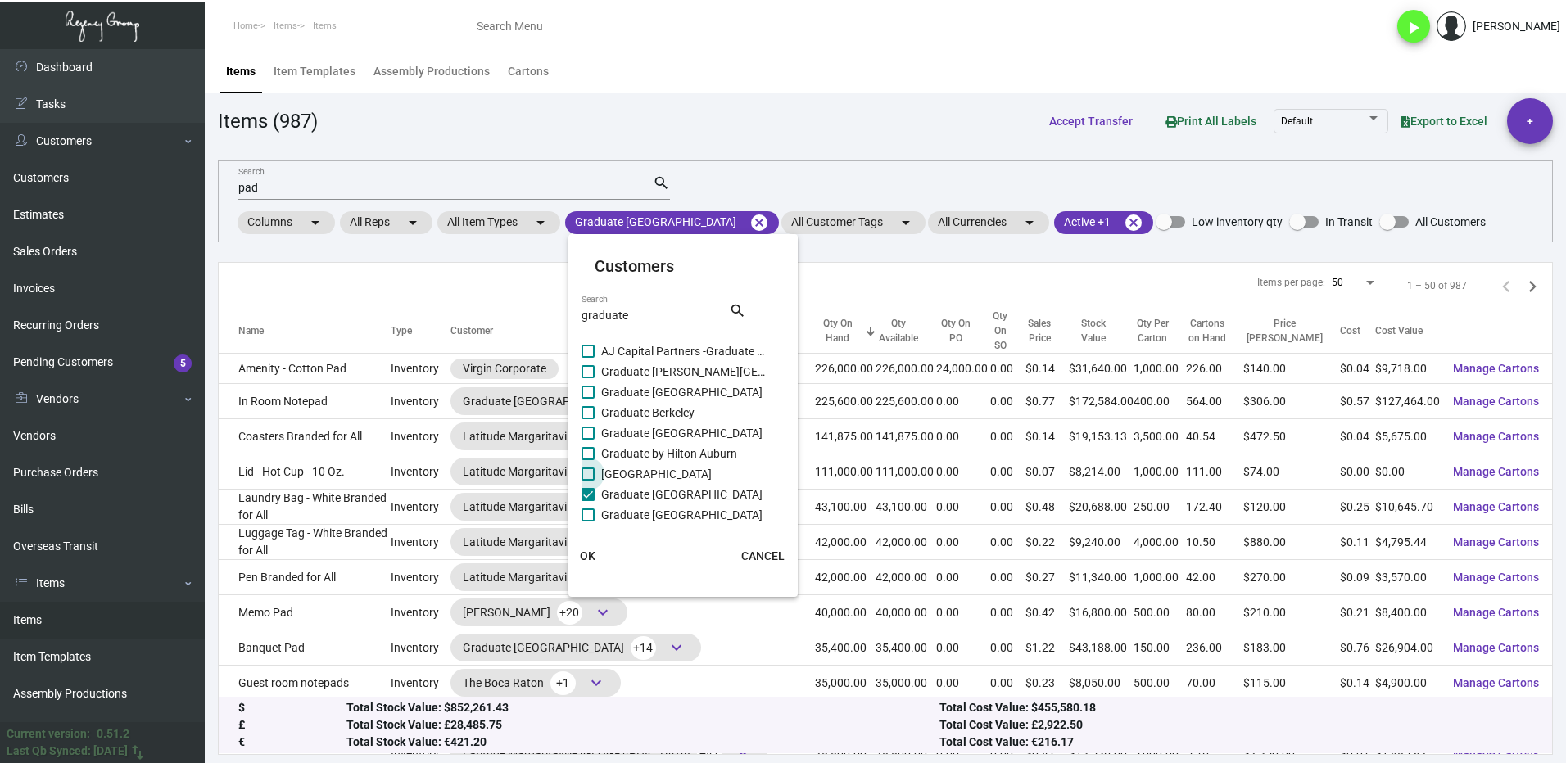
drag, startPoint x: 591, startPoint y: 474, endPoint x: 590, endPoint y: 457, distance: 17.2
click at [591, 473] on span at bounding box center [587, 474] width 13 height 13
click at [588, 481] on input "[GEOGRAPHIC_DATA]" at bounding box center [587, 481] width 1 height 1
click at [590, 450] on span at bounding box center [587, 453] width 13 height 13
click at [588, 460] on input "Graduate by Hilton Auburn" at bounding box center [587, 460] width 1 height 1
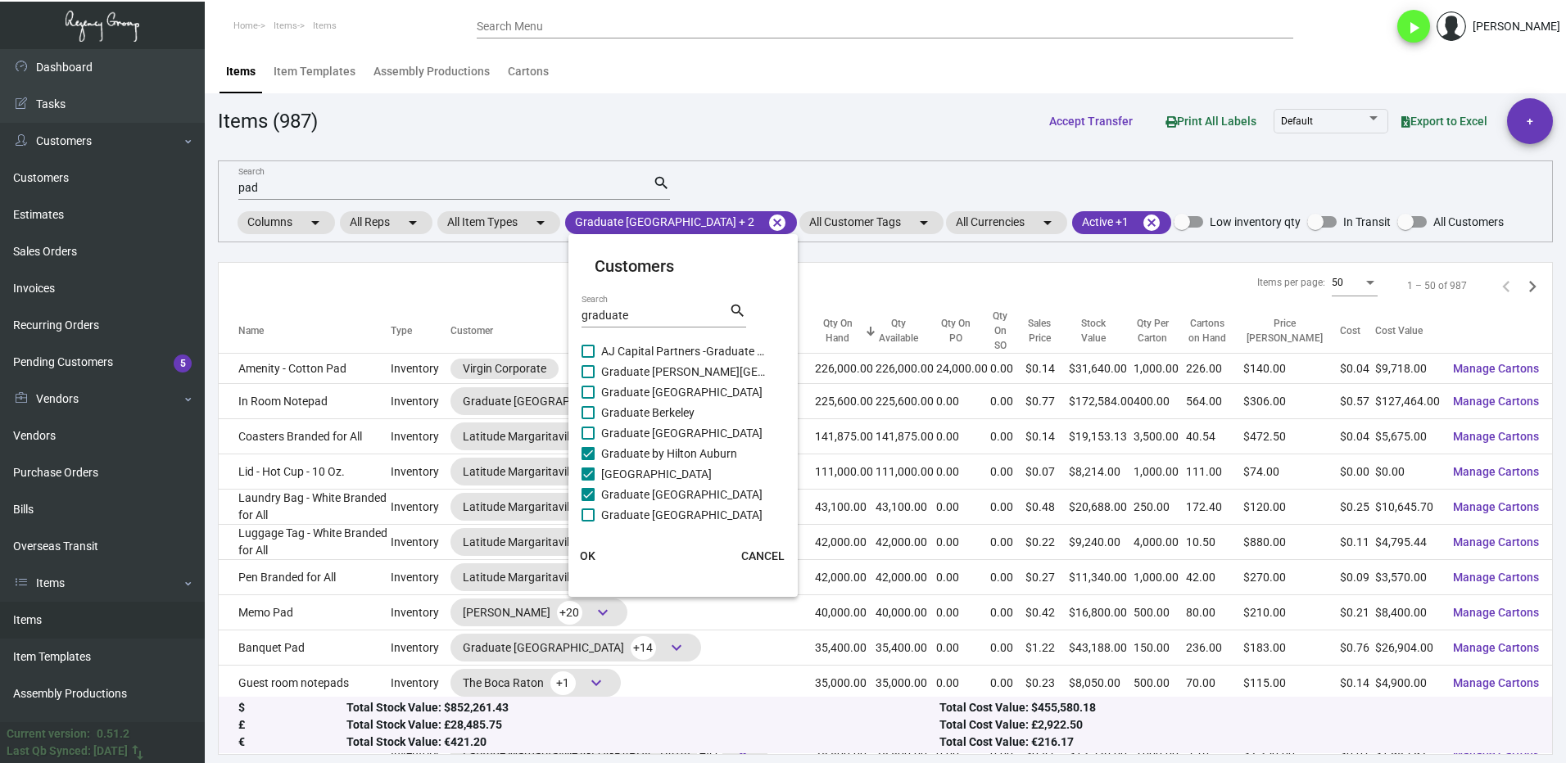
drag, startPoint x: 588, startPoint y: 436, endPoint x: 590, endPoint y: 415, distance: 21.4
click at [589, 431] on span at bounding box center [587, 433] width 13 height 13
click at [588, 440] on input "Graduate [GEOGRAPHIC_DATA]" at bounding box center [587, 440] width 1 height 1
click at [590, 413] on span at bounding box center [587, 412] width 13 height 13
click at [588, 419] on input "Graduate Berkeley" at bounding box center [587, 419] width 1 height 1
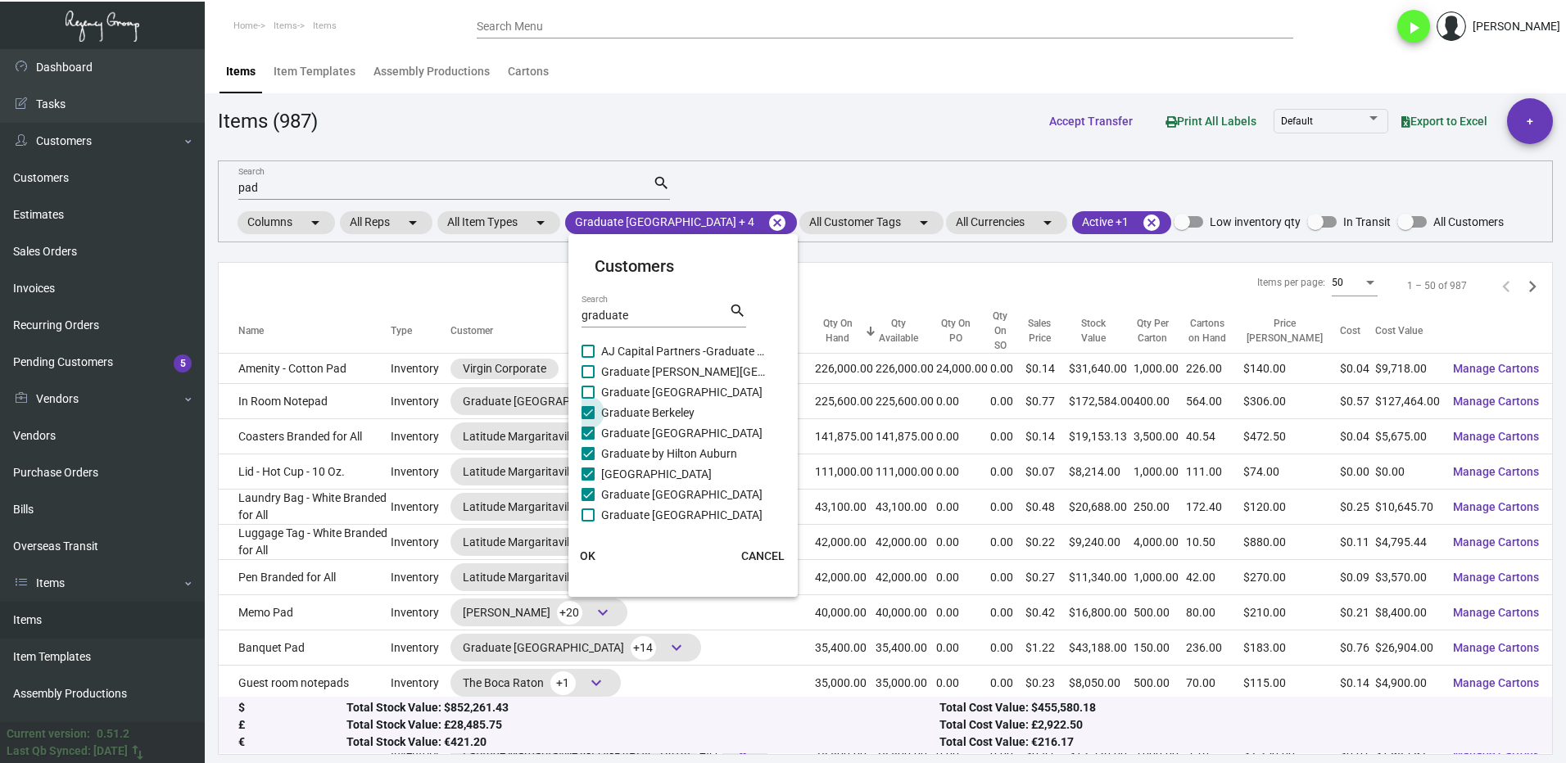
click at [590, 395] on span at bounding box center [587, 392] width 13 height 13
click at [588, 399] on input "Graduate [GEOGRAPHIC_DATA]" at bounding box center [587, 399] width 1 height 1
click at [591, 377] on span at bounding box center [587, 371] width 13 height 13
click at [588, 378] on input "Graduate [PERSON_NAME][GEOGRAPHIC_DATA]" at bounding box center [587, 378] width 1 height 1
drag, startPoint x: 589, startPoint y: 520, endPoint x: 606, endPoint y: 495, distance: 30.7
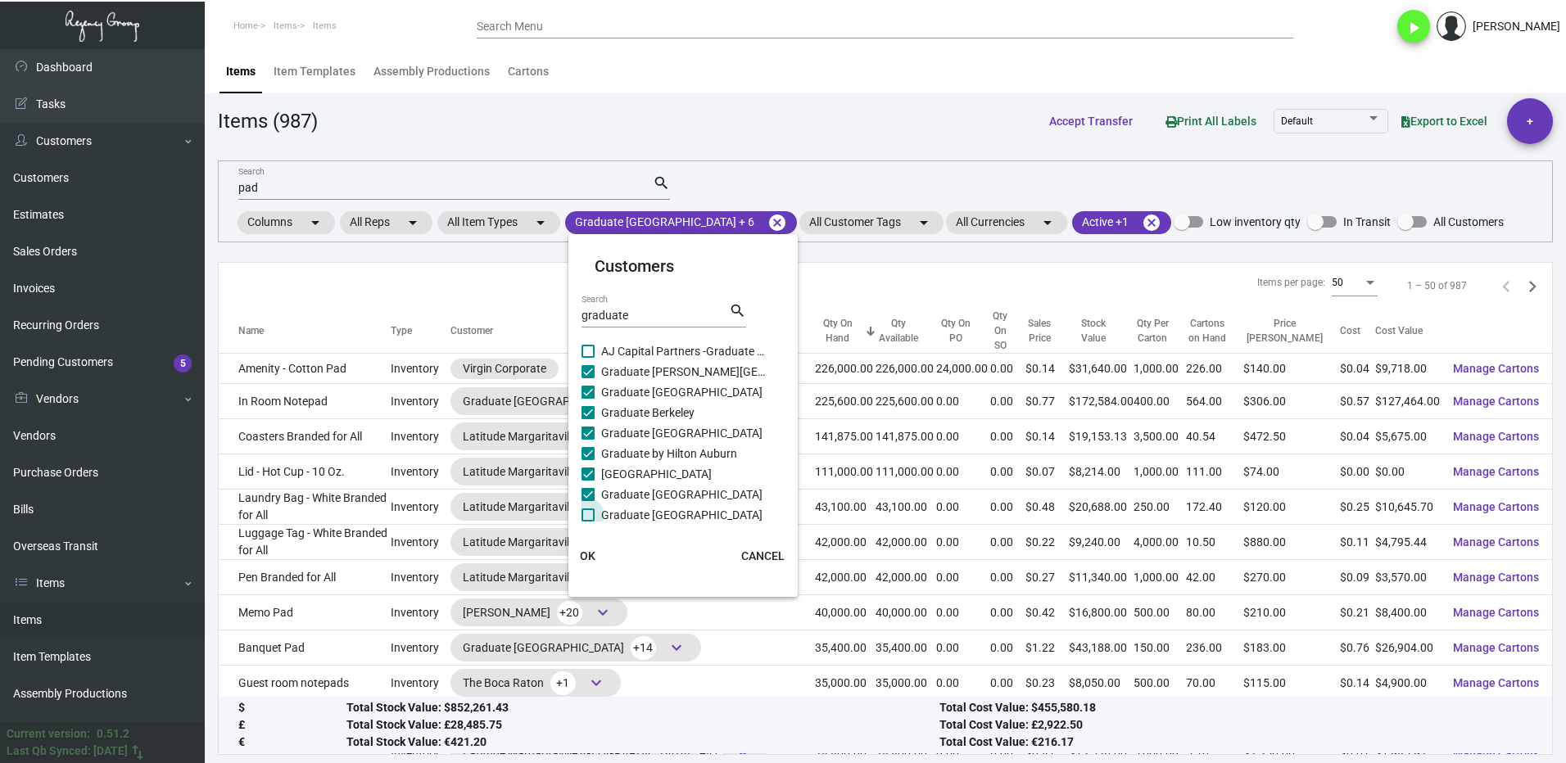
click at [590, 518] on span at bounding box center [587, 515] width 13 height 13
click at [588, 522] on input "Graduate [GEOGRAPHIC_DATA]" at bounding box center [587, 522] width 1 height 1
click at [590, 432] on span at bounding box center [587, 432] width 13 height 13
click at [588, 439] on input "Graduate Columbia" at bounding box center [587, 439] width 1 height 1
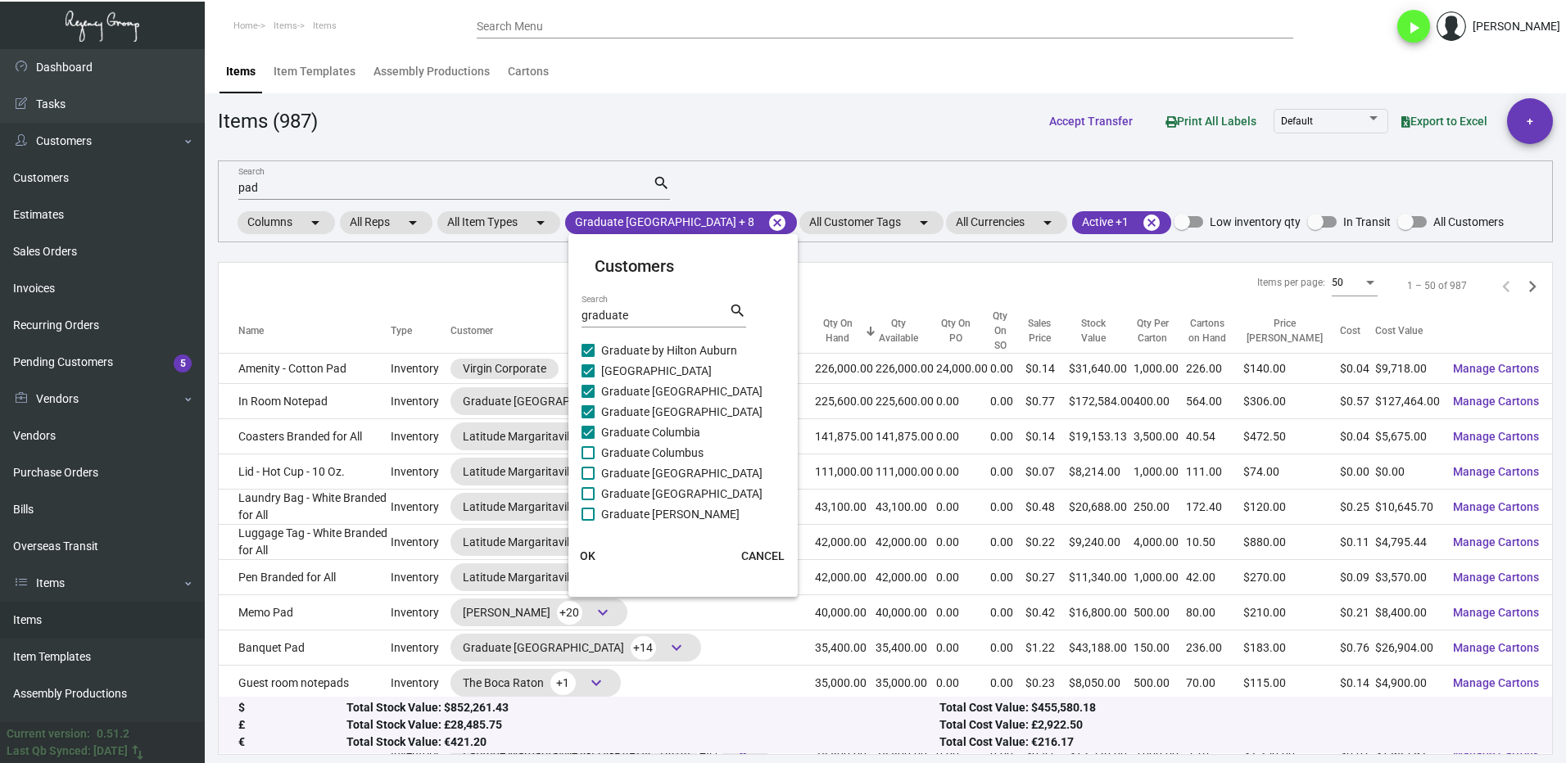
click at [590, 455] on span at bounding box center [587, 452] width 13 height 13
click at [588, 459] on input "Graduate Columbus" at bounding box center [587, 459] width 1 height 1
click at [588, 472] on span at bounding box center [587, 473] width 13 height 13
click at [588, 480] on input "Graduate [GEOGRAPHIC_DATA]" at bounding box center [587, 480] width 1 height 1
click at [594, 492] on label "Graduate [GEOGRAPHIC_DATA]" at bounding box center [672, 494] width 183 height 20
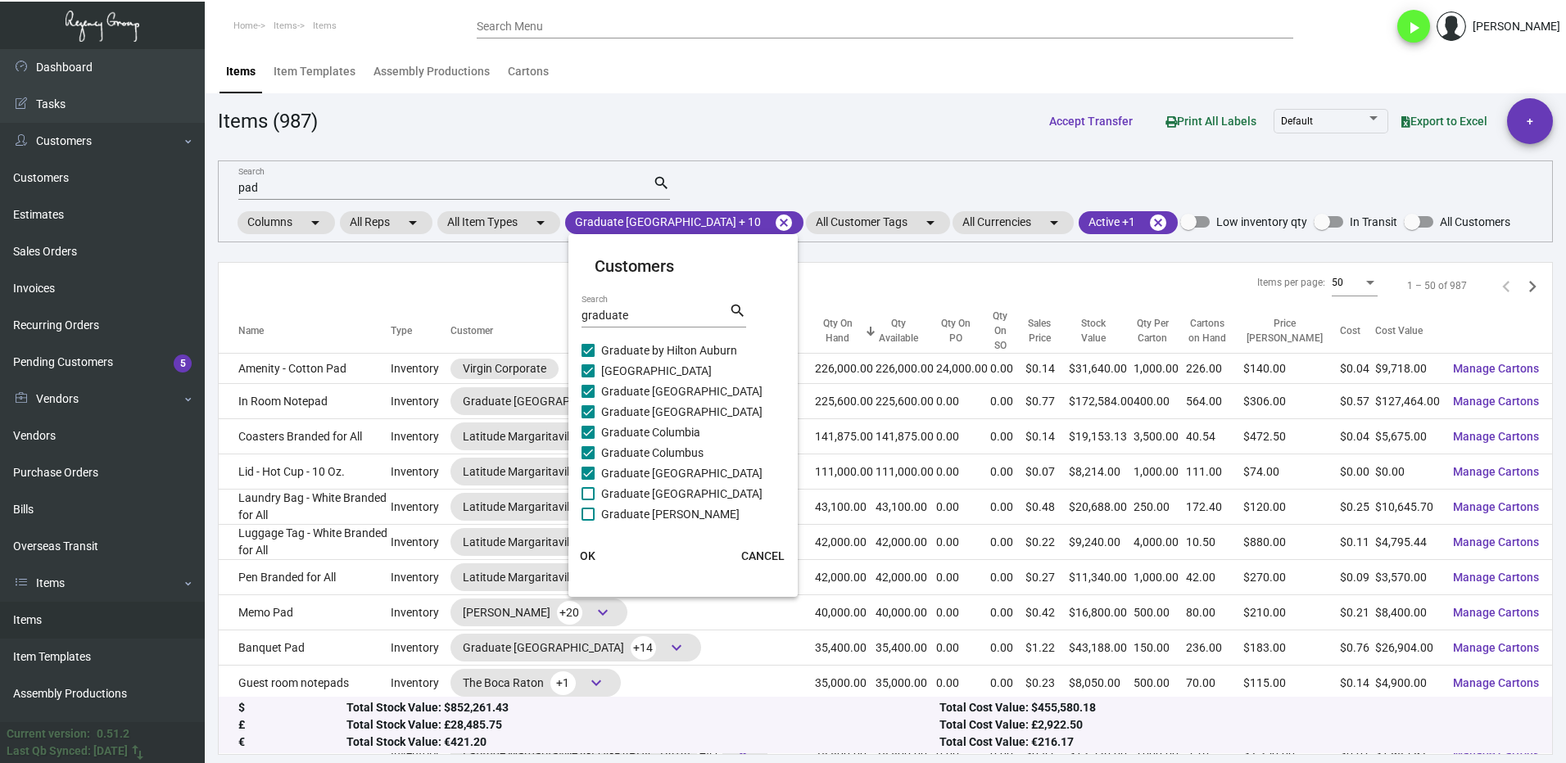
click at [588, 500] on input "Graduate [GEOGRAPHIC_DATA]" at bounding box center [587, 500] width 1 height 1
click at [599, 516] on label "Graduate [PERSON_NAME]" at bounding box center [672, 514] width 183 height 20
click at [588, 521] on input "Graduate [PERSON_NAME]" at bounding box center [587, 521] width 1 height 1
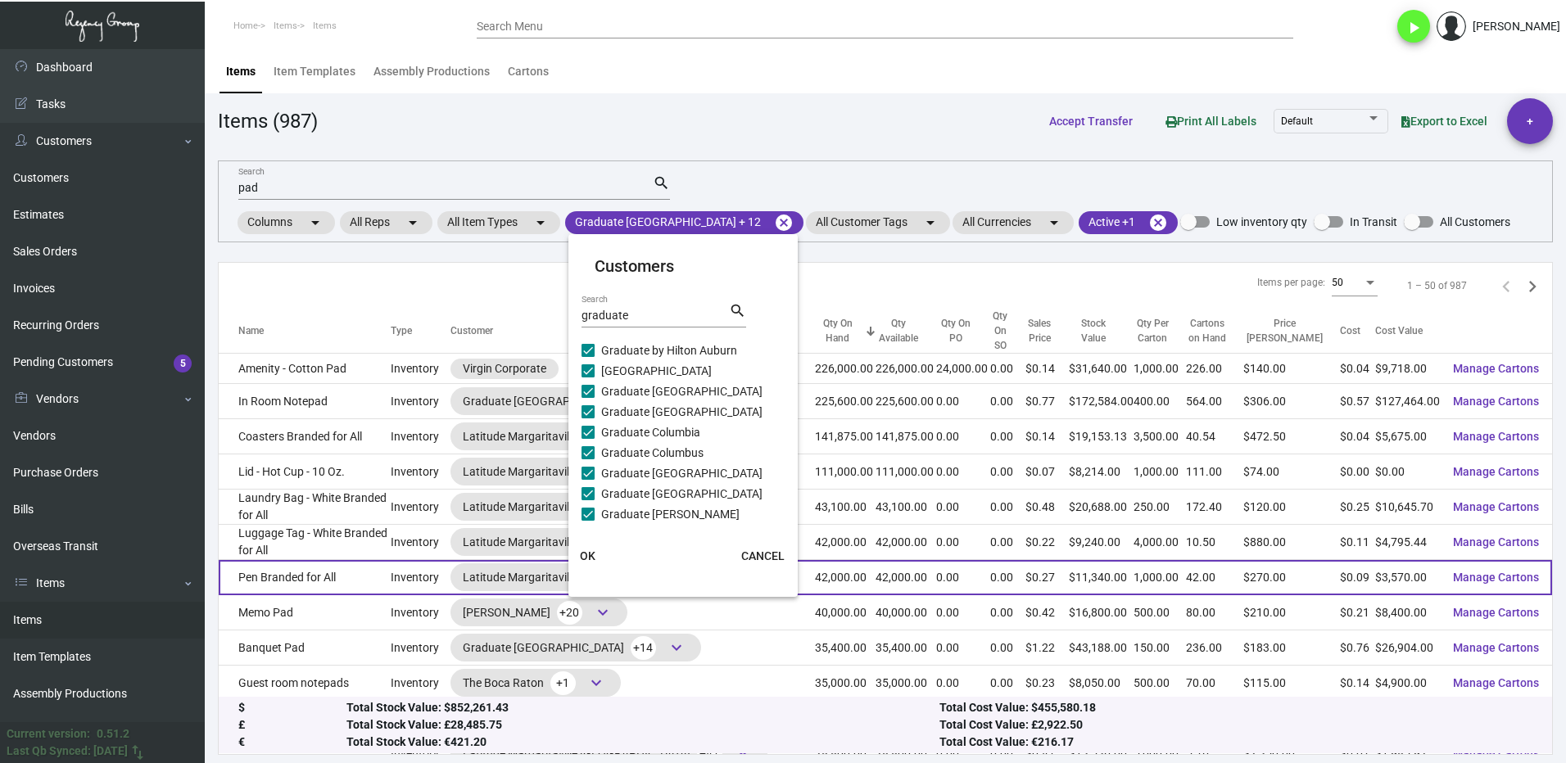
click at [599, 559] on button "OK" at bounding box center [588, 555] width 52 height 29
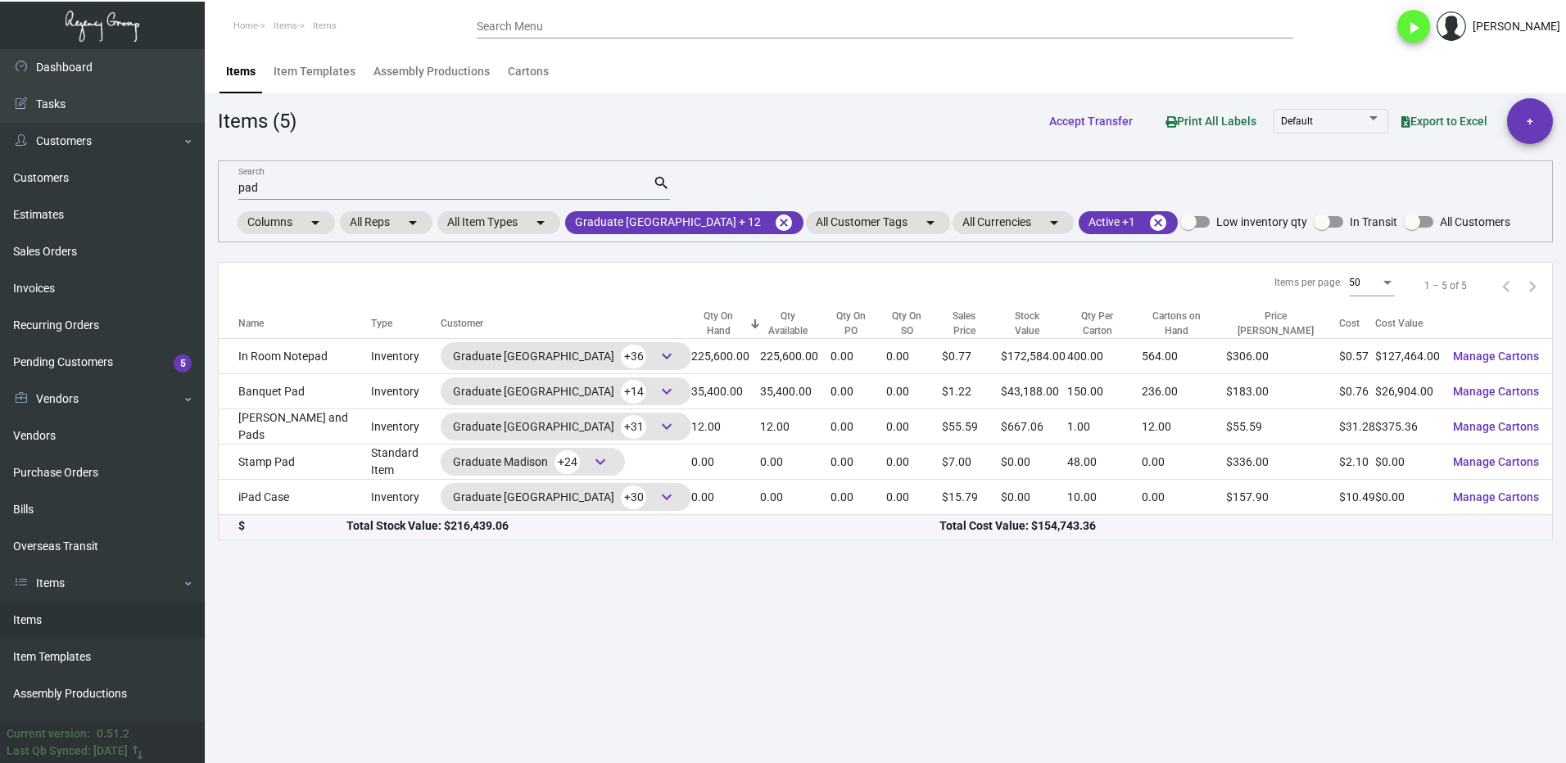
click at [272, 190] on input "pad" at bounding box center [445, 188] width 414 height 13
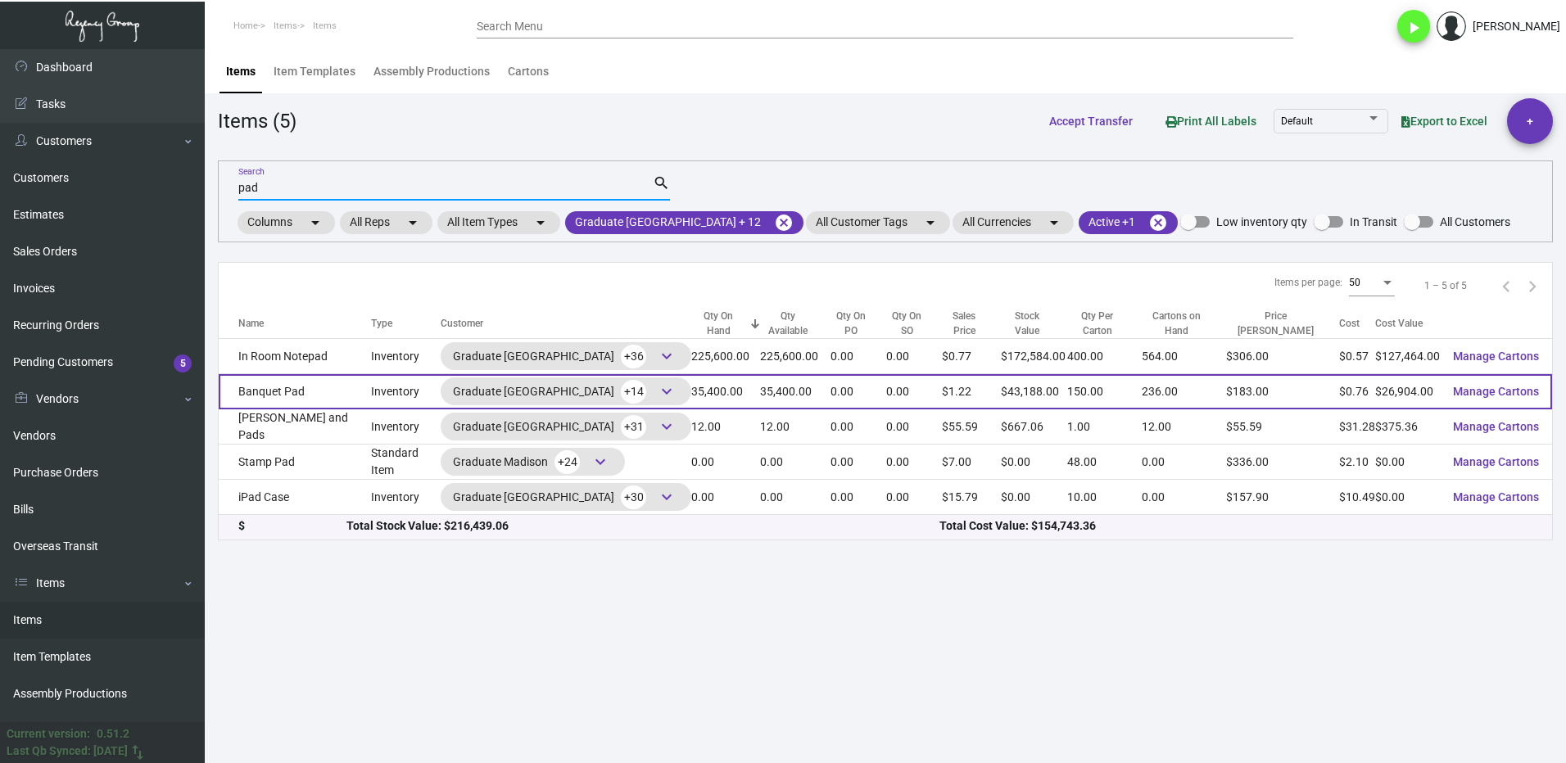
click at [339, 394] on td "Banquet Pad" at bounding box center [295, 391] width 152 height 35
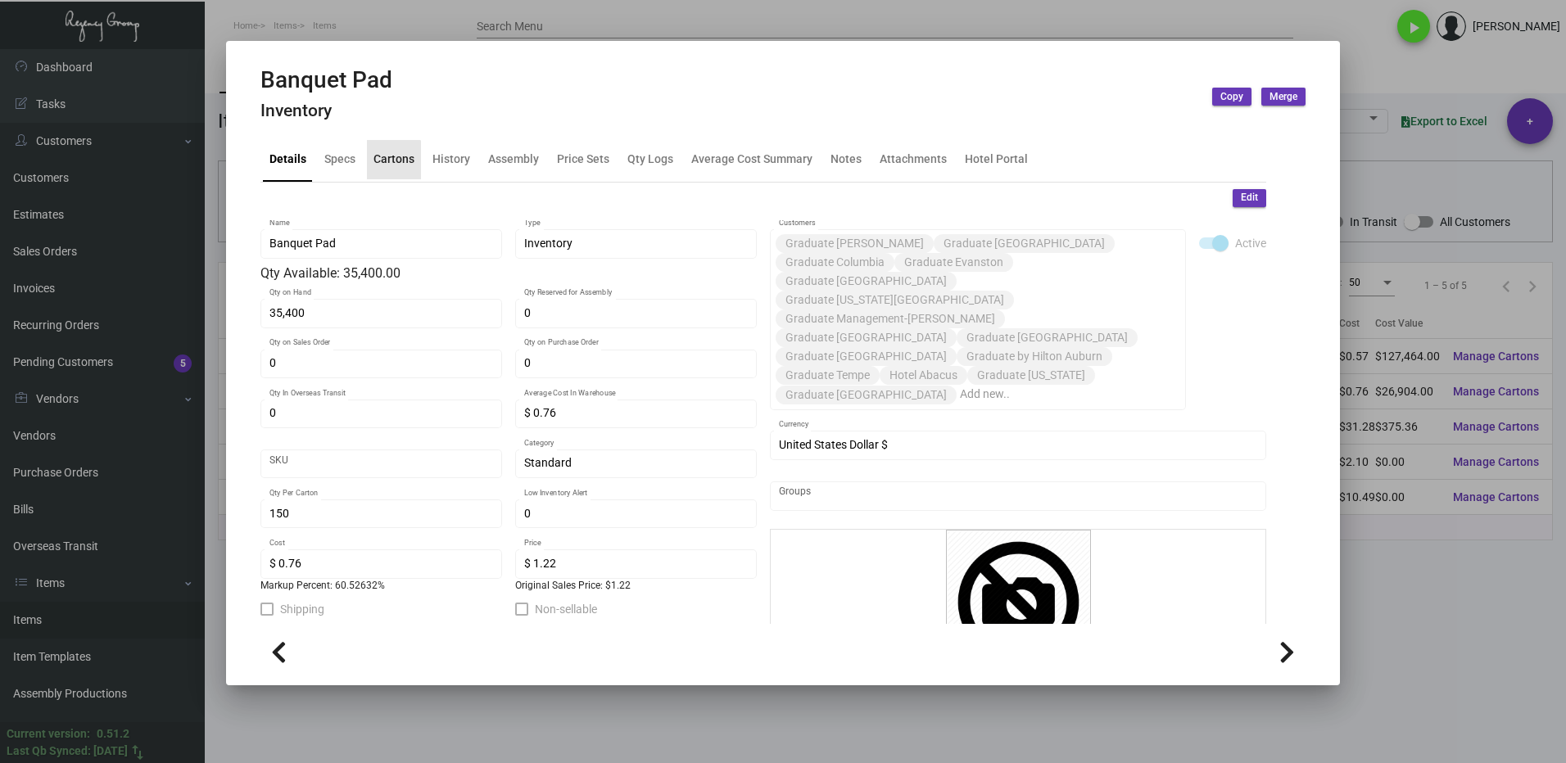
click at [391, 163] on div "Cartons" at bounding box center [393, 159] width 41 height 17
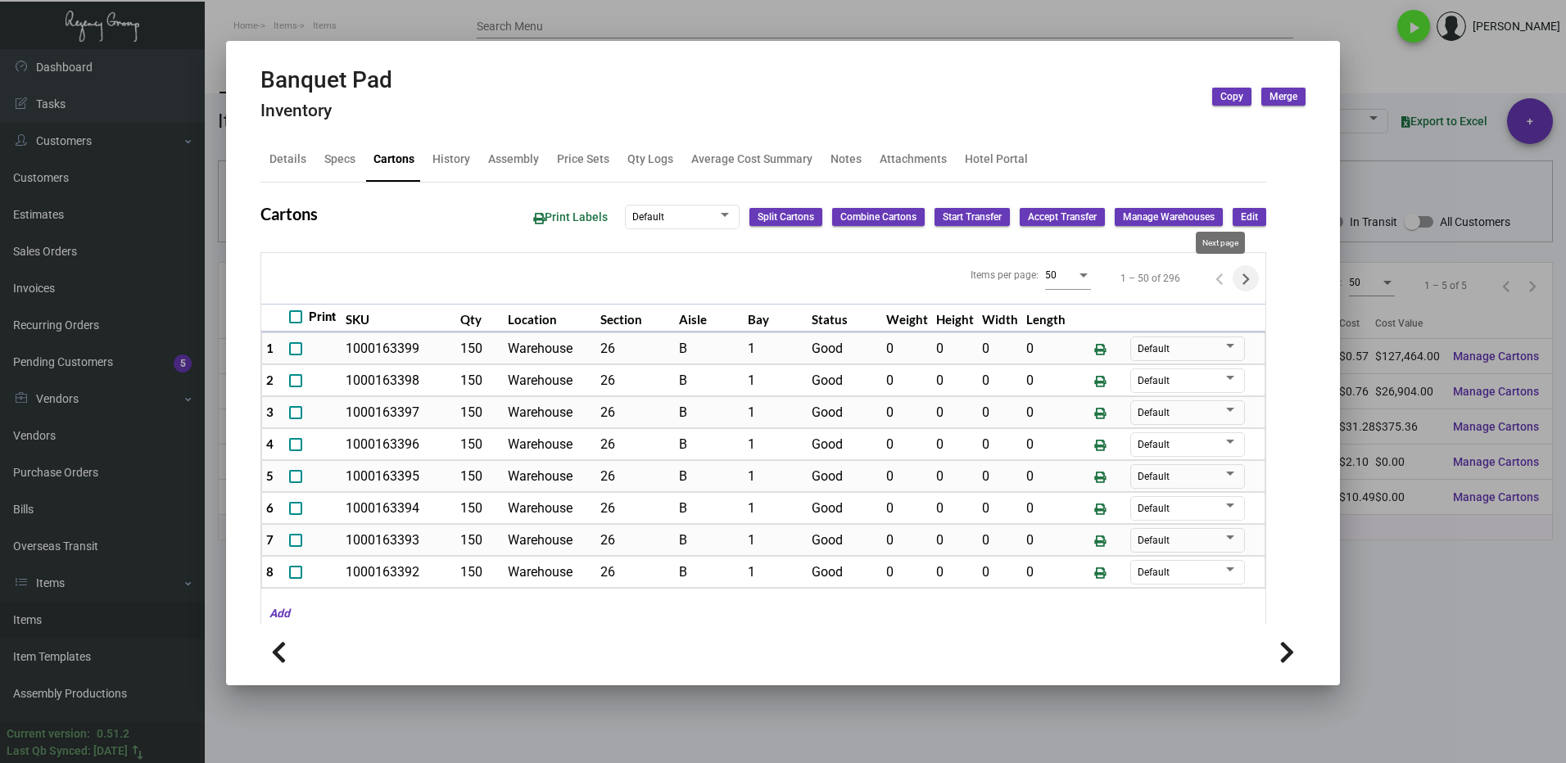
click at [1234, 283] on icon "Next page" at bounding box center [1245, 279] width 23 height 23
click at [1232, 278] on button "Next page" at bounding box center [1245, 278] width 26 height 26
click at [1234, 281] on icon "Next page" at bounding box center [1245, 279] width 23 height 23
click at [1242, 281] on icon "Next page" at bounding box center [1245, 278] width 7 height 11
click at [1234, 280] on icon "Next page" at bounding box center [1245, 279] width 23 height 23
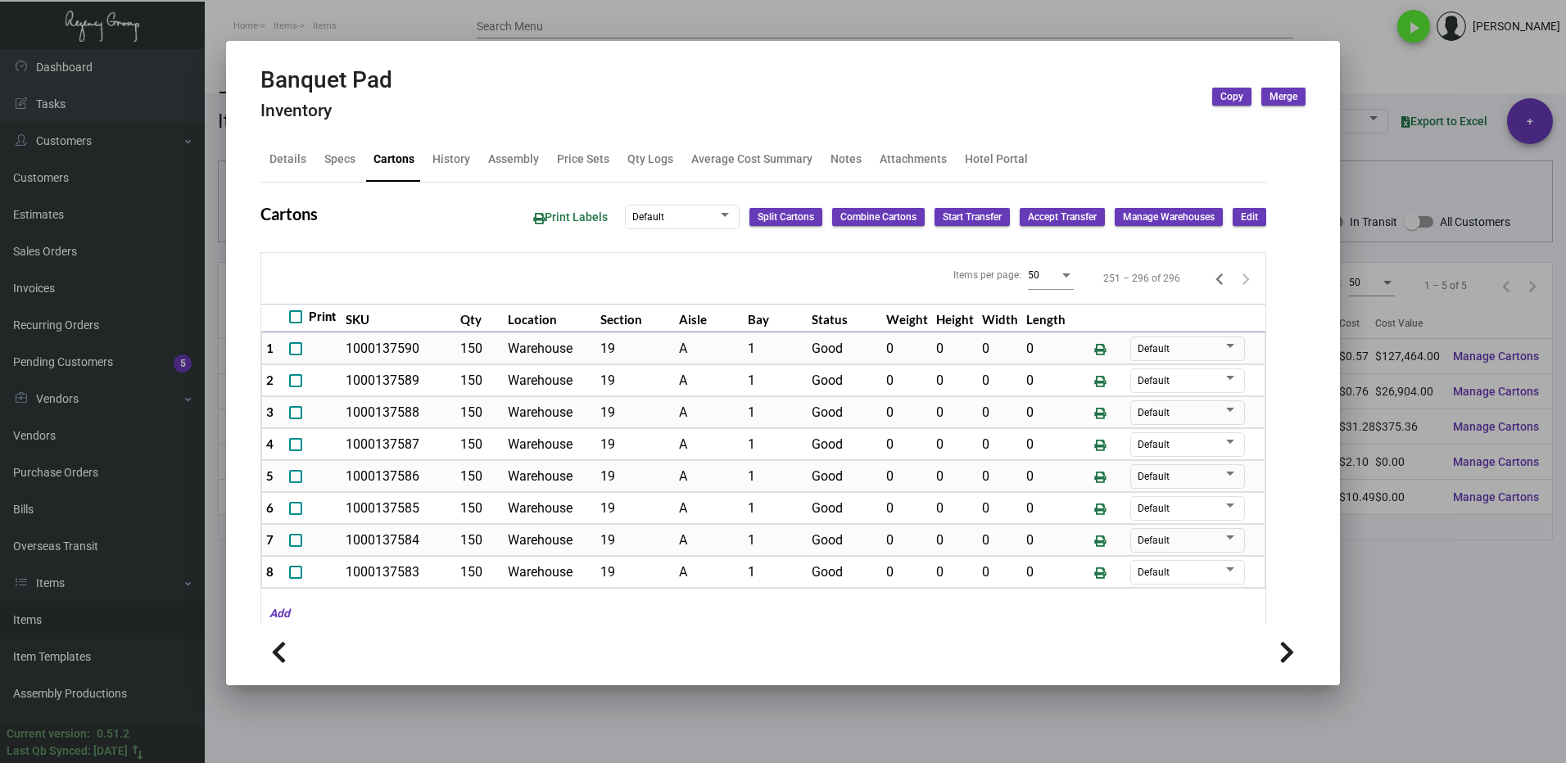
drag, startPoint x: 1416, startPoint y: 625, endPoint x: 1015, endPoint y: 586, distance: 403.1
click at [1417, 622] on div at bounding box center [783, 381] width 1566 height 763
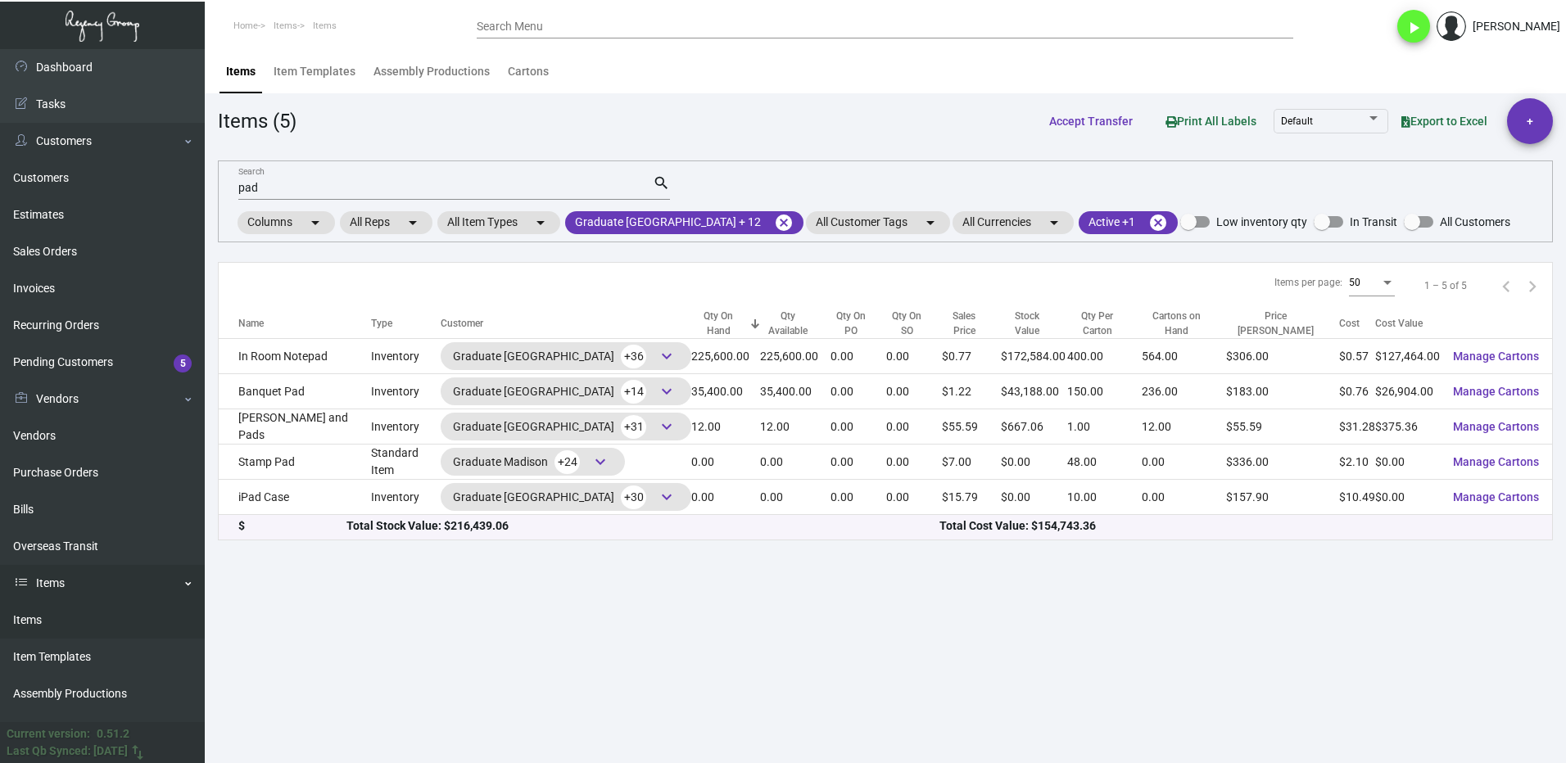
drag, startPoint x: 67, startPoint y: 625, endPoint x: 196, endPoint y: 594, distance: 132.1
click at [67, 625] on link "Items" at bounding box center [102, 620] width 205 height 37
click at [774, 222] on mat-icon "cancel" at bounding box center [784, 223] width 20 height 20
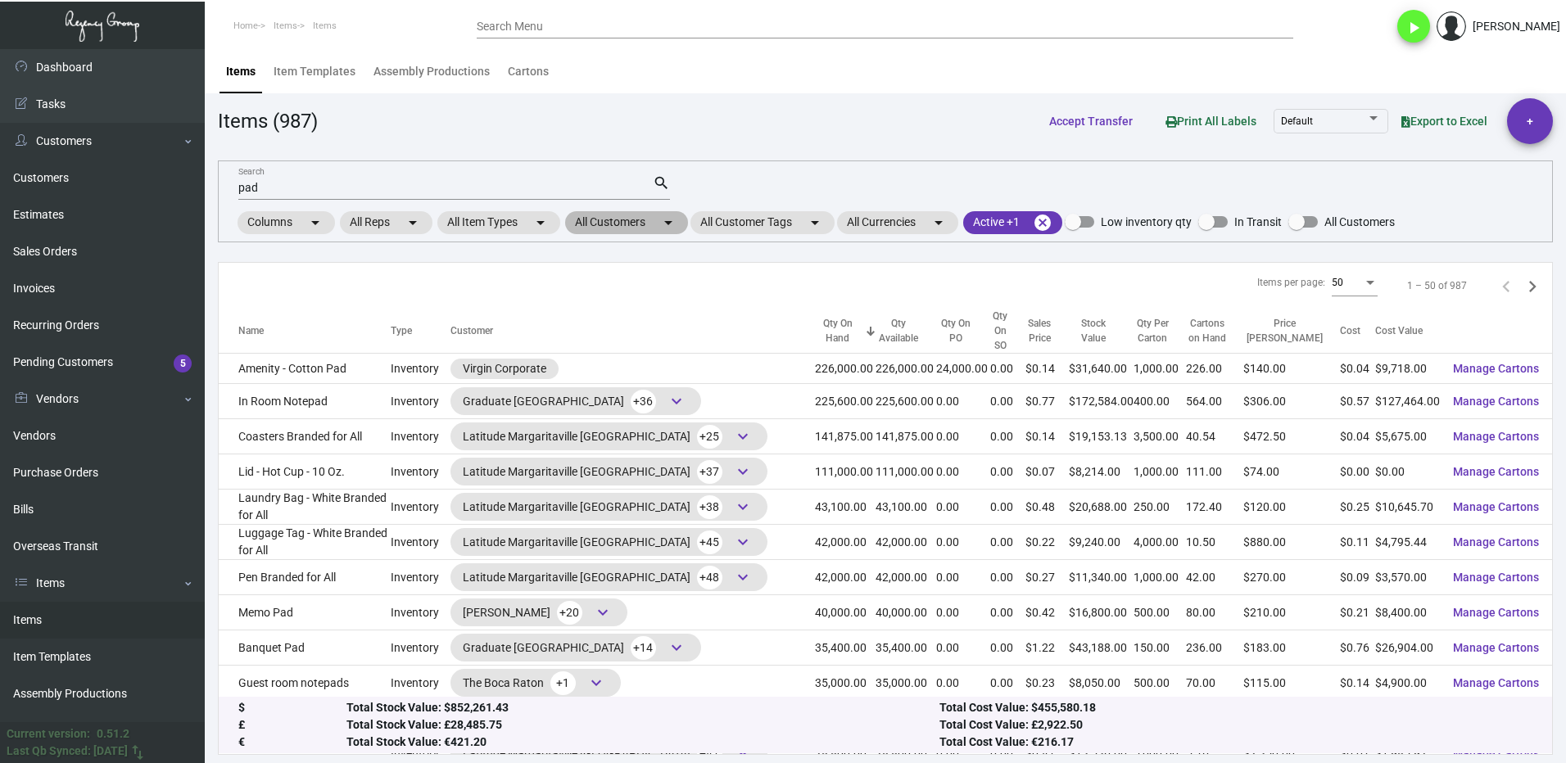
click at [609, 225] on mat-chip "All Customers arrow_drop_down" at bounding box center [626, 222] width 123 height 23
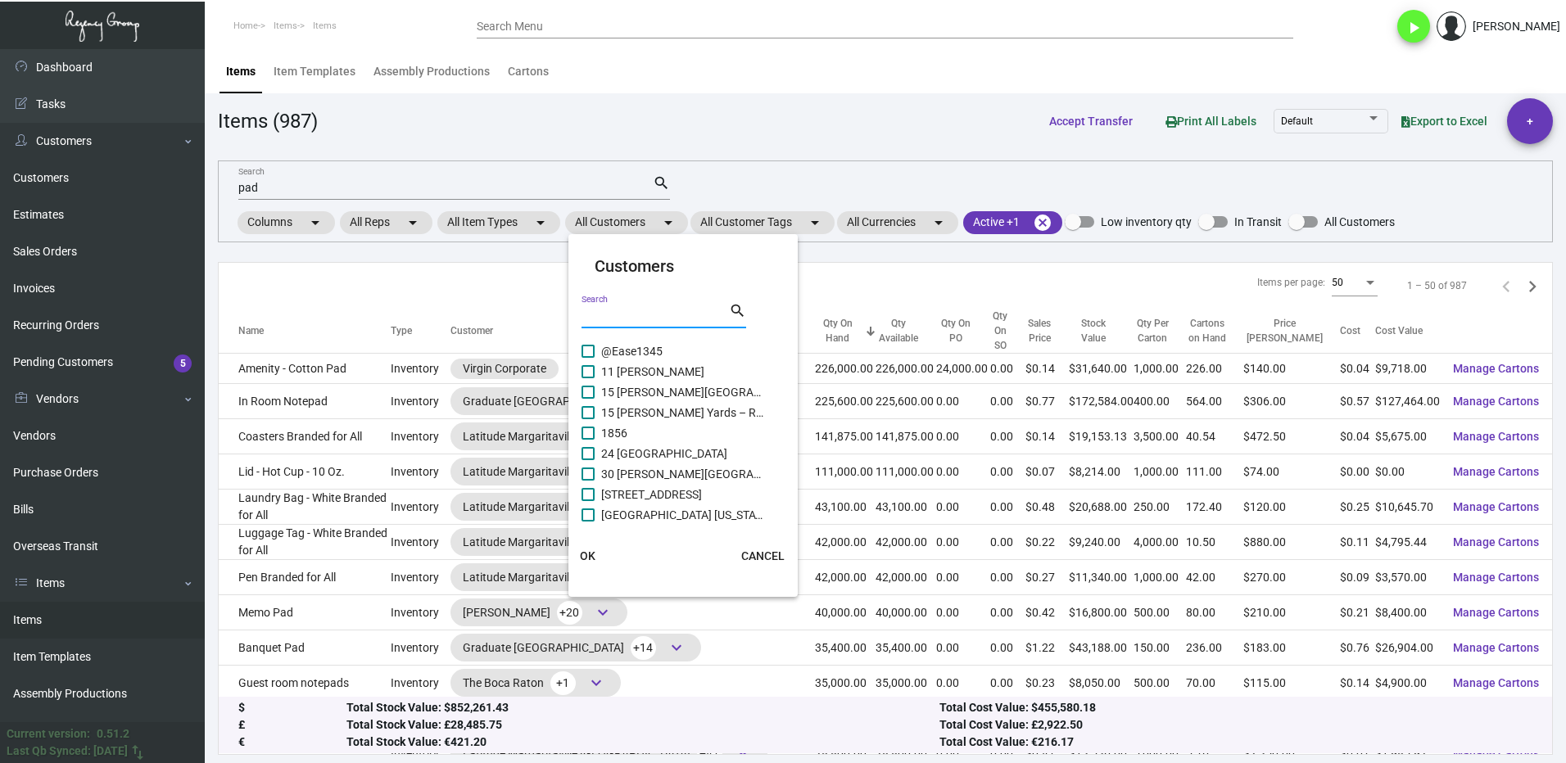
click at [613, 312] on input "Search" at bounding box center [654, 316] width 147 height 13
click at [603, 349] on span "[PERSON_NAME]" at bounding box center [683, 351] width 164 height 20
click at [588, 358] on input "[PERSON_NAME]" at bounding box center [587, 358] width 1 height 1
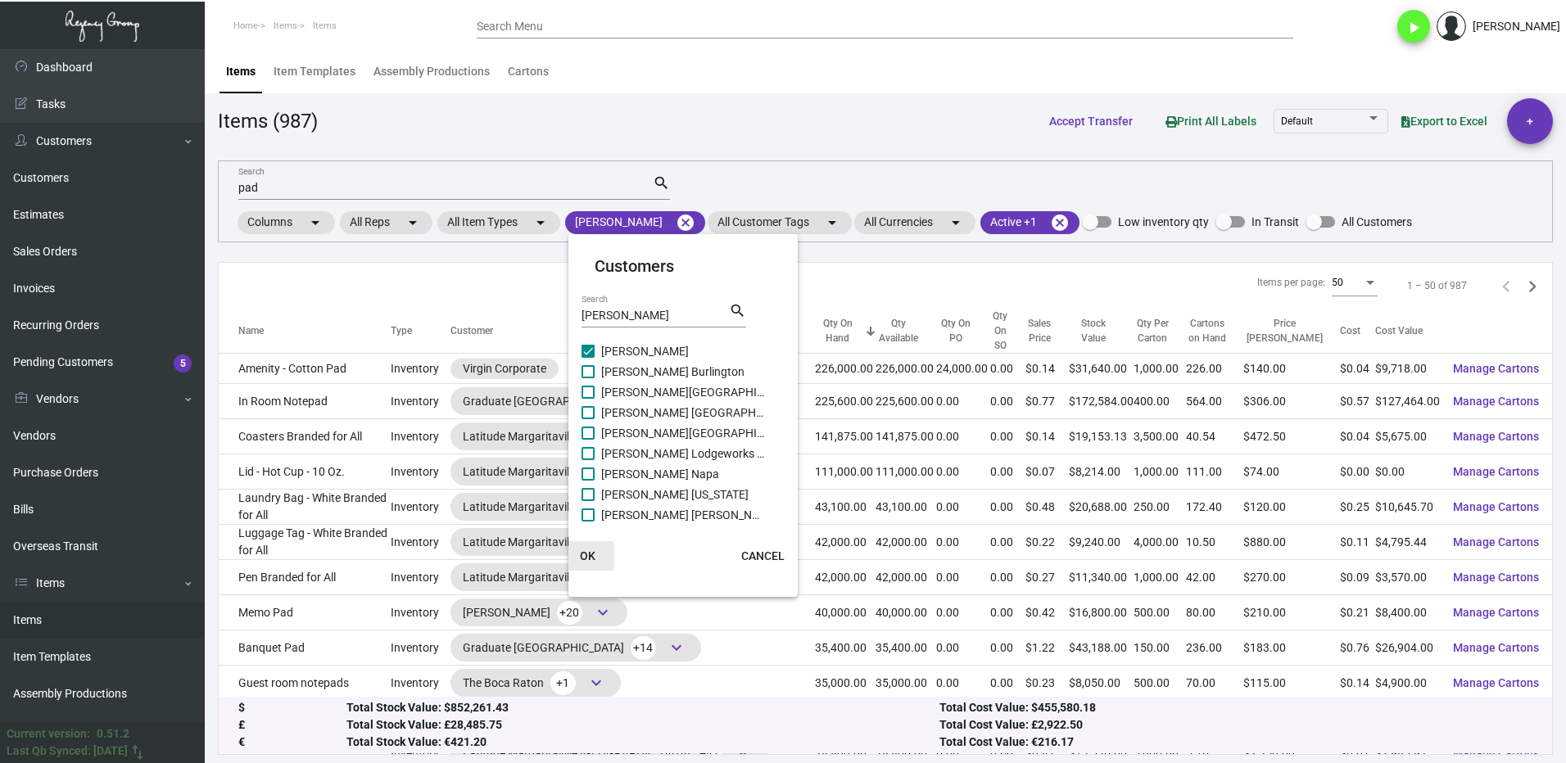
drag, startPoint x: 600, startPoint y: 548, endPoint x: 484, endPoint y: 436, distance: 161.6
click at [600, 549] on button "OK" at bounding box center [588, 555] width 52 height 29
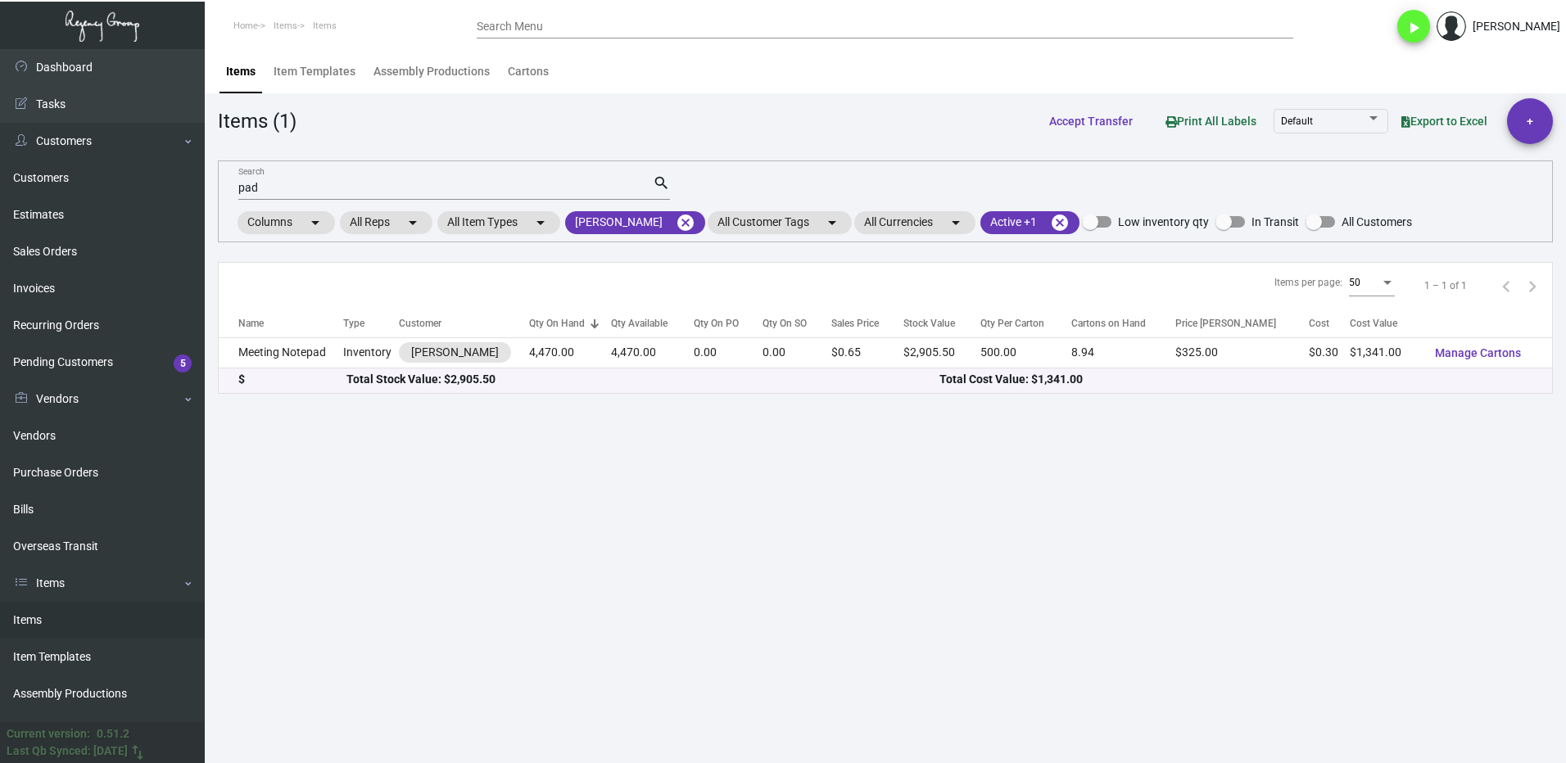
click at [291, 189] on input "pad" at bounding box center [445, 188] width 414 height 13
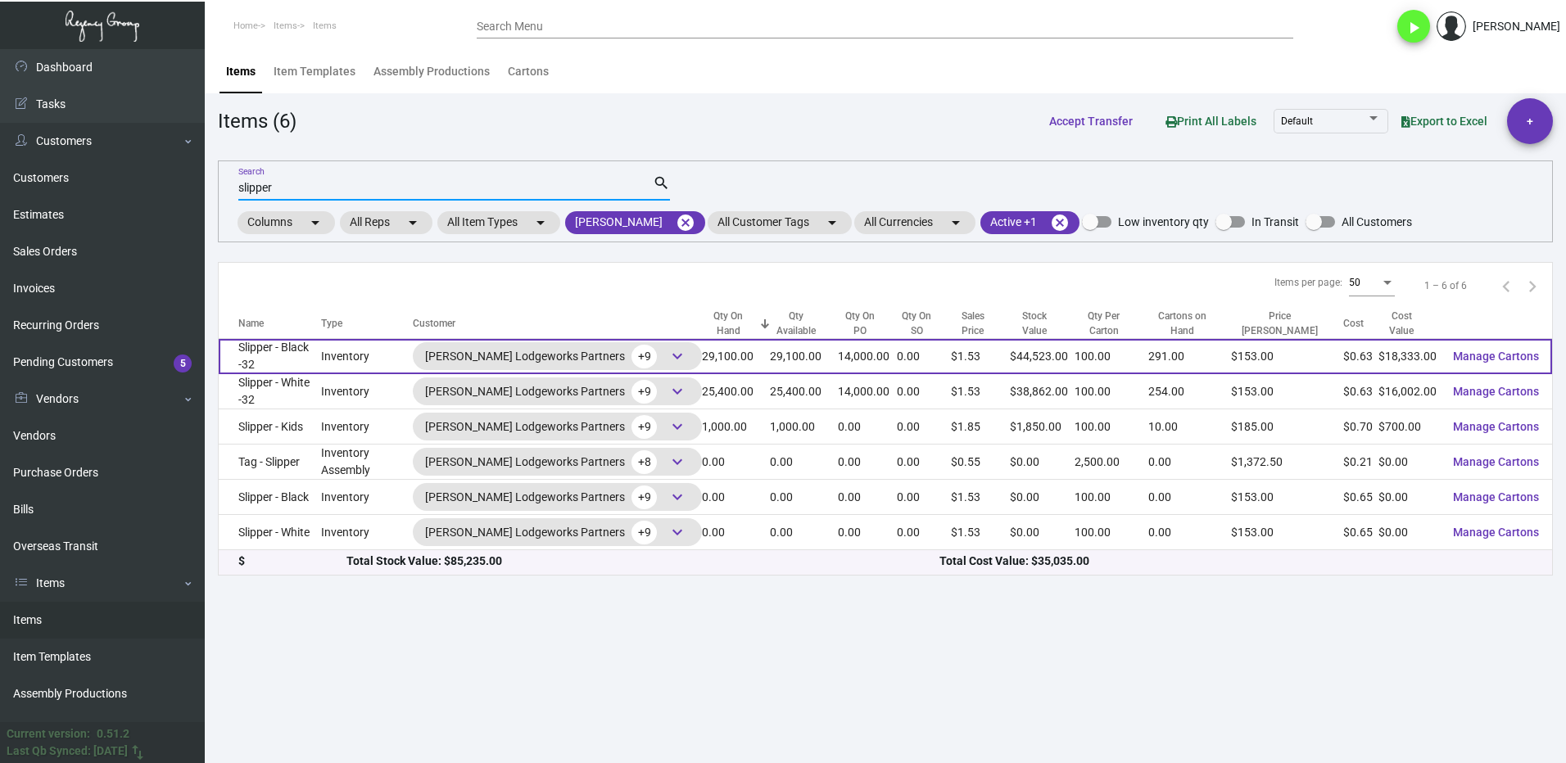
click at [298, 356] on td "Slipper - Black -32" at bounding box center [270, 356] width 102 height 35
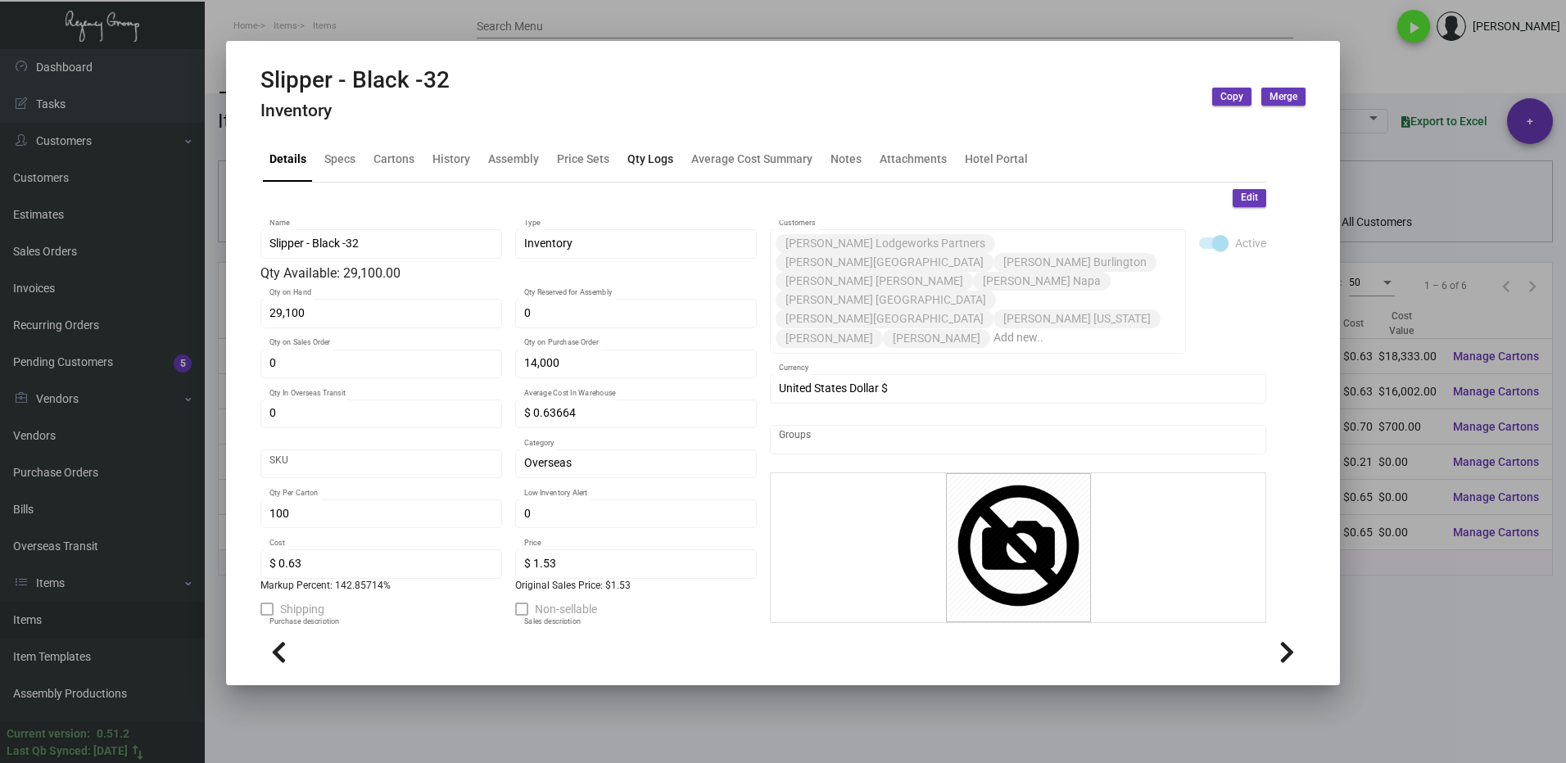
click at [635, 169] on div "Qty Logs" at bounding box center [650, 159] width 59 height 39
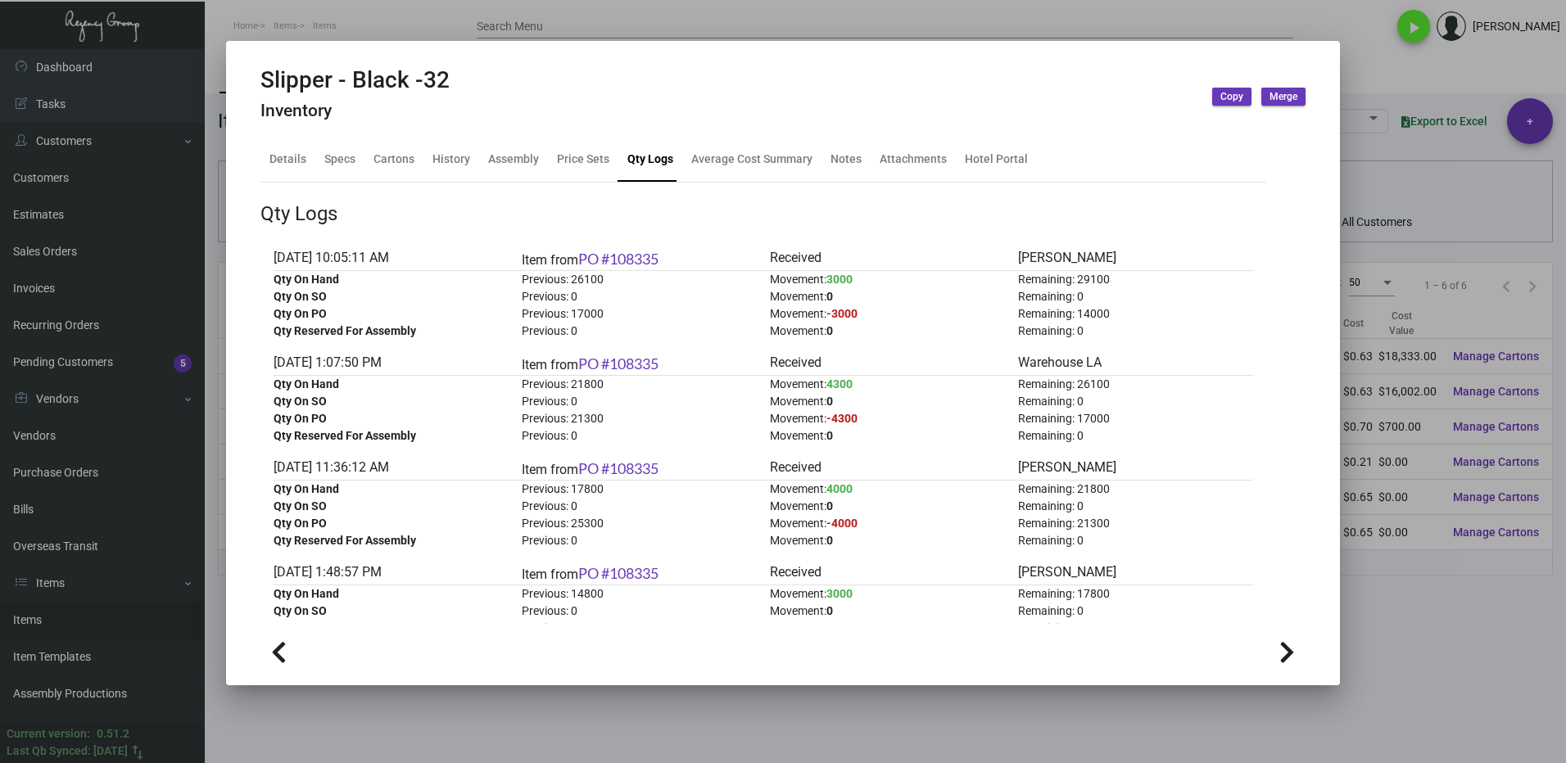
click at [1414, 614] on div at bounding box center [783, 381] width 1566 height 763
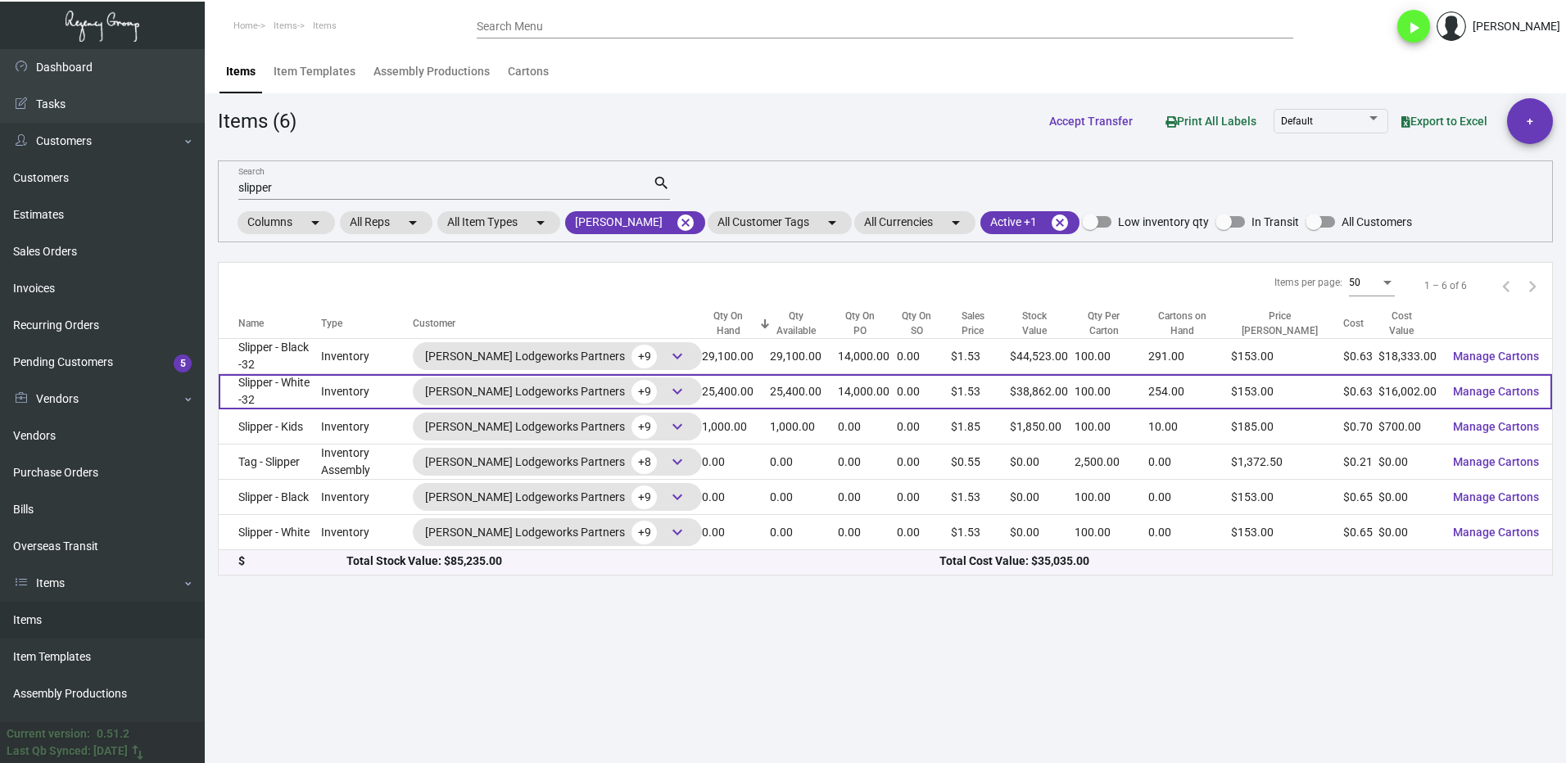
click at [284, 387] on td "Slipper - White -32" at bounding box center [270, 391] width 102 height 35
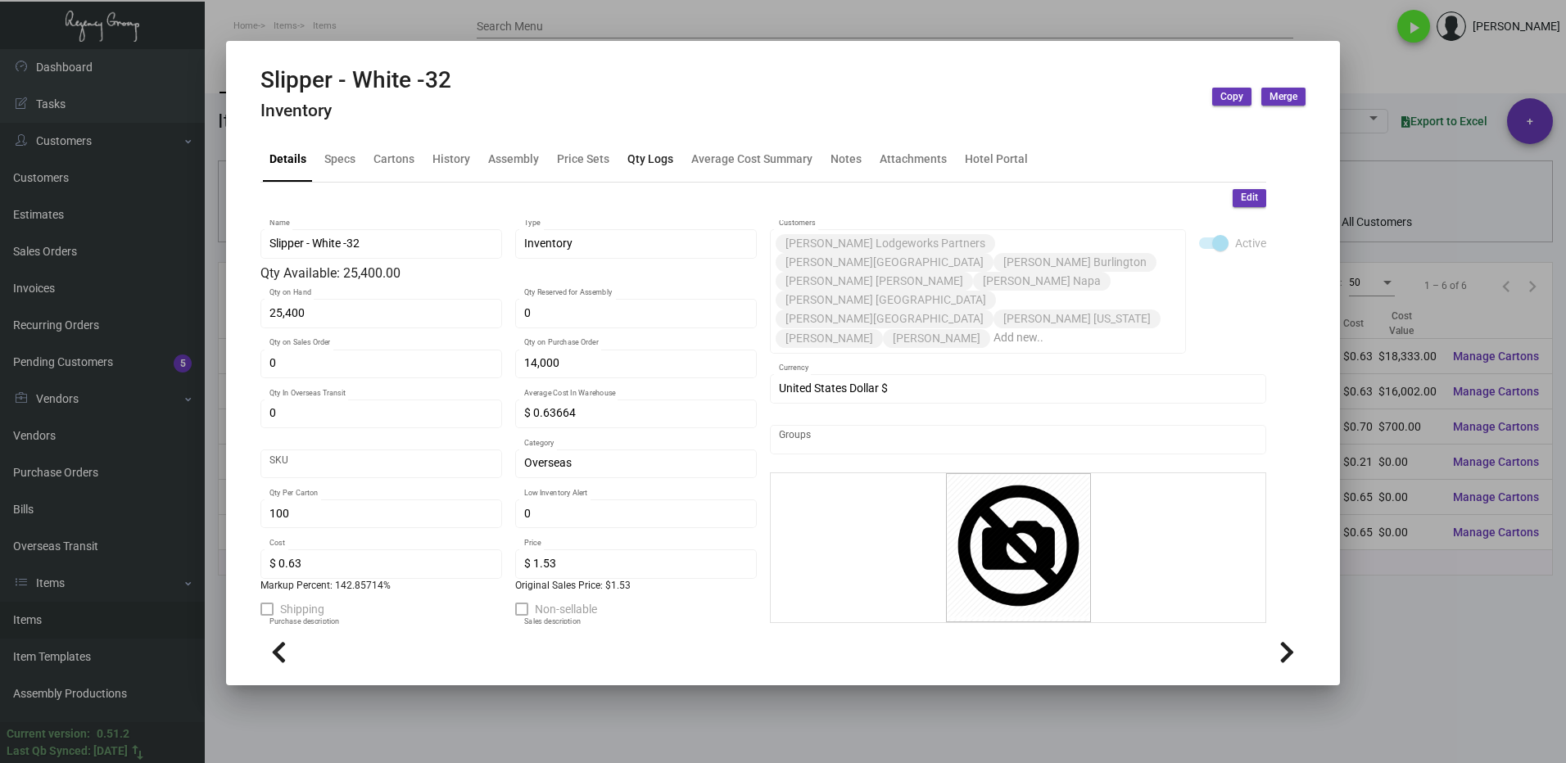
click at [638, 172] on div "Qty Logs" at bounding box center [650, 159] width 59 height 39
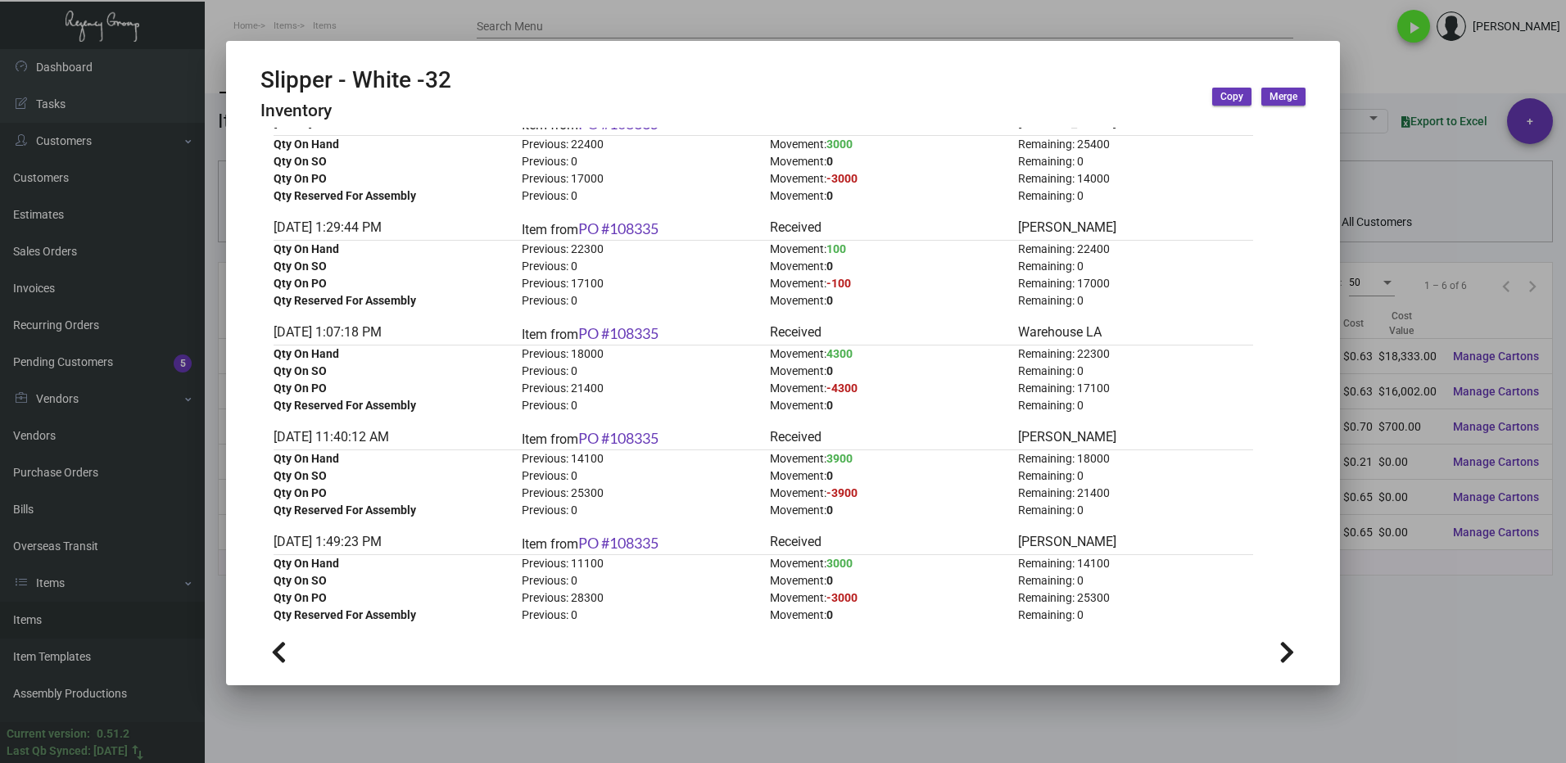
scroll to position [164, 0]
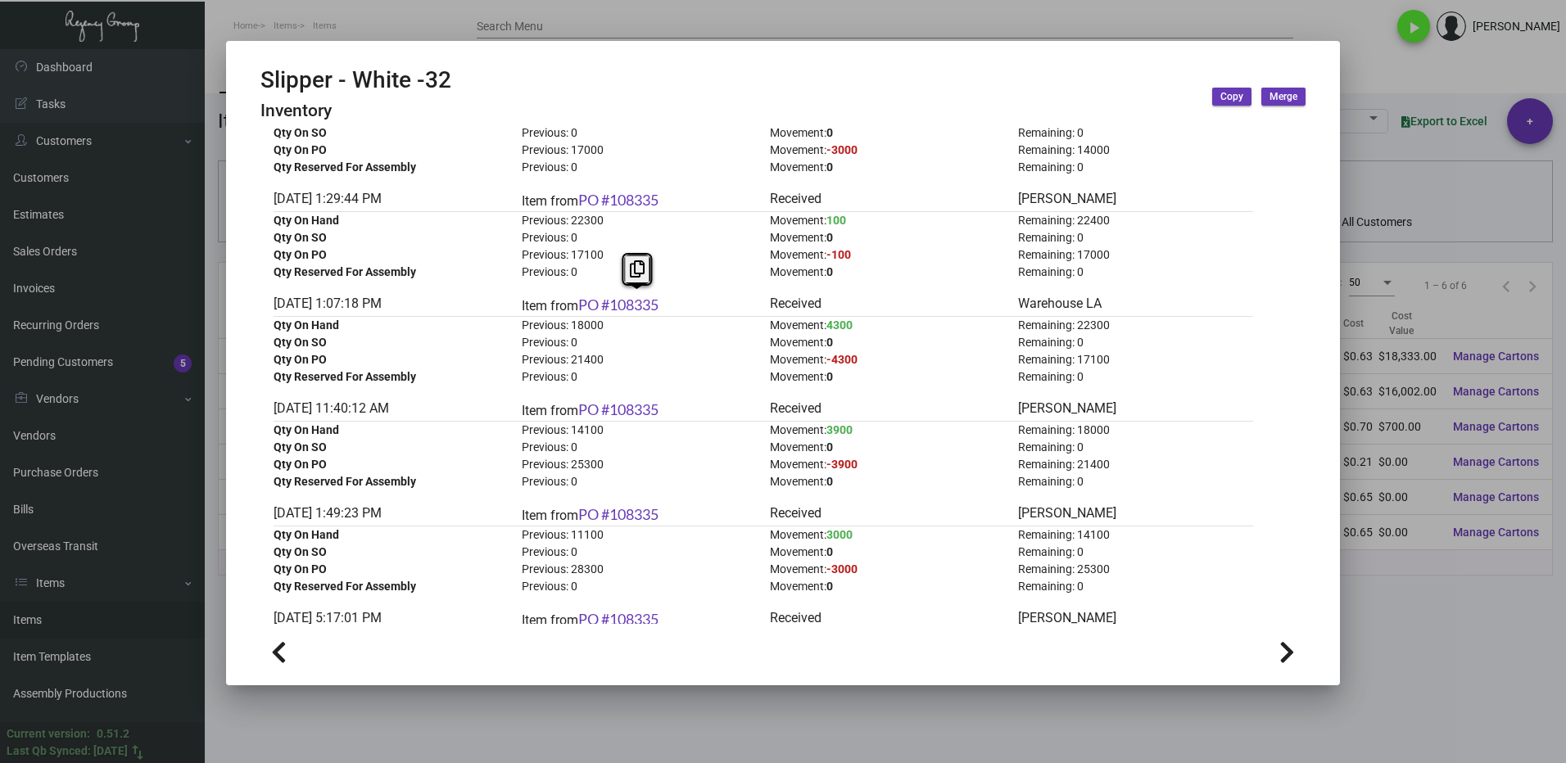
drag, startPoint x: 668, startPoint y: 306, endPoint x: 615, endPoint y: 314, distance: 53.7
click at [615, 314] on div "Item from PO #108335" at bounding box center [639, 305] width 235 height 22
click at [638, 271] on icon at bounding box center [637, 268] width 15 height 17
copy link "108335"
